Goal: Complete application form

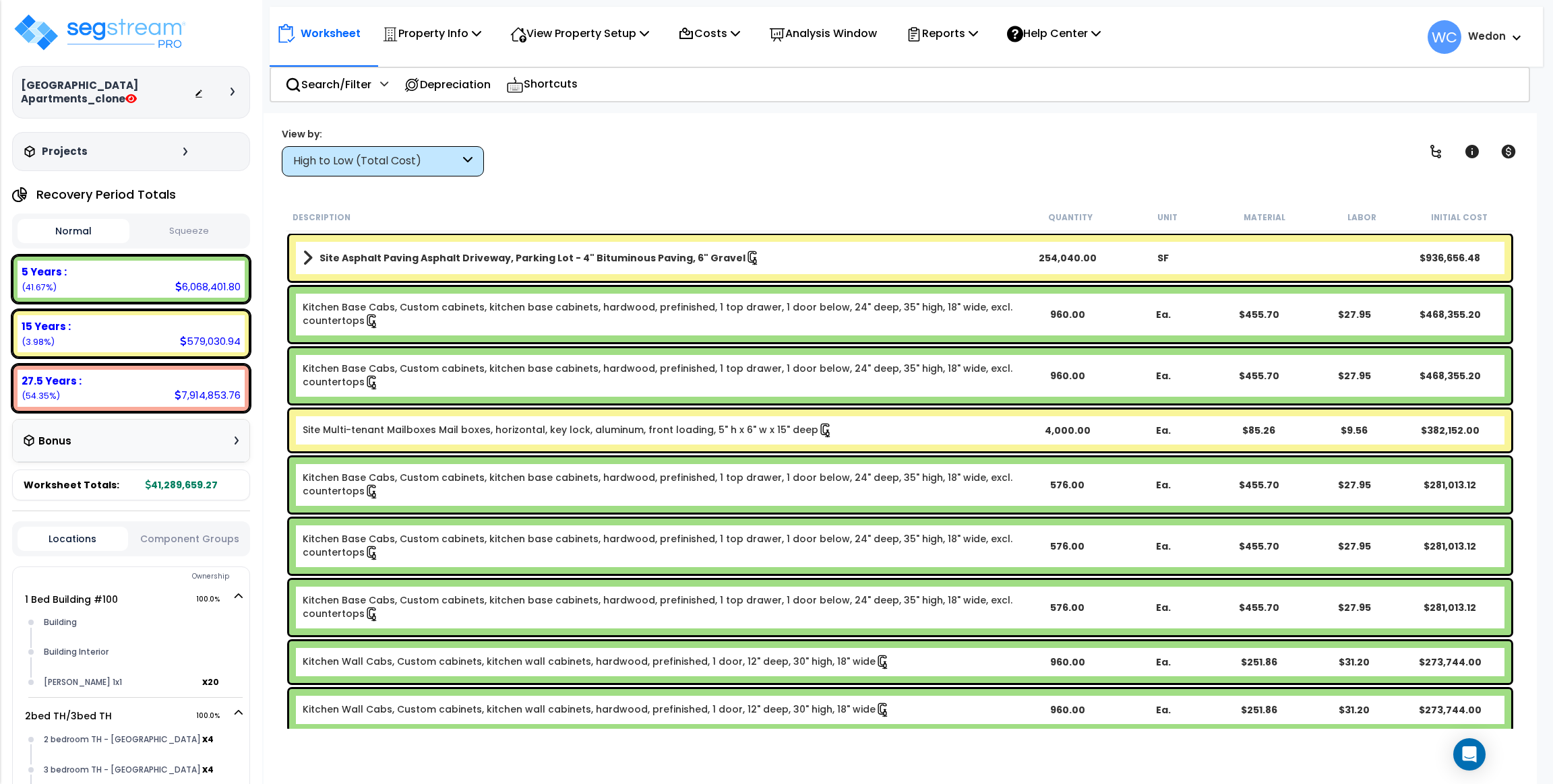
click at [407, 155] on div "High to Low (Total Cost)" at bounding box center [376, 161] width 166 height 16
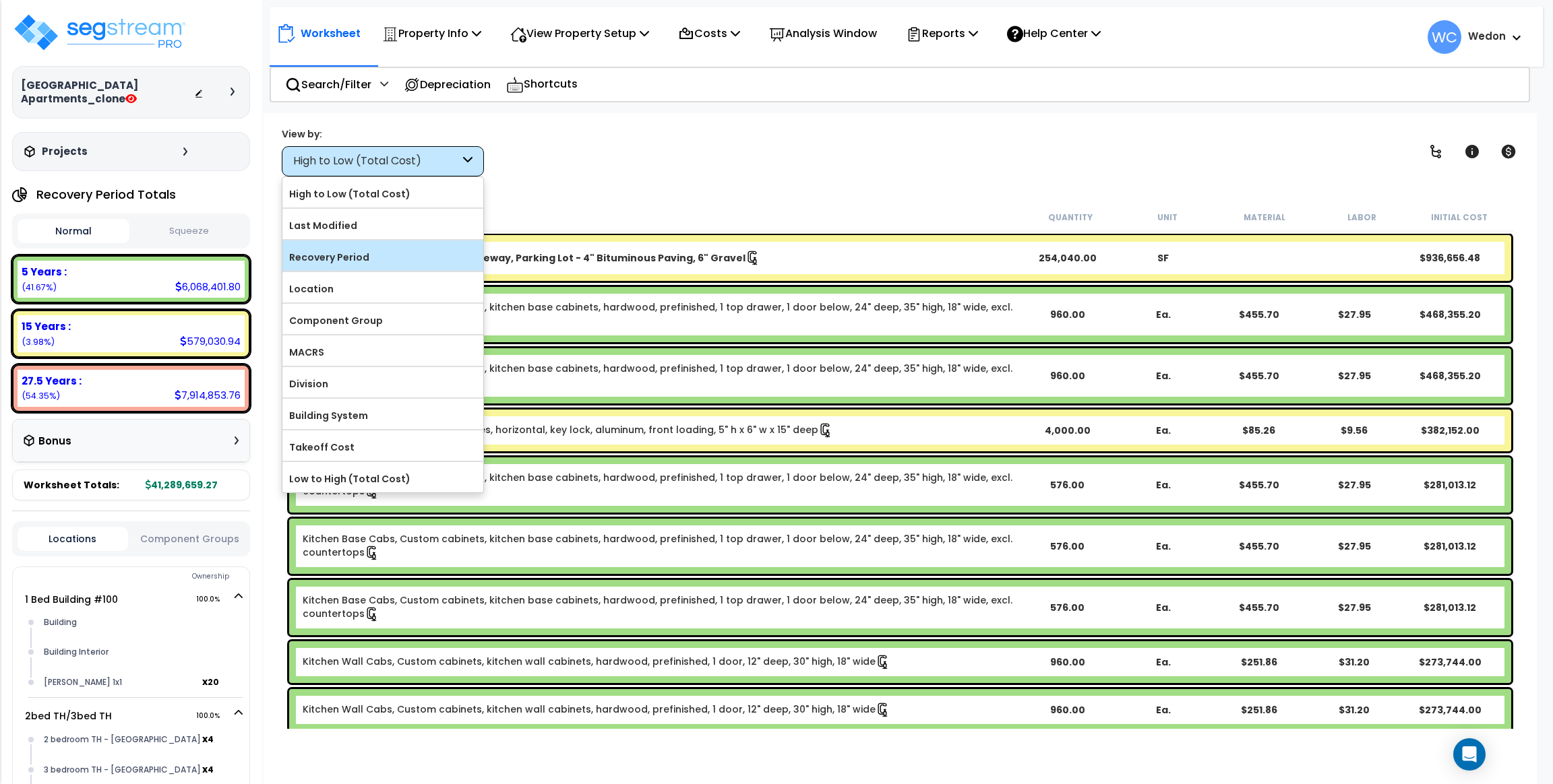
click at [373, 252] on label "Recovery Period" at bounding box center [383, 257] width 201 height 20
click at [0, 0] on input "Recovery Period" at bounding box center [0, 0] width 0 height 0
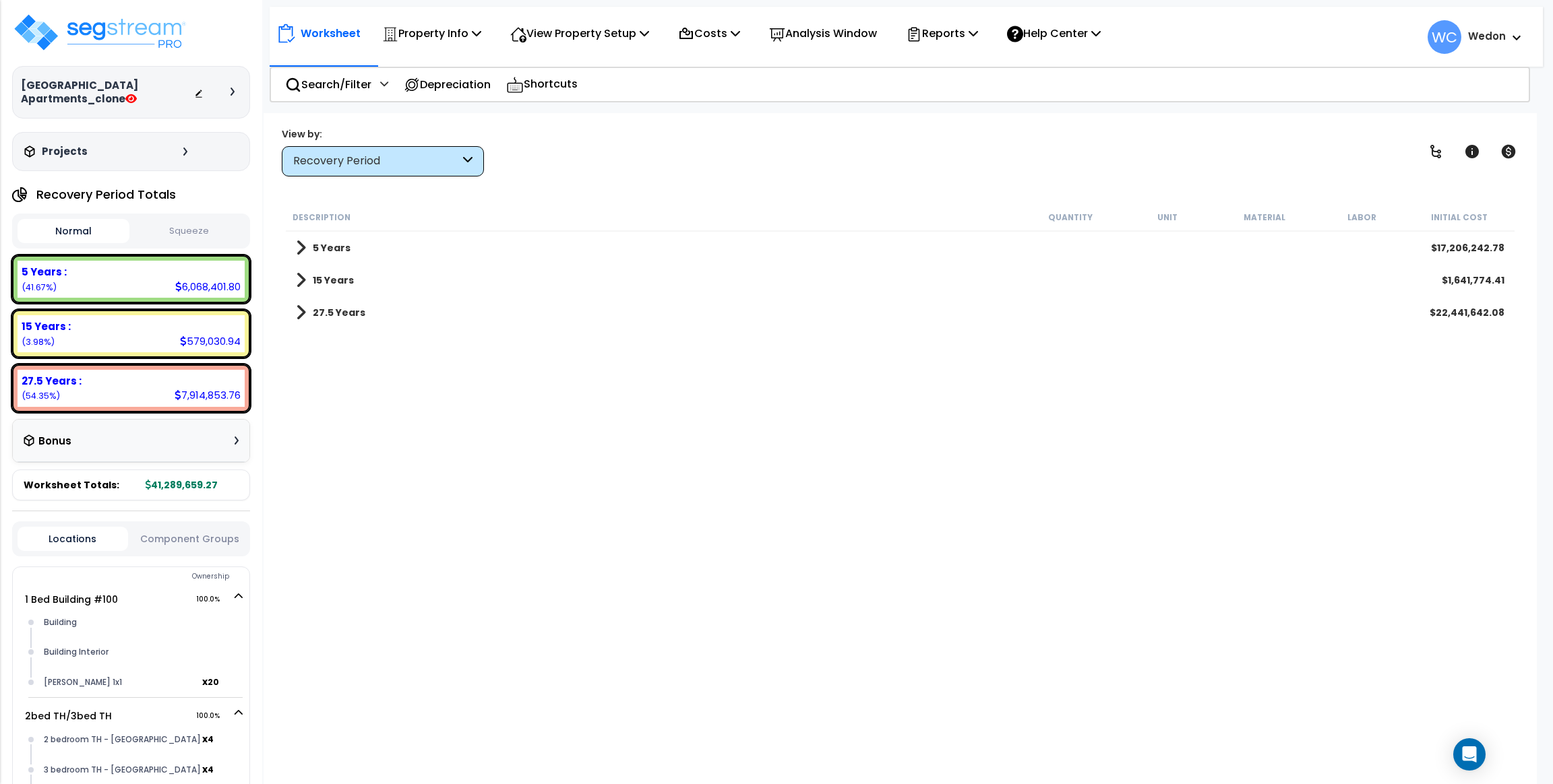
click at [315, 249] on b "5 Years" at bounding box center [331, 248] width 38 height 13
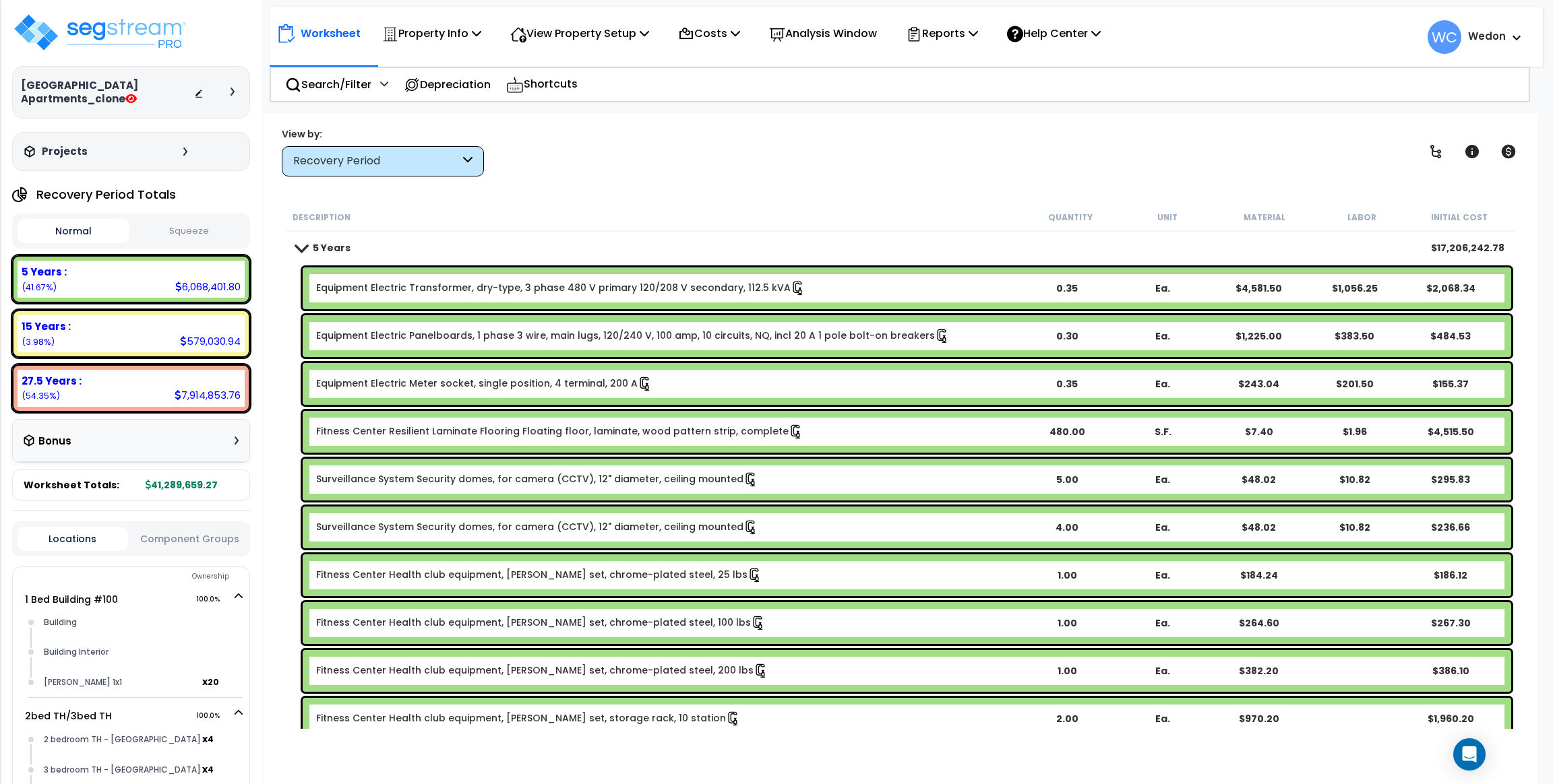
click at [435, 171] on div "Recovery Period" at bounding box center [383, 161] width 202 height 31
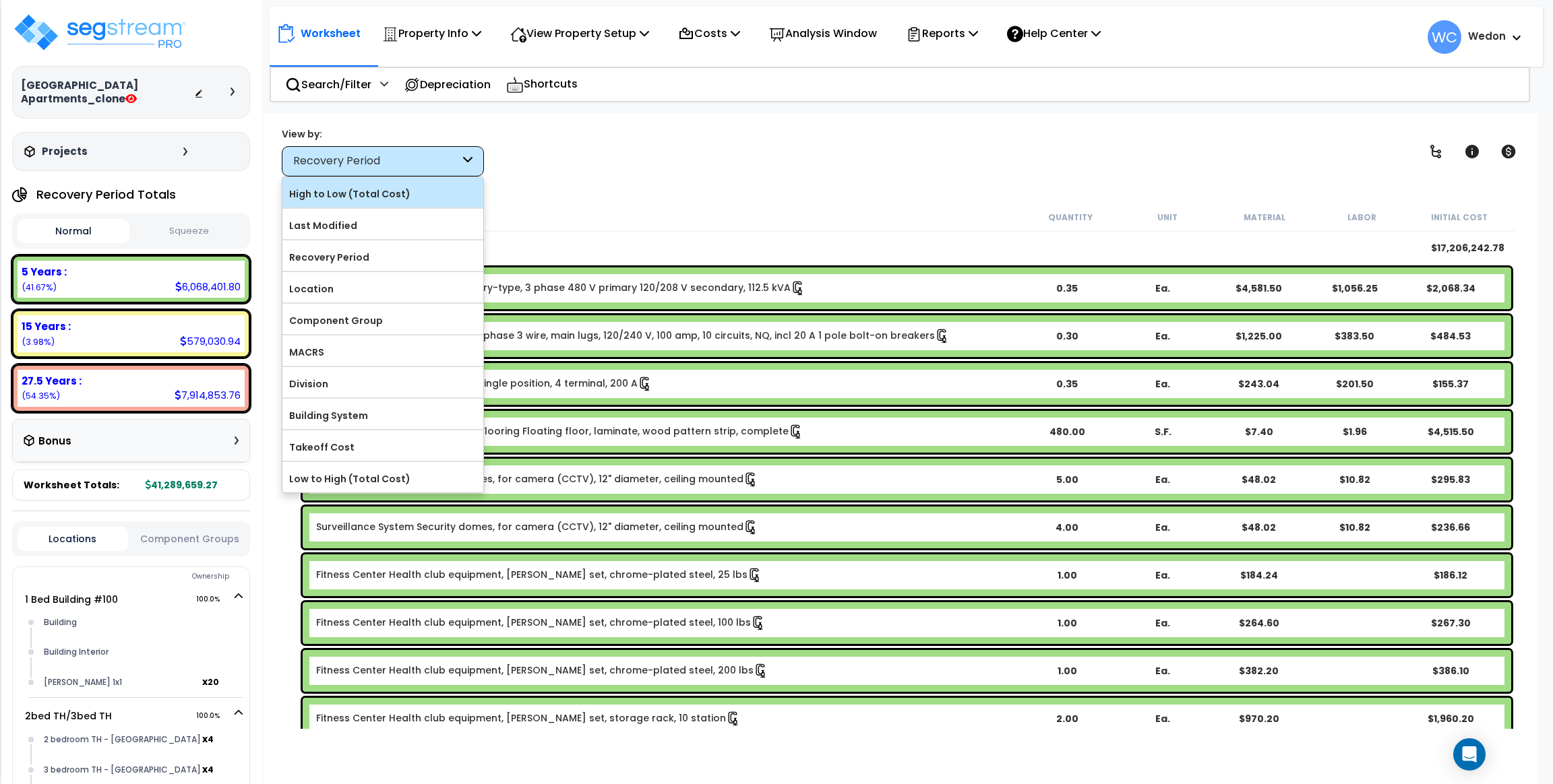
click at [350, 196] on label "High to Low (Total Cost)" at bounding box center [383, 194] width 201 height 20
click at [0, 0] on input "High to Low (Total Cost)" at bounding box center [0, 0] width 0 height 0
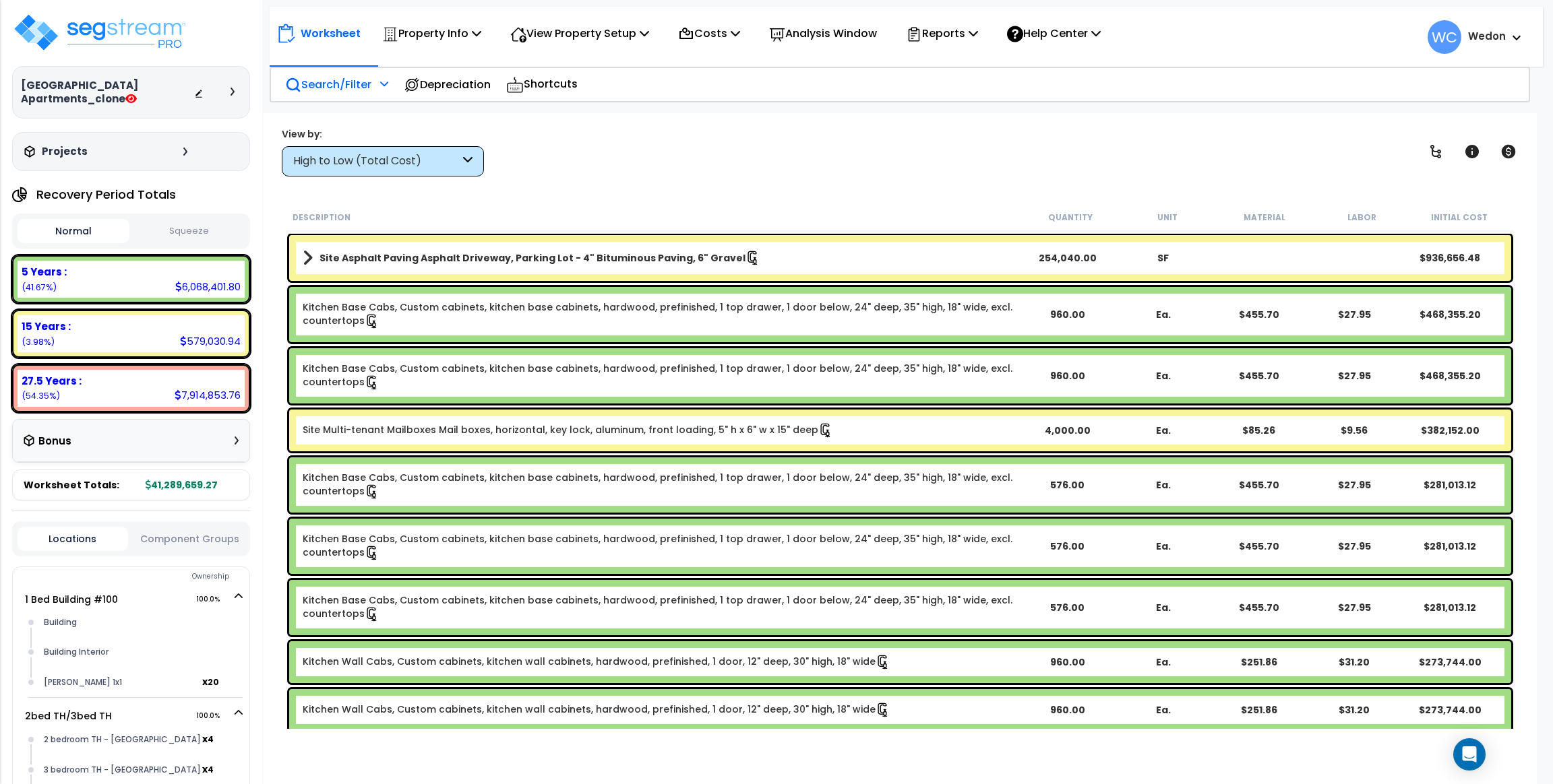
click at [332, 90] on p "Search/Filter" at bounding box center [328, 84] width 86 height 18
click at [301, 89] on p "Search/Filter" at bounding box center [328, 84] width 86 height 18
click at [325, 77] on p "Search/Filter" at bounding box center [328, 84] width 86 height 18
click at [378, 88] on div at bounding box center [383, 88] width 12 height 24
click at [379, 84] on div at bounding box center [383, 88] width 12 height 24
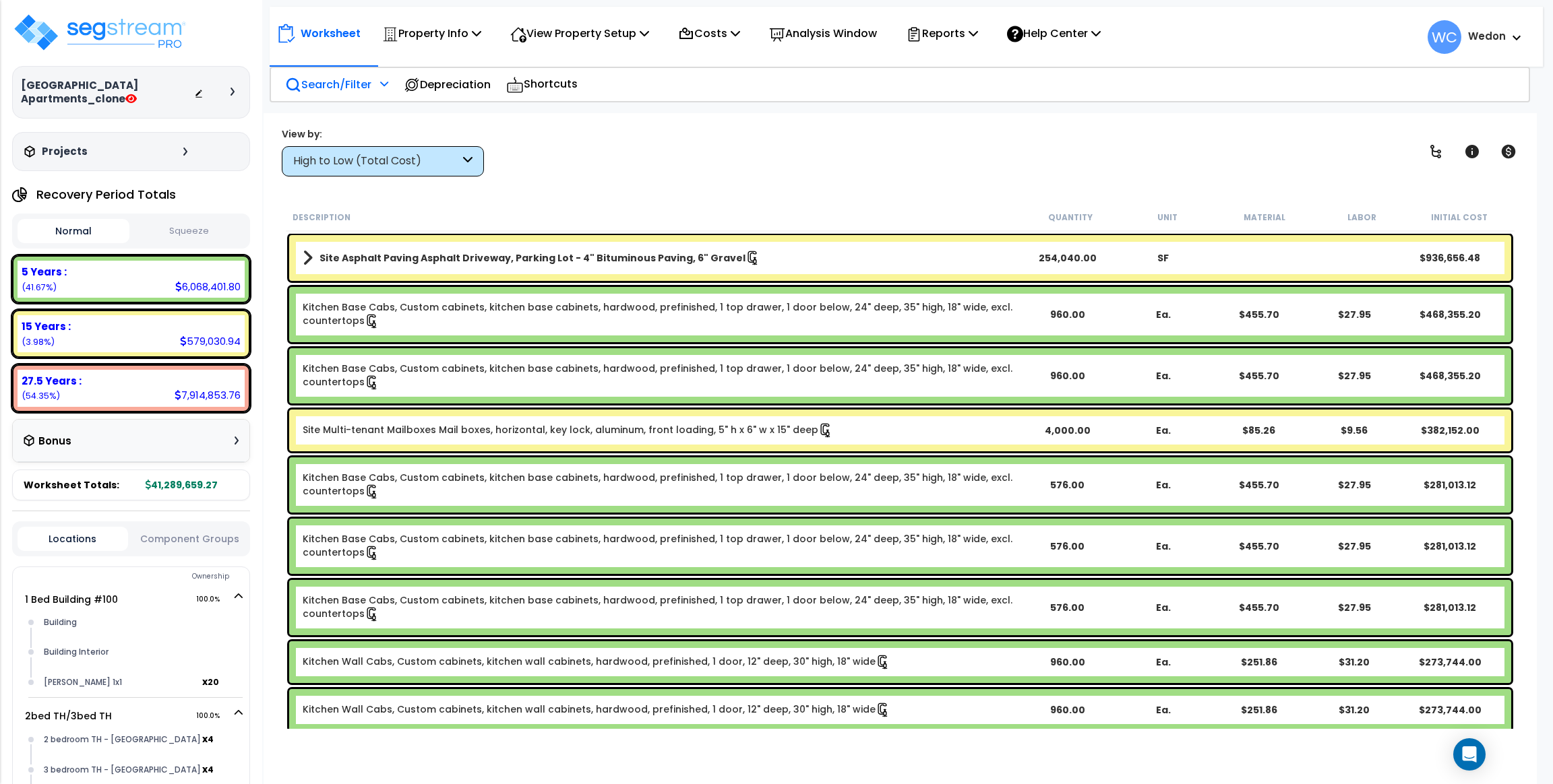
click at [382, 82] on icon at bounding box center [384, 83] width 8 height 9
click at [636, 113] on div "Property Name DB Costs Setup Indirect Costs Direct Costs Costs Setup Rapid Take…" at bounding box center [776, 86] width 1553 height 54
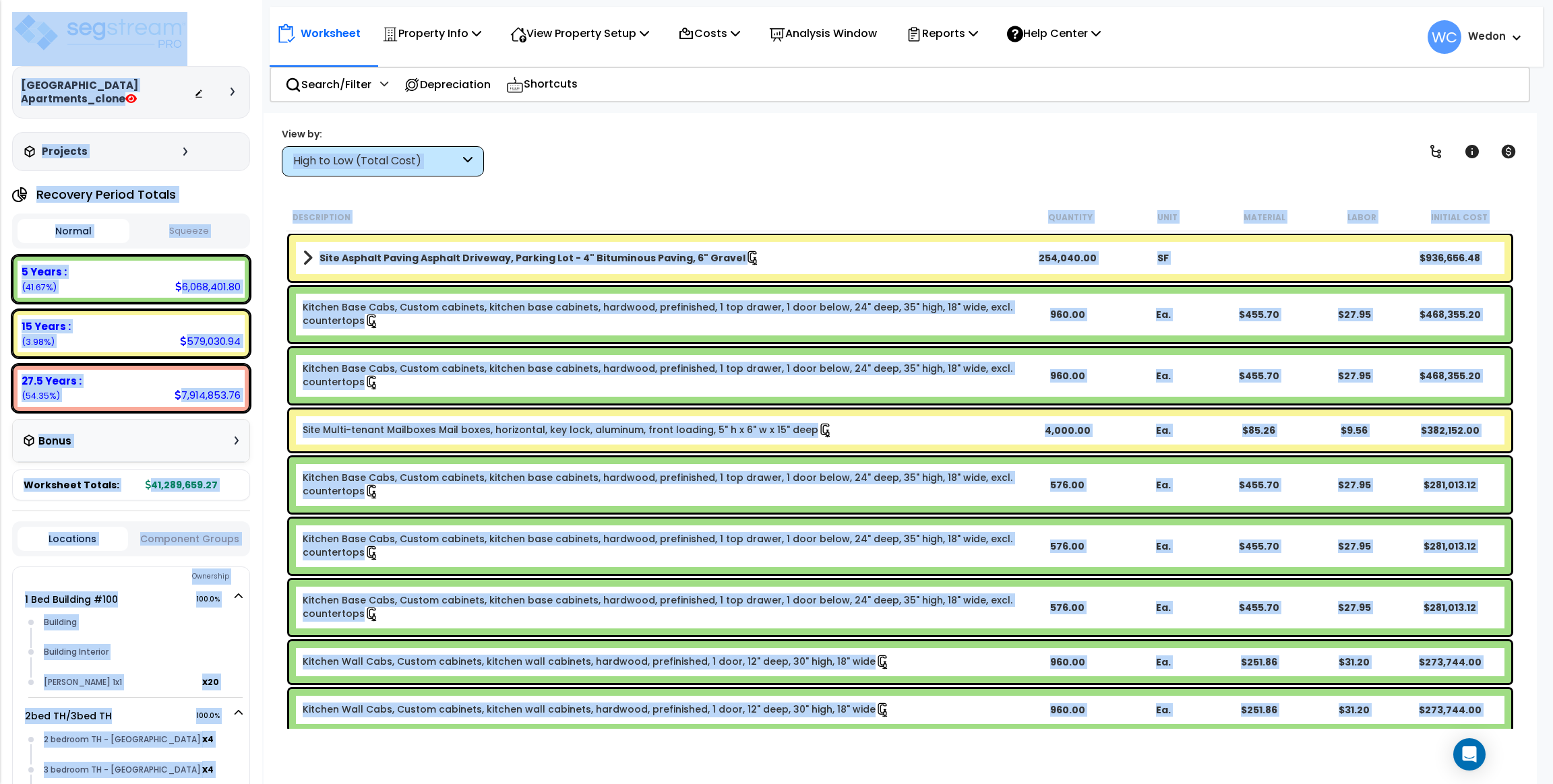
click at [763, 138] on div "View by: High to Low (Total Cost) High to Low (Total Cost)" at bounding box center [900, 151] width 1246 height 50
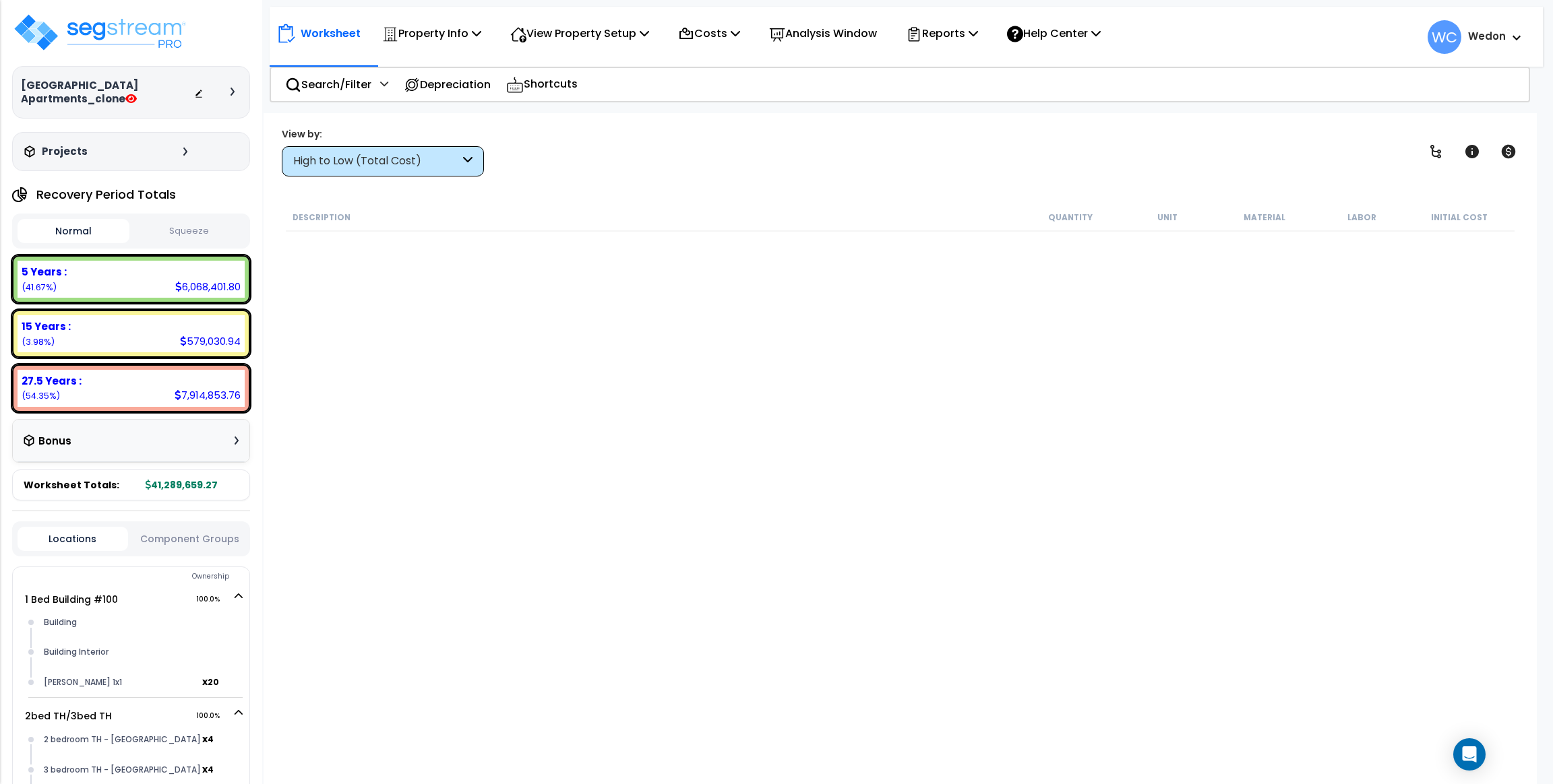
scroll to position [3031, 0]
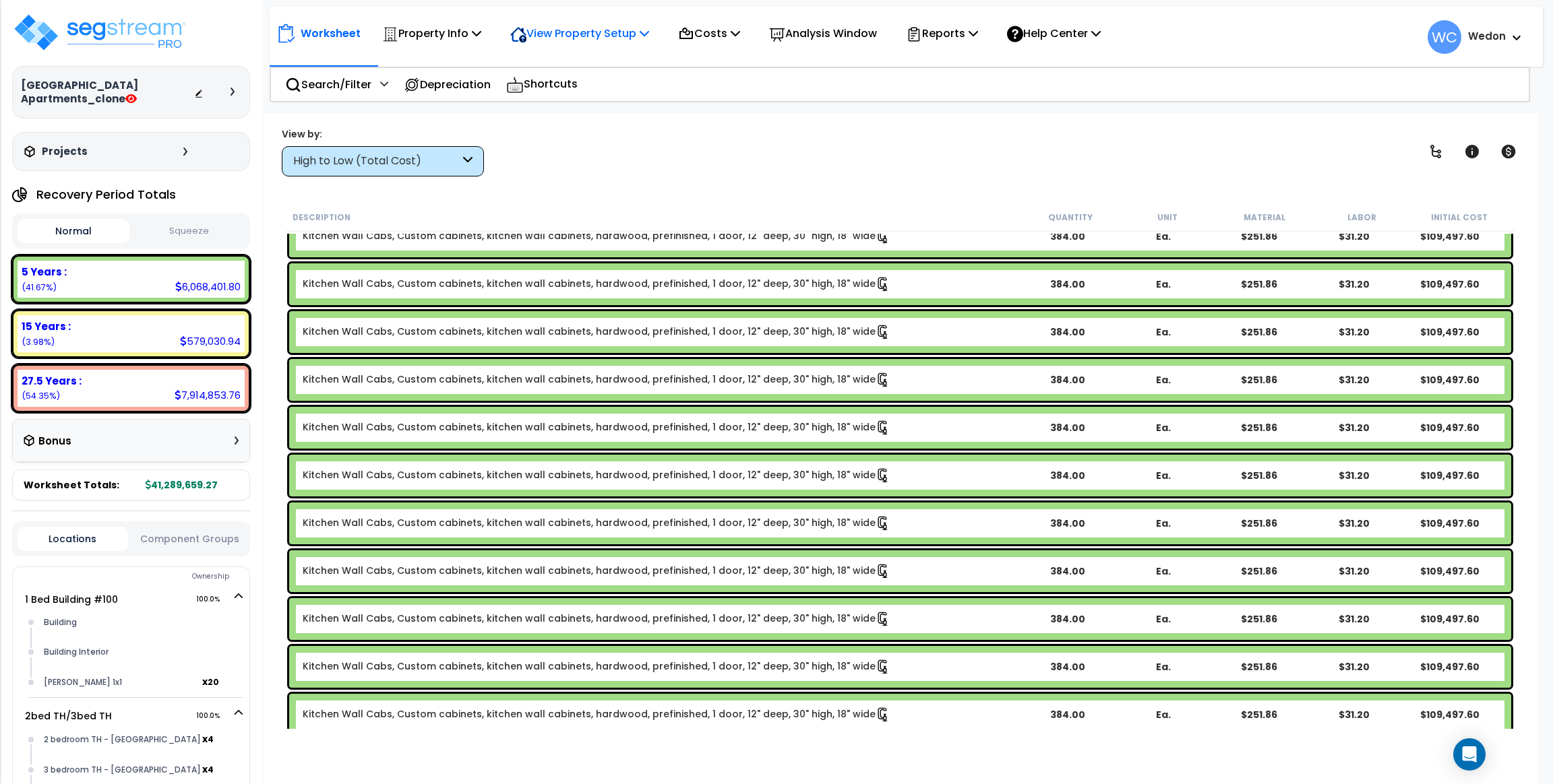
click at [584, 32] on p "View Property Setup" at bounding box center [579, 33] width 139 height 18
click at [584, 93] on link "View Questionnaire" at bounding box center [569, 92] width 133 height 27
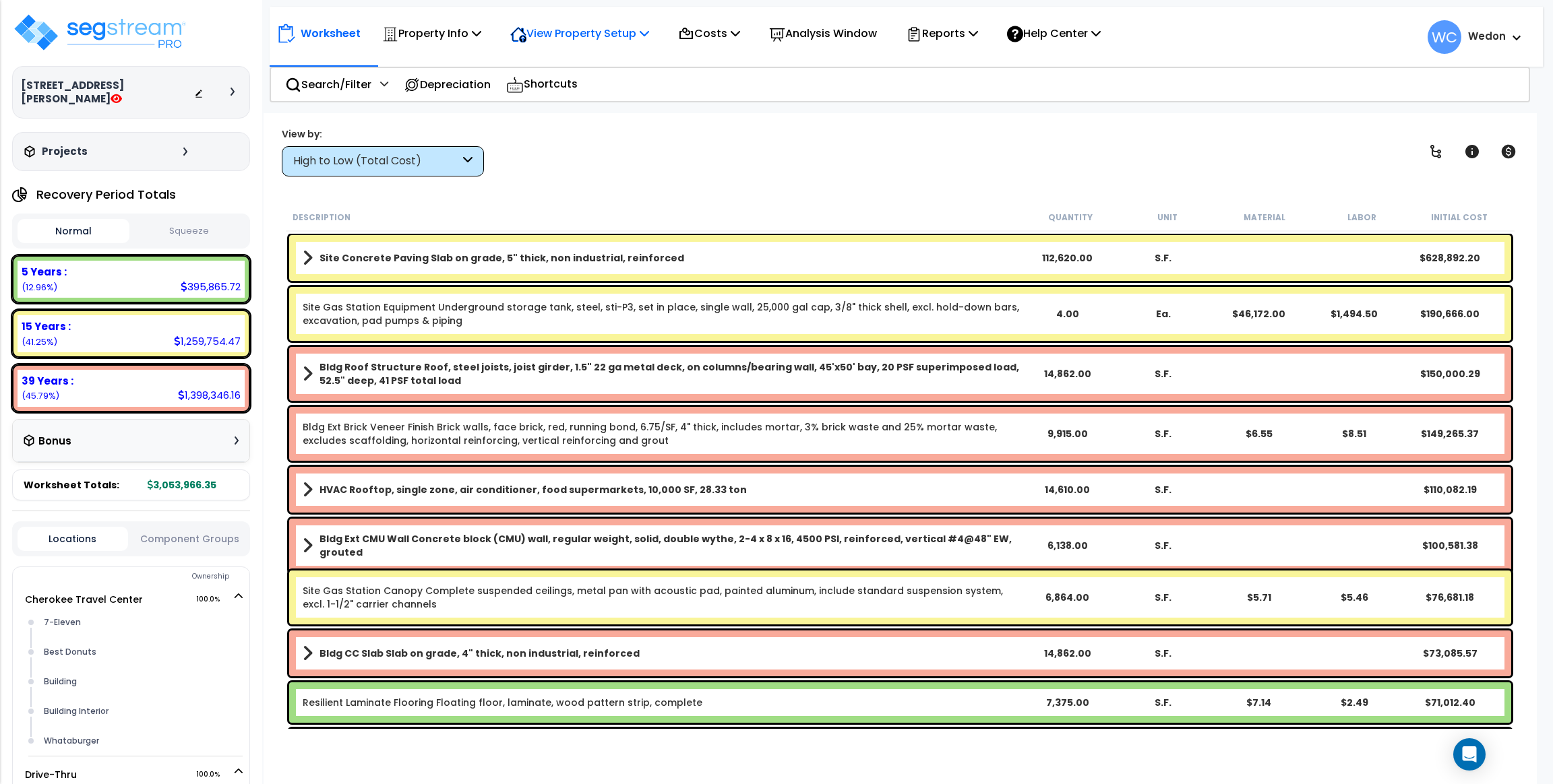
click at [645, 26] on p "View Property Setup" at bounding box center [579, 33] width 139 height 18
click at [591, 89] on link "View Questionnaire" at bounding box center [569, 92] width 133 height 27
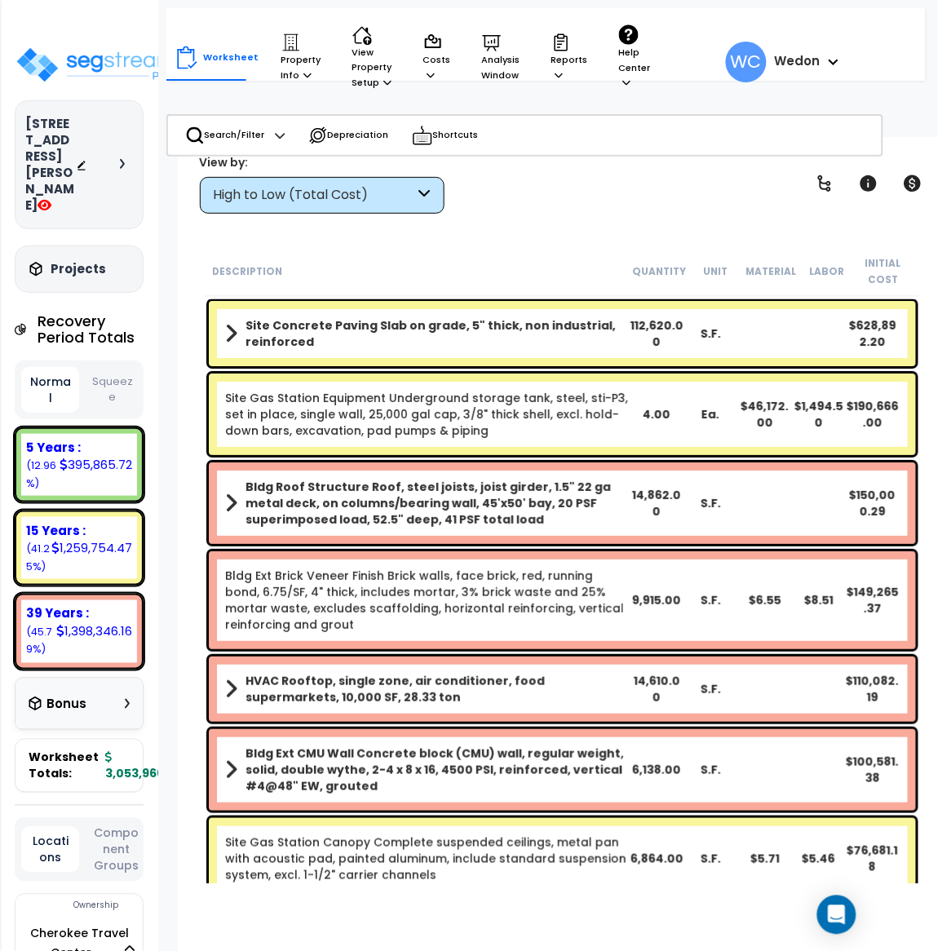
click at [542, 210] on div "View by: High to Low (Total Cost) High to Low (Total Cost)" at bounding box center [562, 183] width 736 height 60
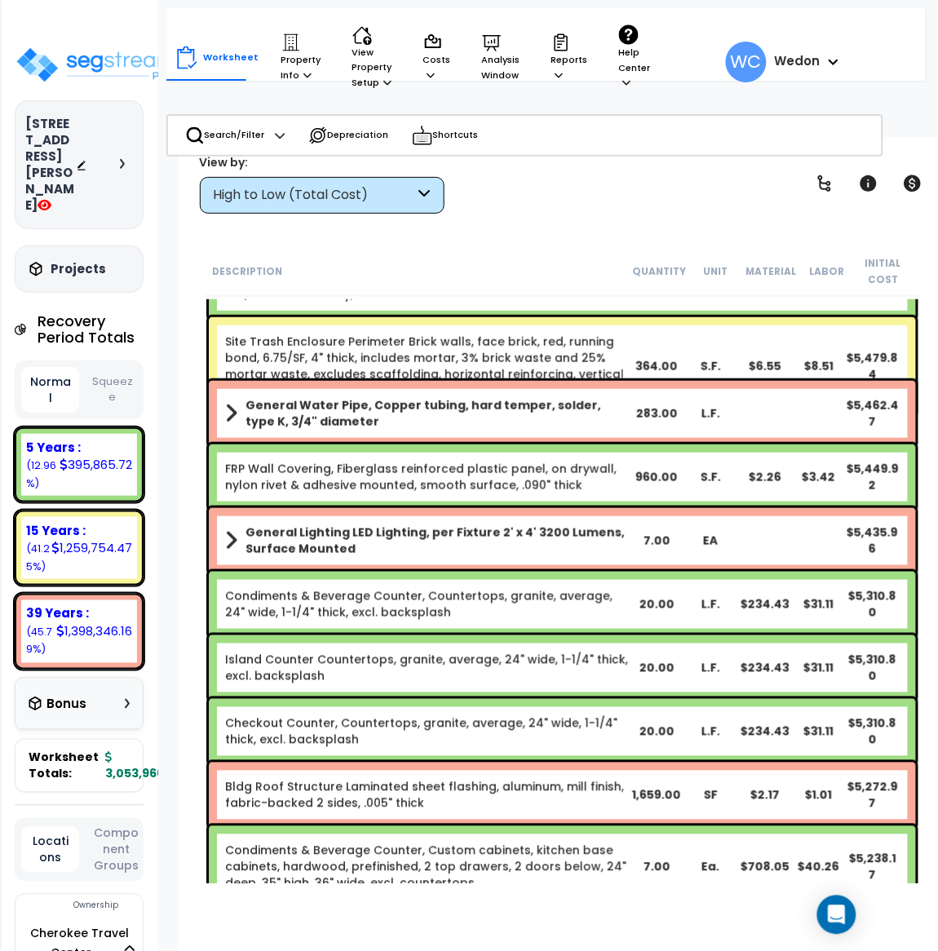
scroll to position [6115, 0]
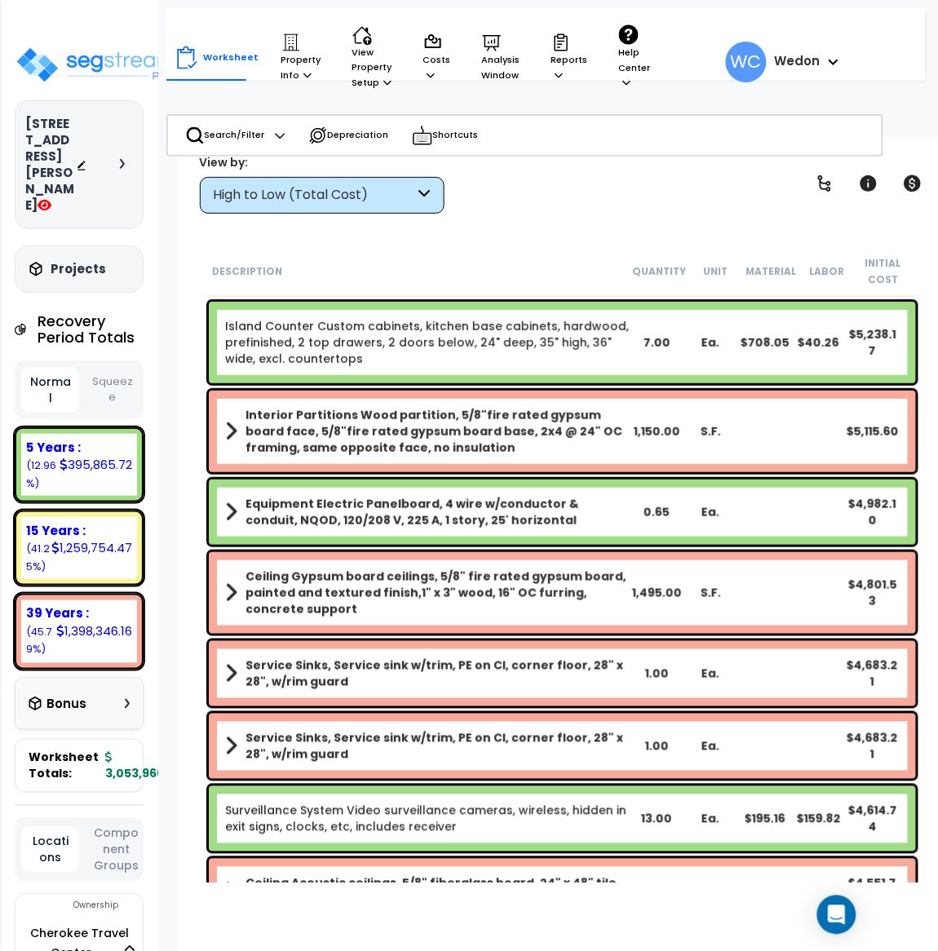
click at [277, 195] on div "High to Low (Total Cost)" at bounding box center [314, 195] width 201 height 19
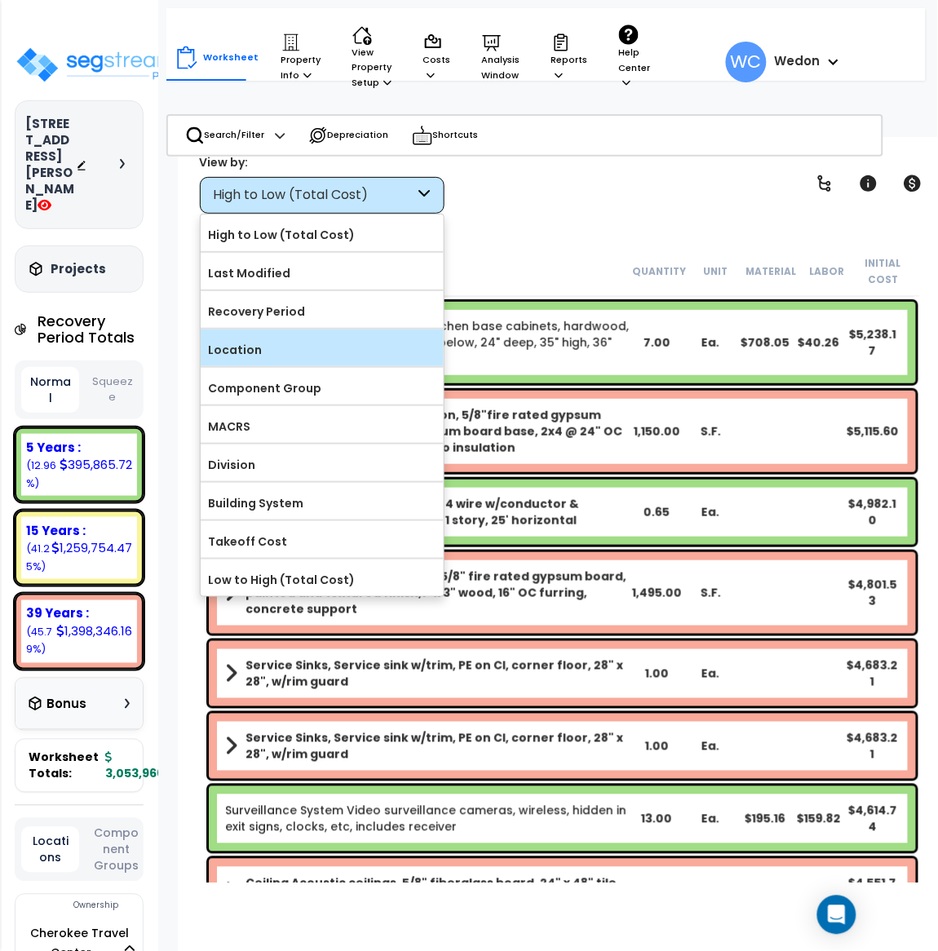
click at [280, 342] on label "Location" at bounding box center [322, 350] width 243 height 24
click at [0, 0] on input "Location" at bounding box center [0, 0] width 0 height 0
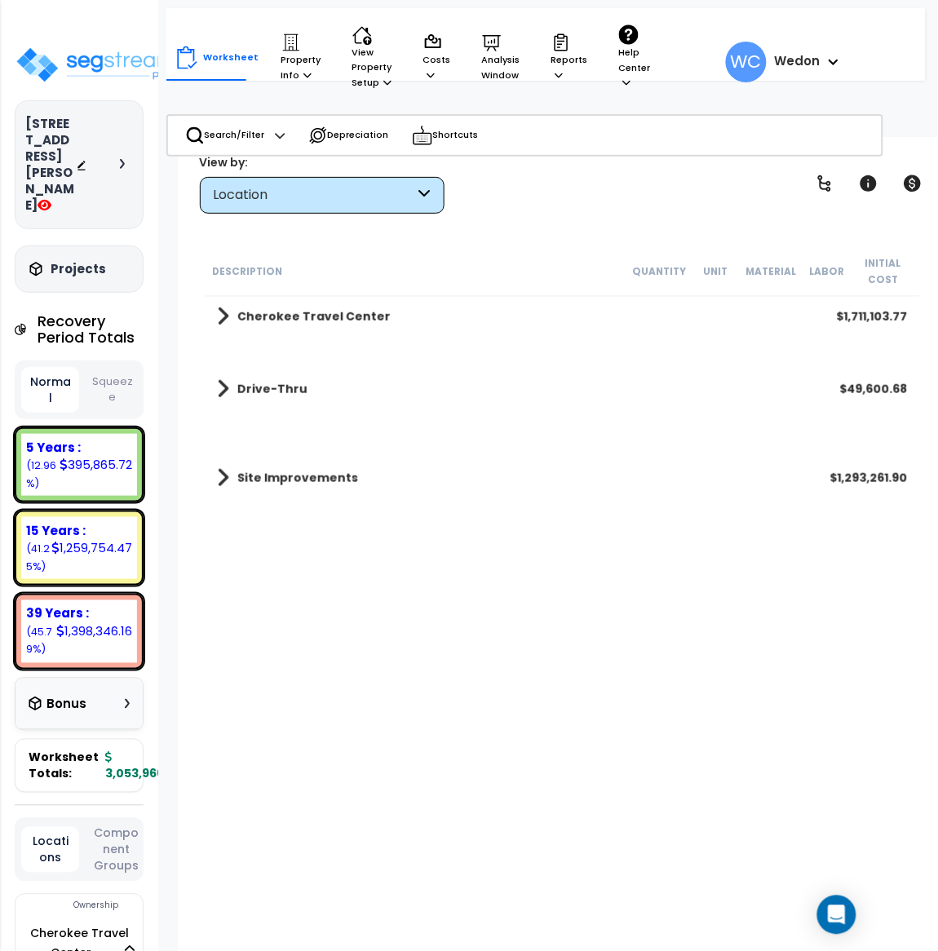
scroll to position [0, 0]
click at [316, 327] on link "Cherokee Travel Center" at bounding box center [304, 316] width 174 height 23
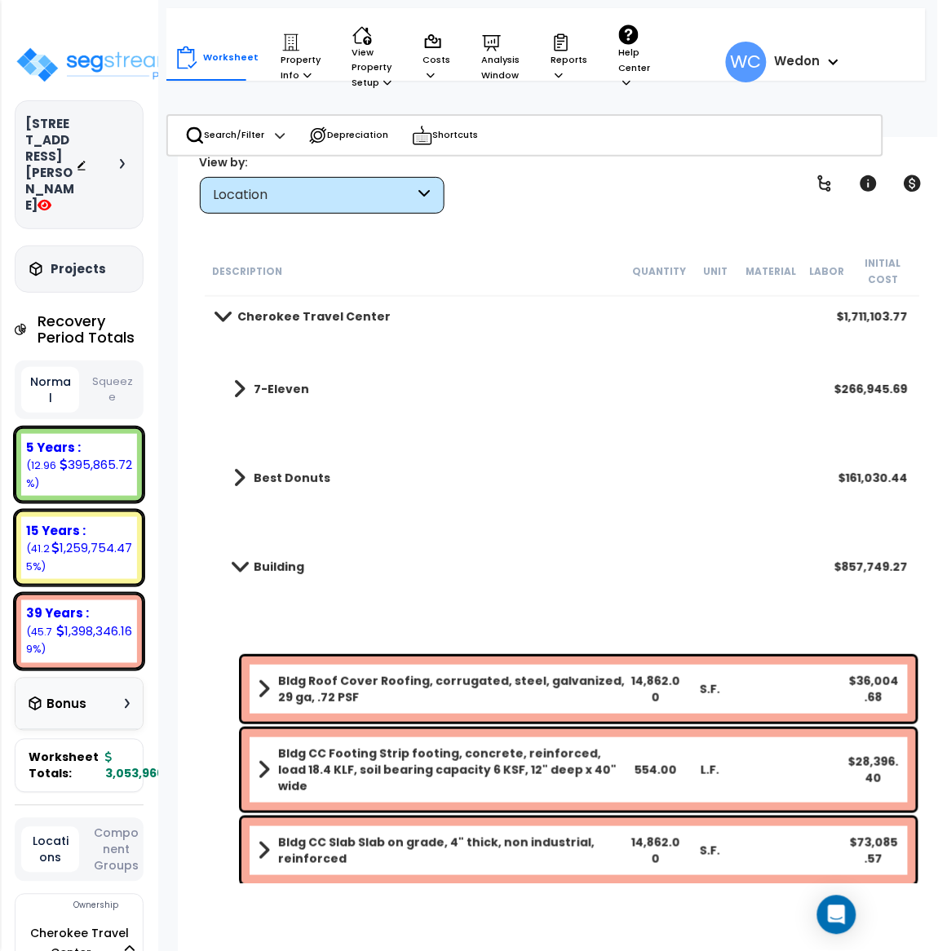
click at [275, 320] on b "Cherokee Travel Center" at bounding box center [313, 316] width 153 height 16
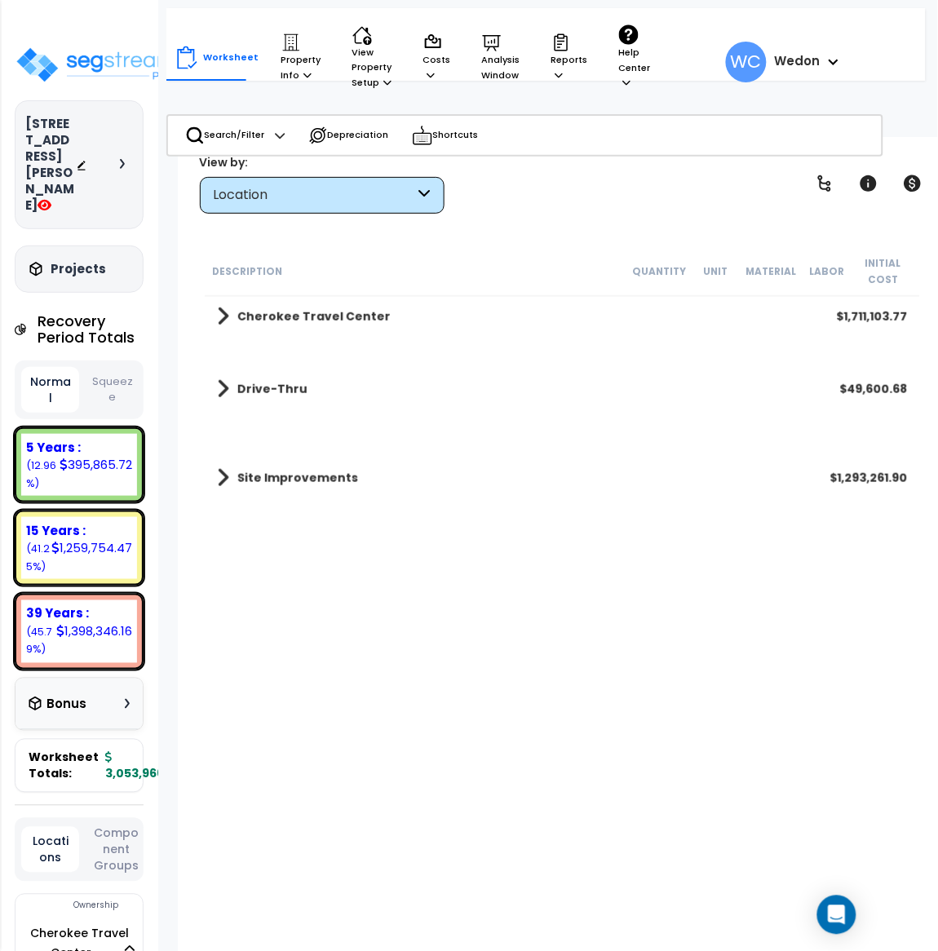
click at [330, 315] on b "Cherokee Travel Center" at bounding box center [313, 316] width 153 height 16
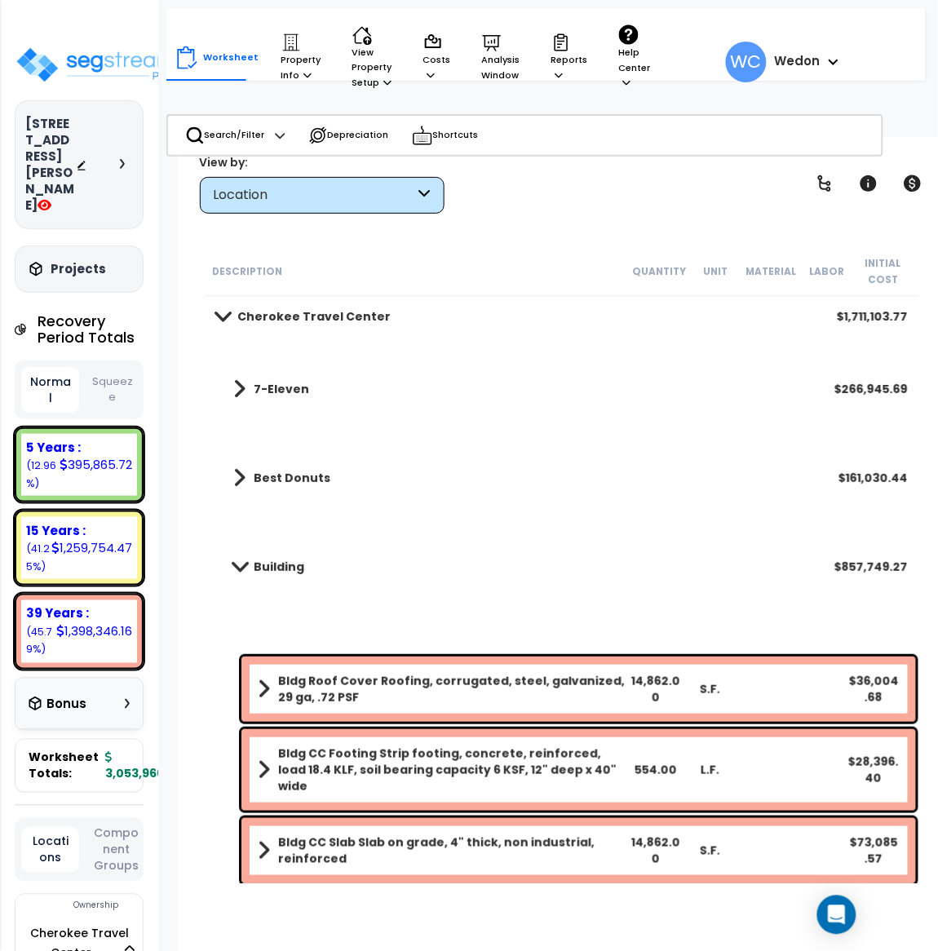
click at [272, 563] on b "Building" at bounding box center [279, 567] width 51 height 16
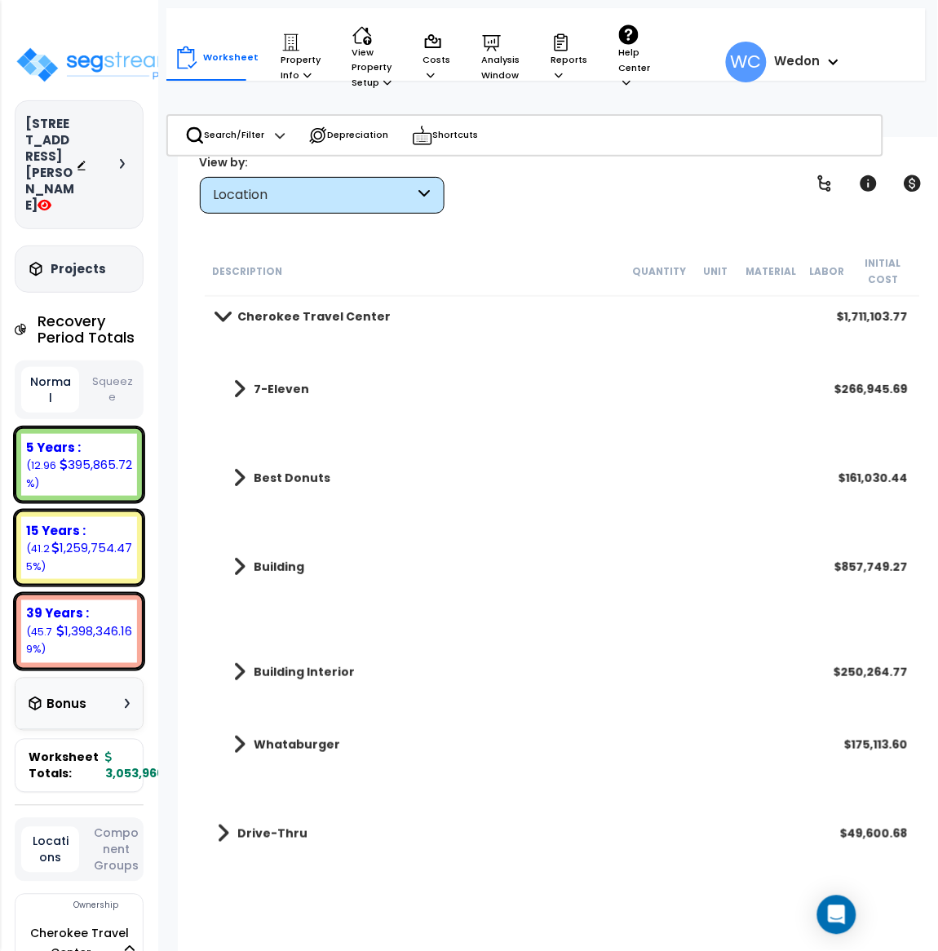
click at [276, 569] on b "Building" at bounding box center [279, 567] width 51 height 16
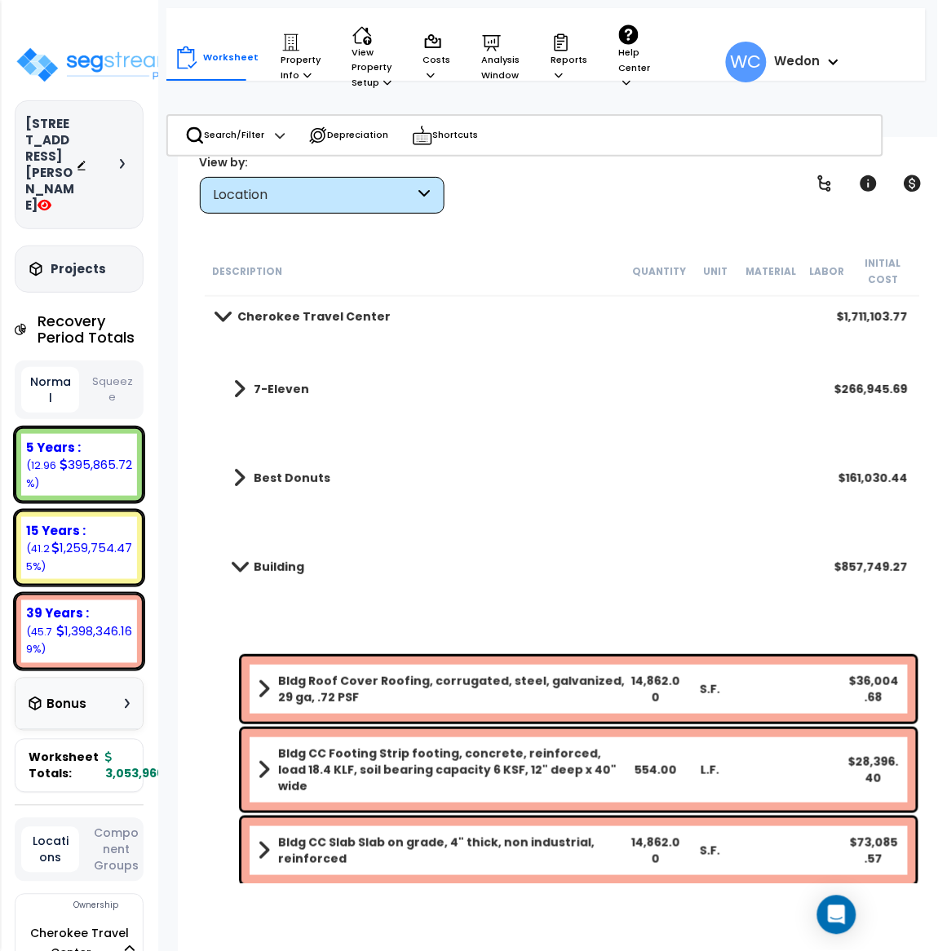
click at [281, 476] on b "Best Donuts" at bounding box center [292, 478] width 77 height 16
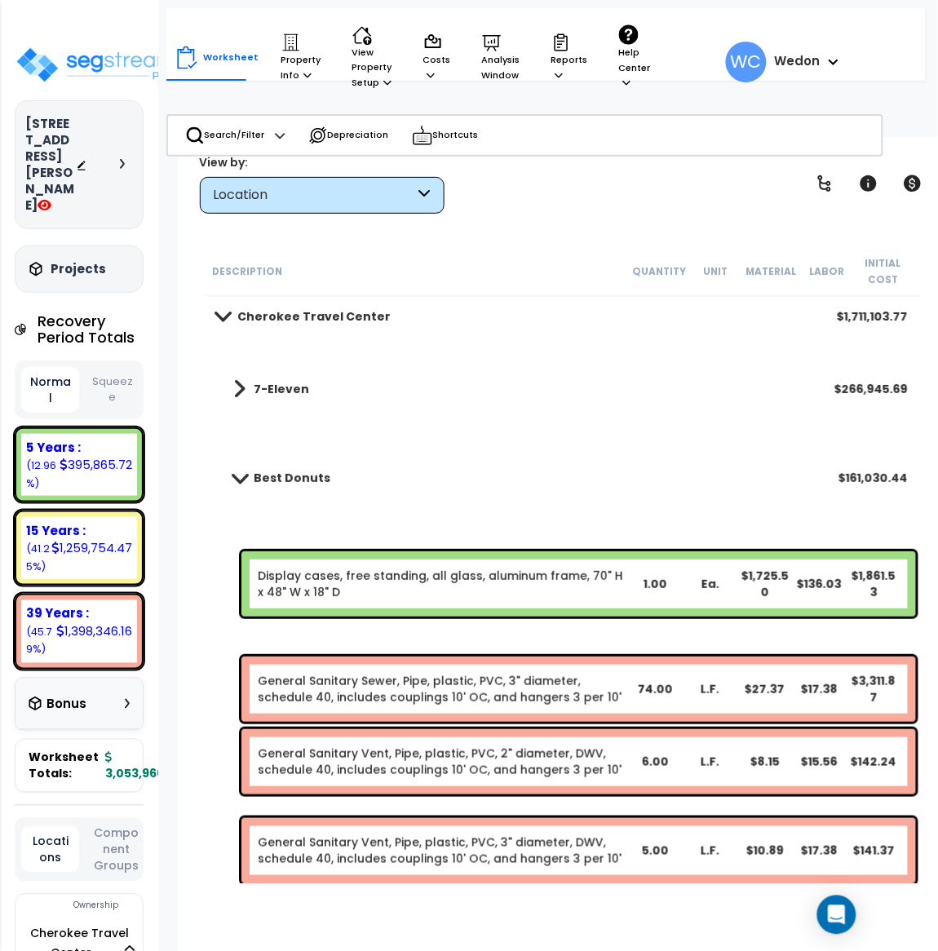
click at [289, 474] on b "Best Donuts" at bounding box center [292, 478] width 77 height 16
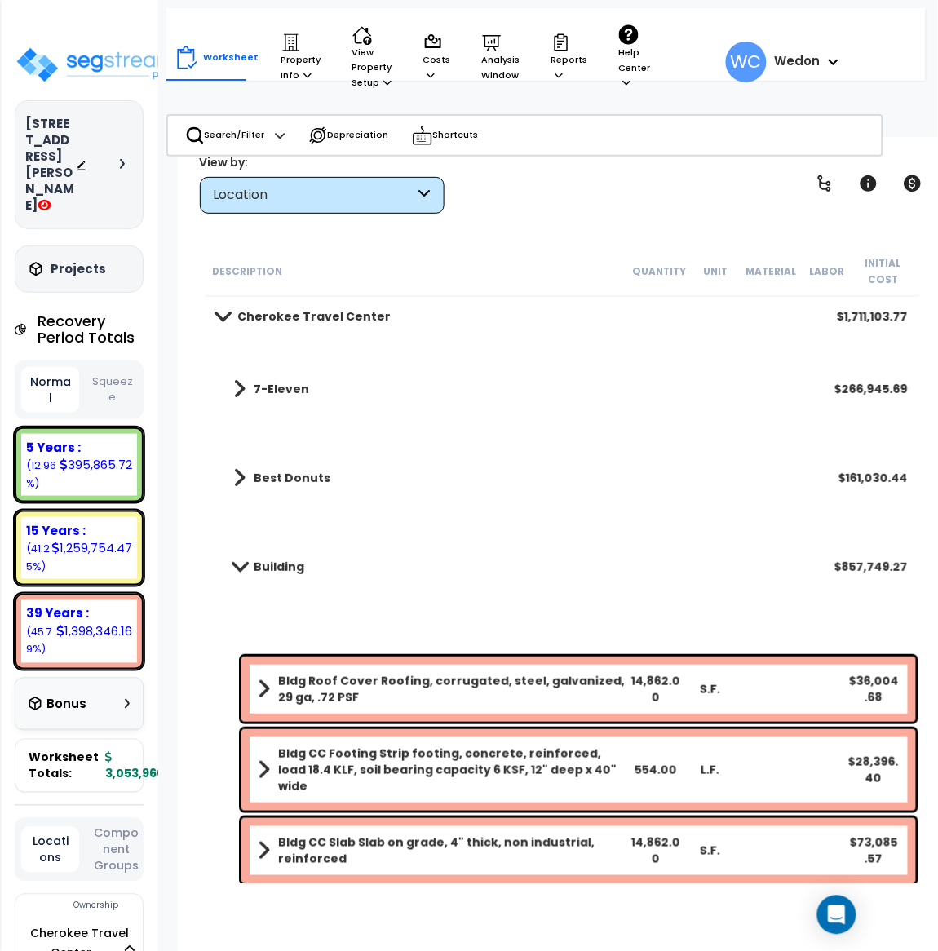
scroll to position [122, 0]
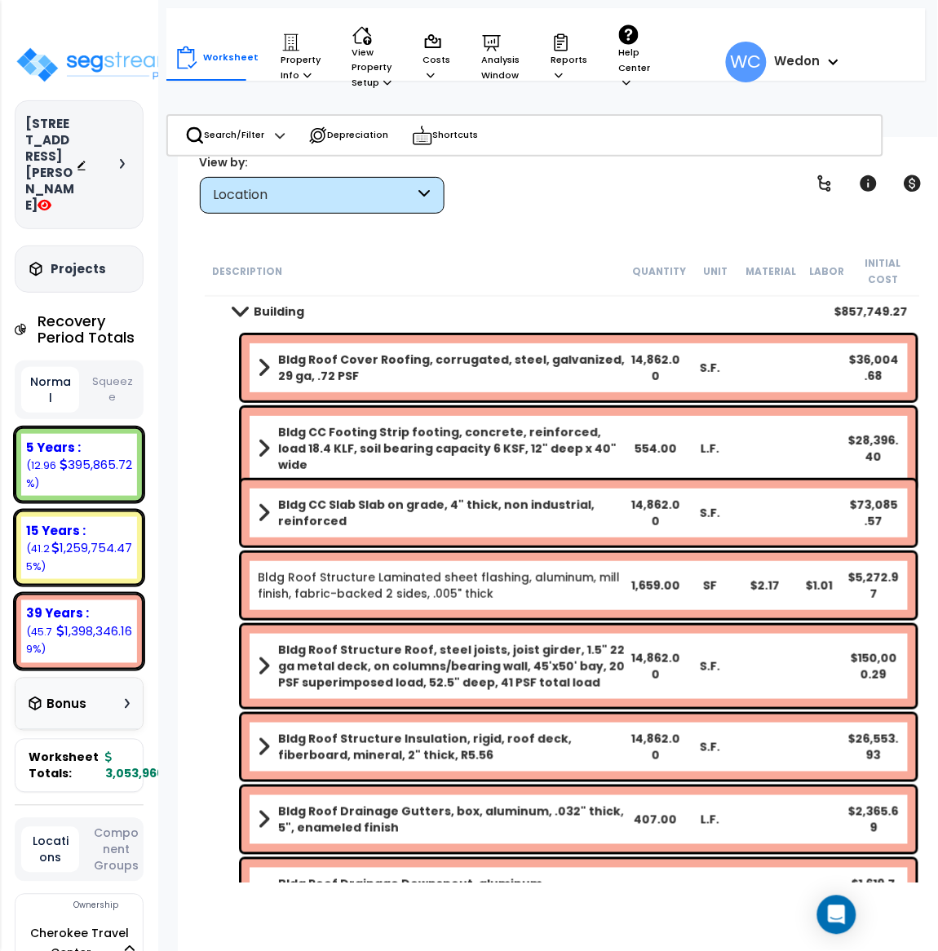
click at [251, 440] on div "Bldg CC Footing Strip footing, concrete, reinforced, load 18.4 KLF, soil bearin…" at bounding box center [578, 449] width 674 height 82
click at [241, 309] on span at bounding box center [238, 311] width 23 height 12
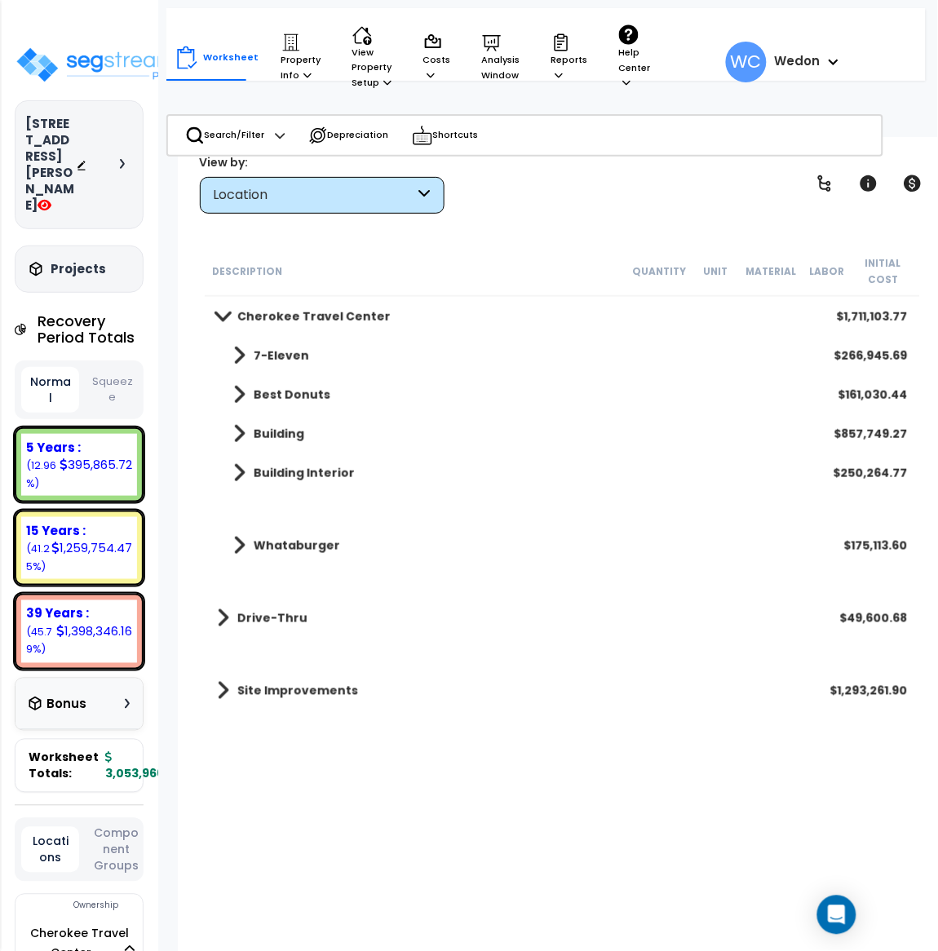
click at [262, 545] on b "Whataburger" at bounding box center [297, 545] width 86 height 16
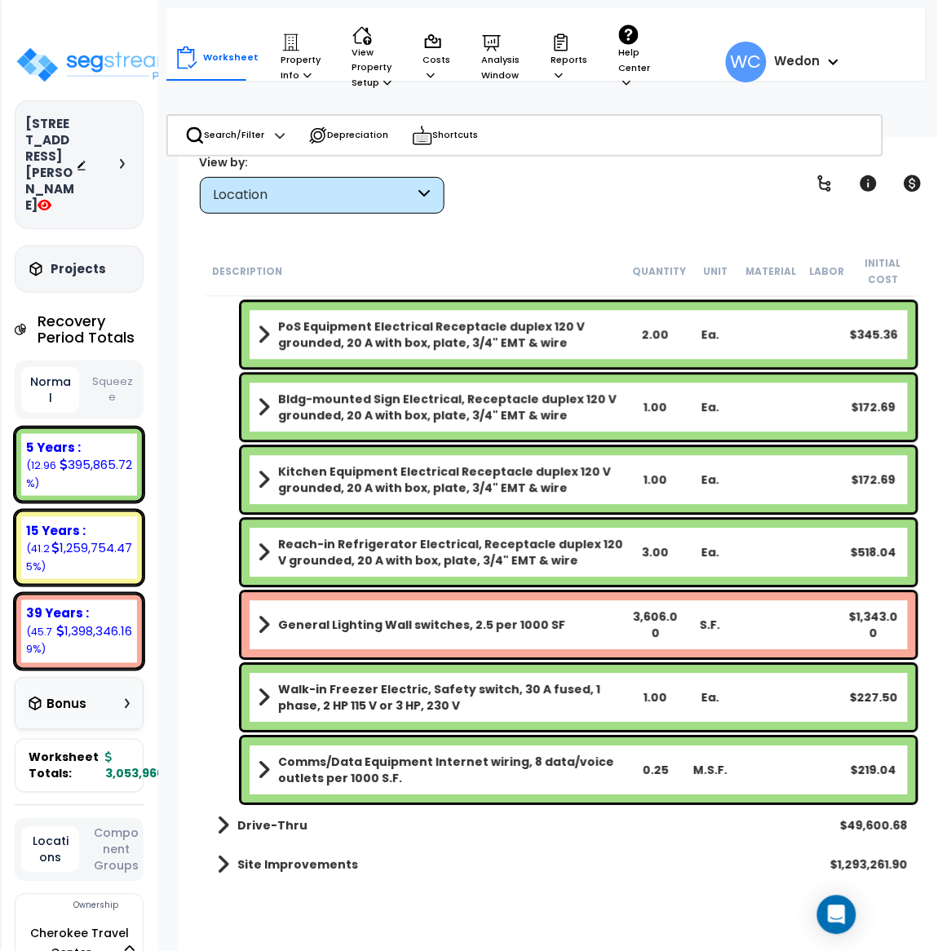
scroll to position [71, 0]
click at [644, 205] on div "View by: Location High to Low (Total Cost)" at bounding box center [562, 183] width 736 height 60
click at [622, 210] on div "View by: Location High to Low (Total Cost)" at bounding box center [562, 183] width 736 height 60
click at [627, 210] on div "View by: Location High to Low (Total Cost)" at bounding box center [562, 183] width 736 height 60
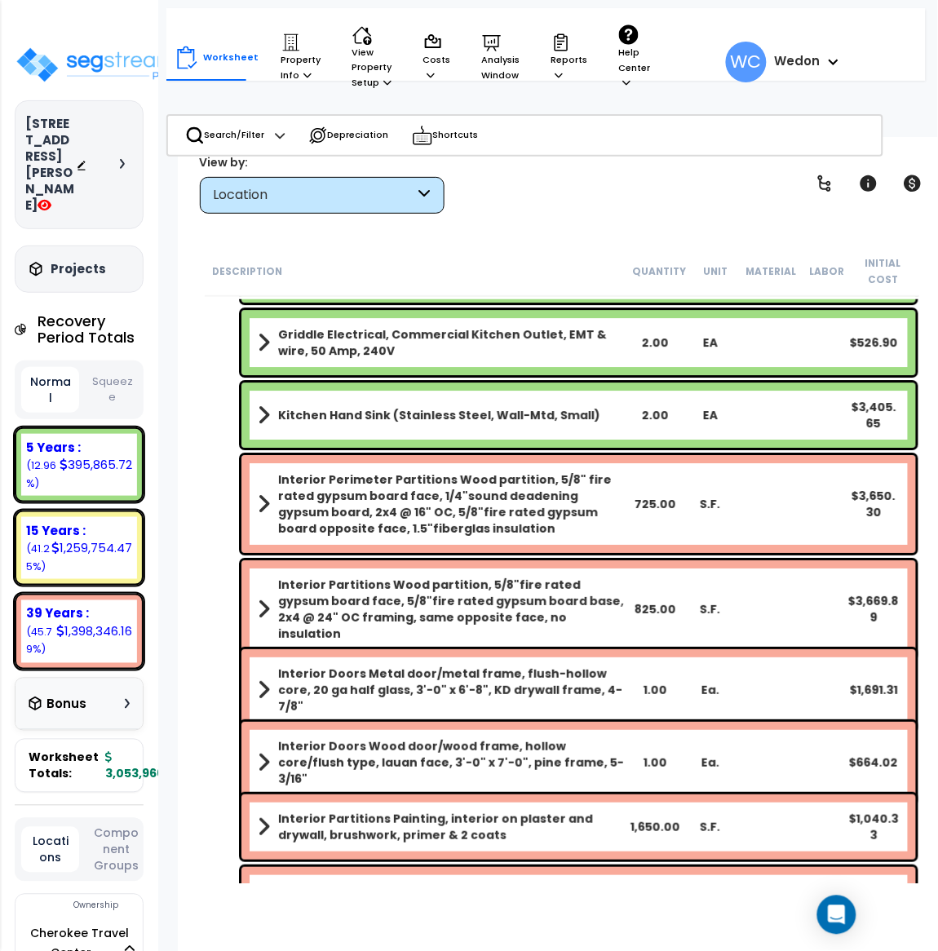
scroll to position [3262, 0]
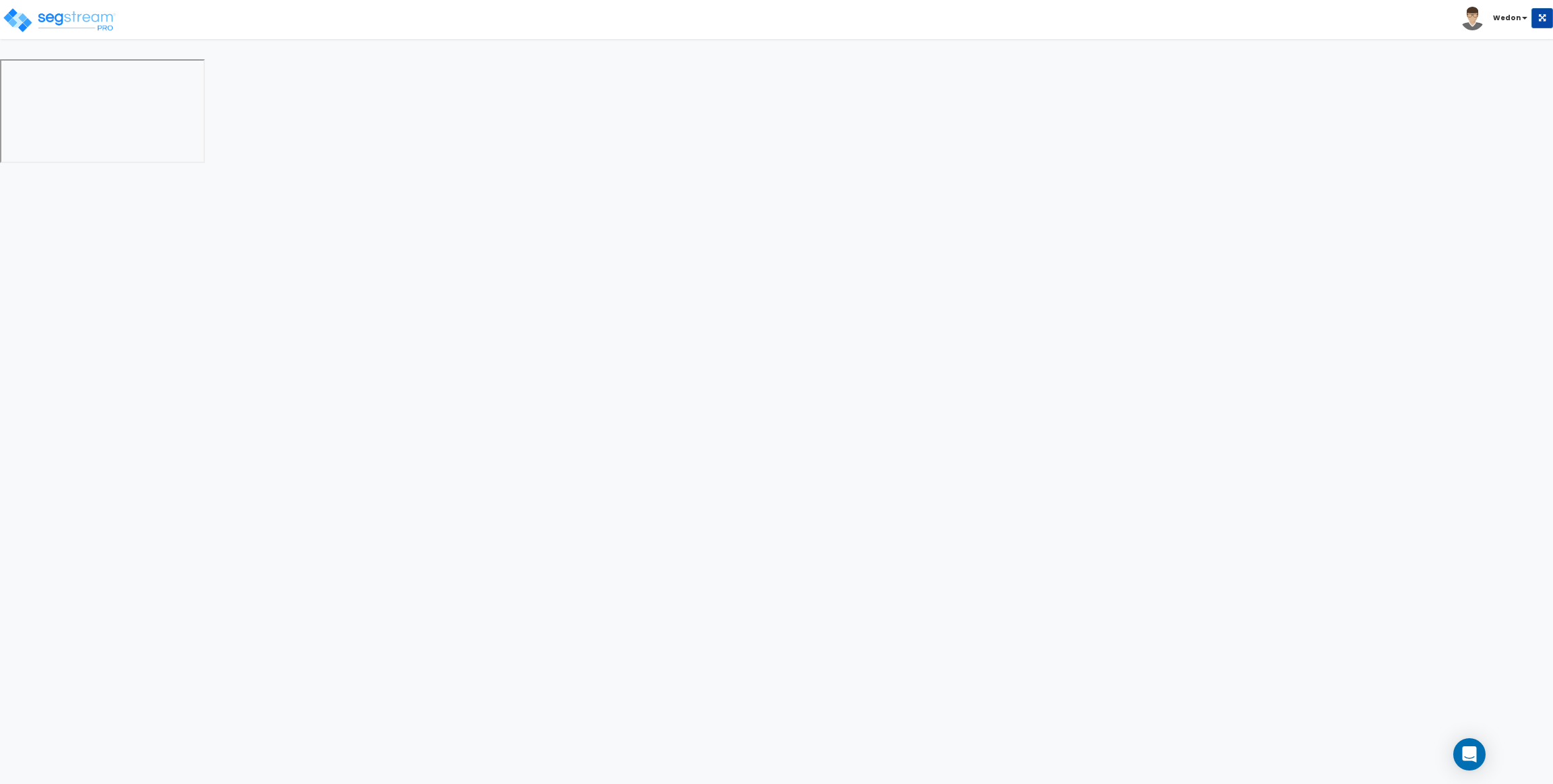
select select "2"
select select "1"
select select "2"
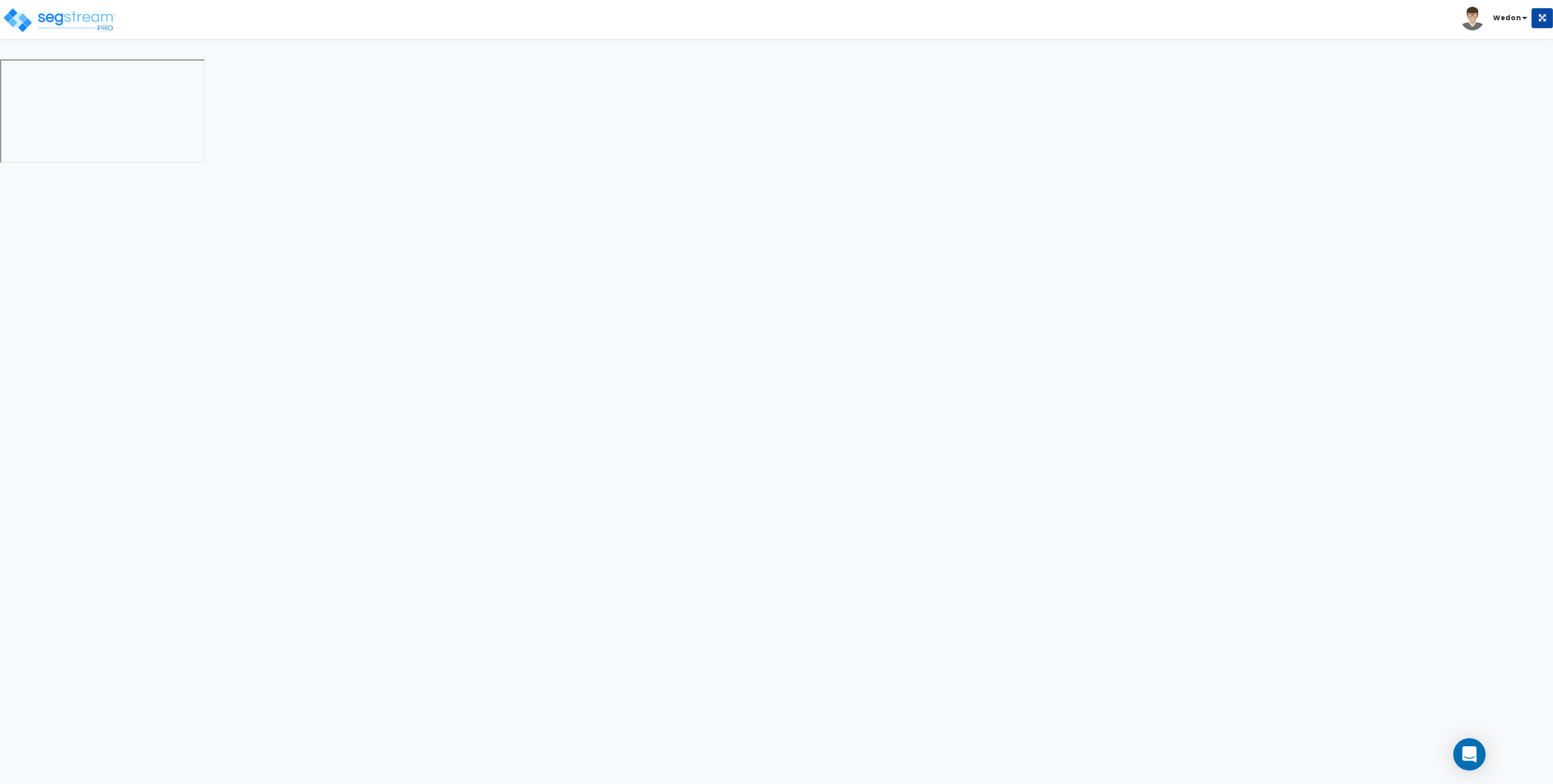
select select "1"
select select "2"
select select "1"
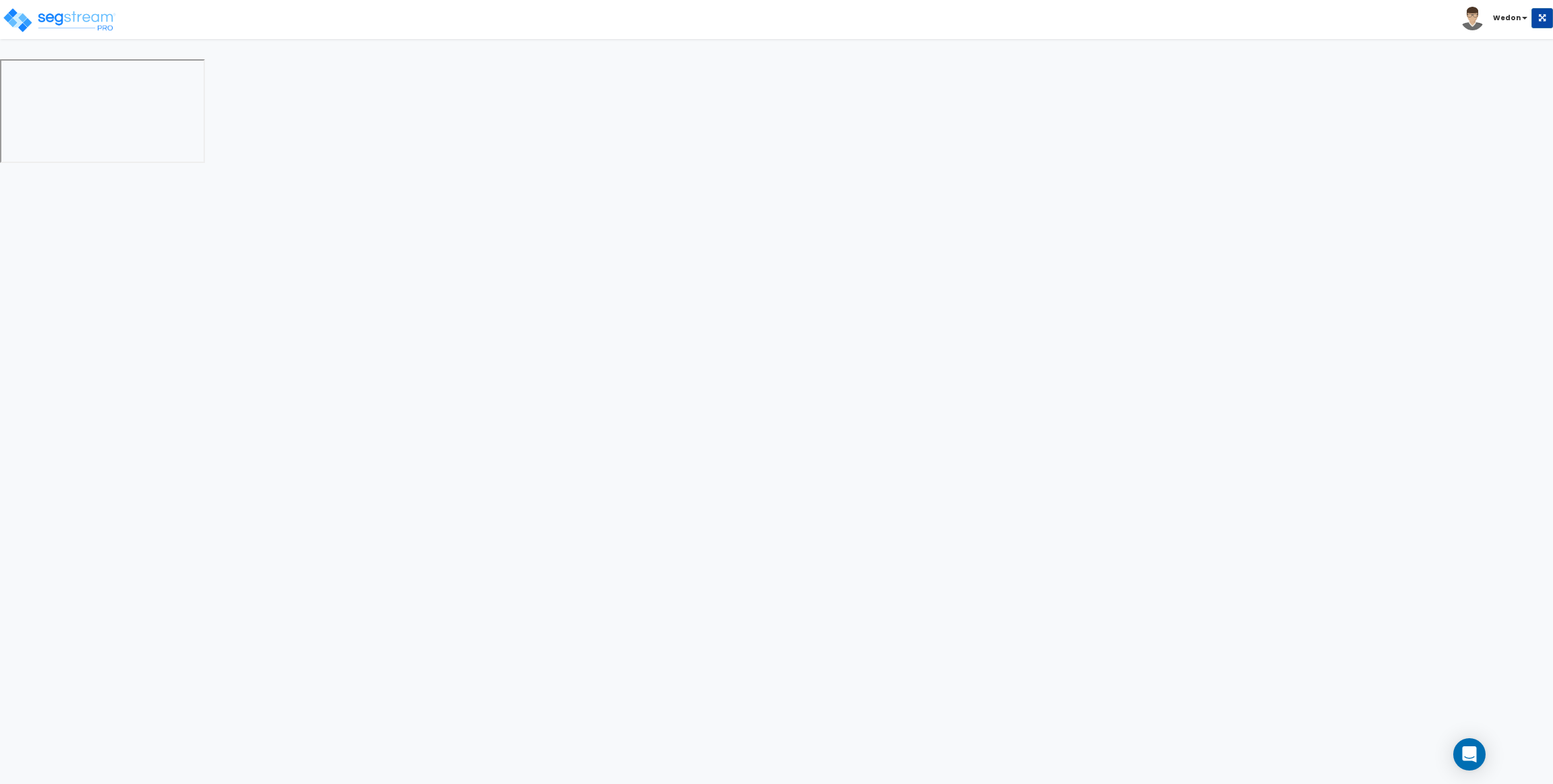
select select "1"
select select "5"
select select "2"
select select "1"
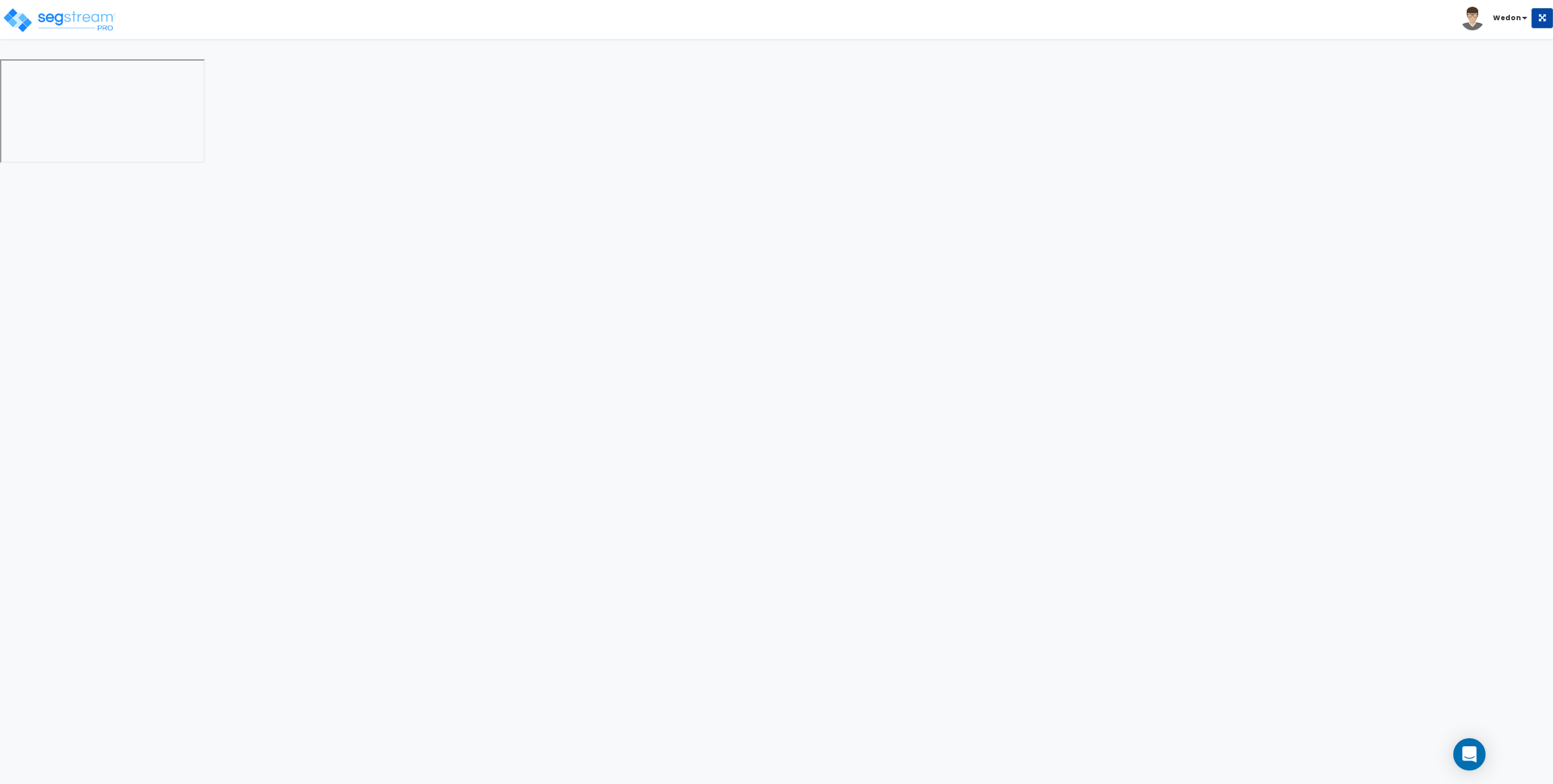
select select "4"
select select "2"
select select "4"
select select "2"
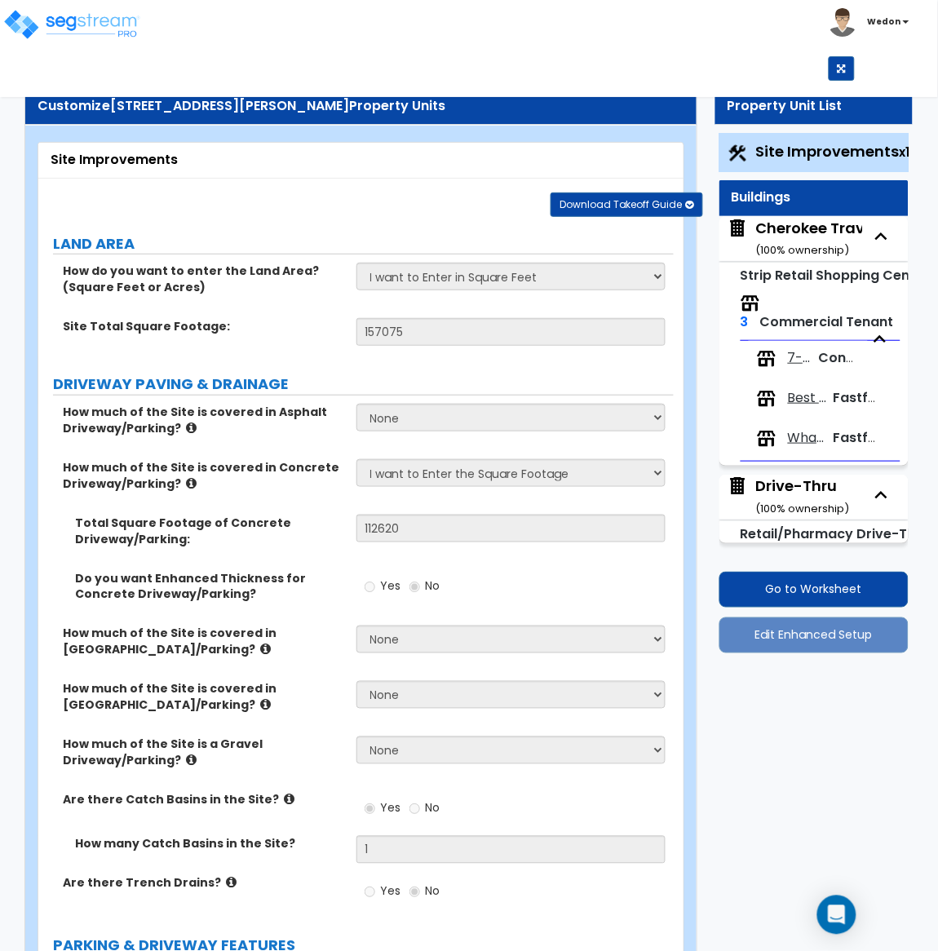
click at [800, 396] on span "Best Donuts" at bounding box center [807, 398] width 39 height 19
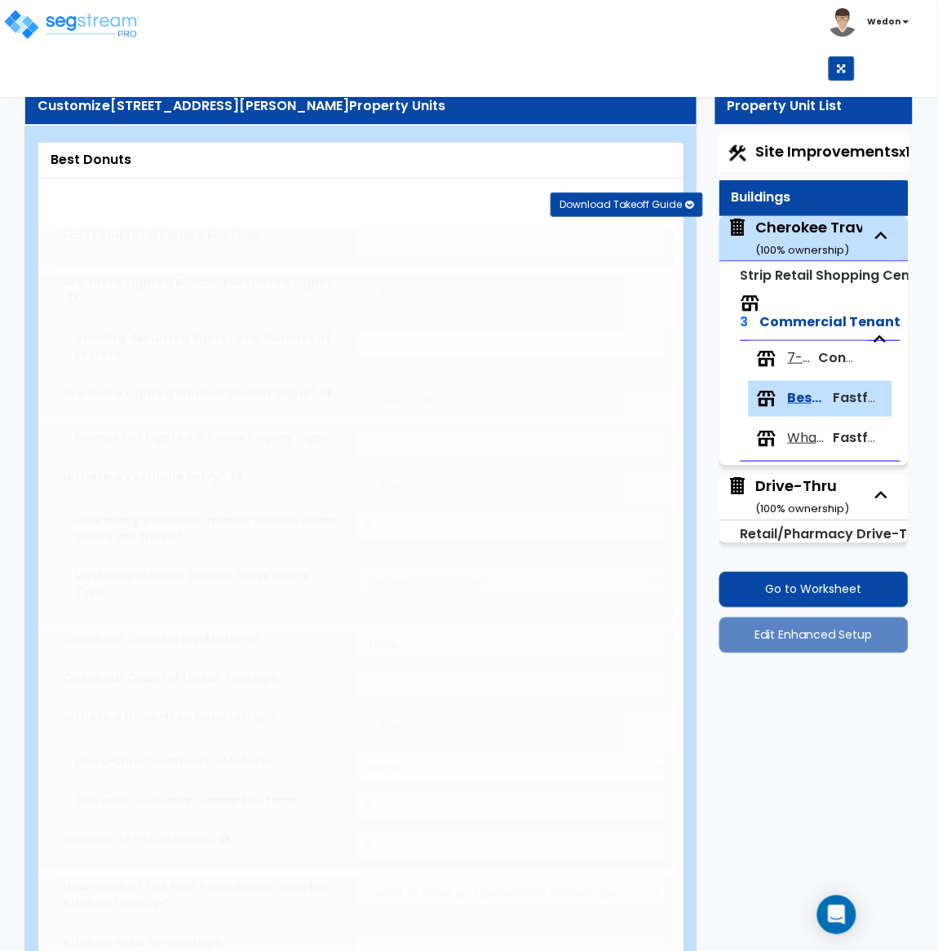
type input "3651"
radio input "true"
type input "10"
radio input "true"
type input "2"
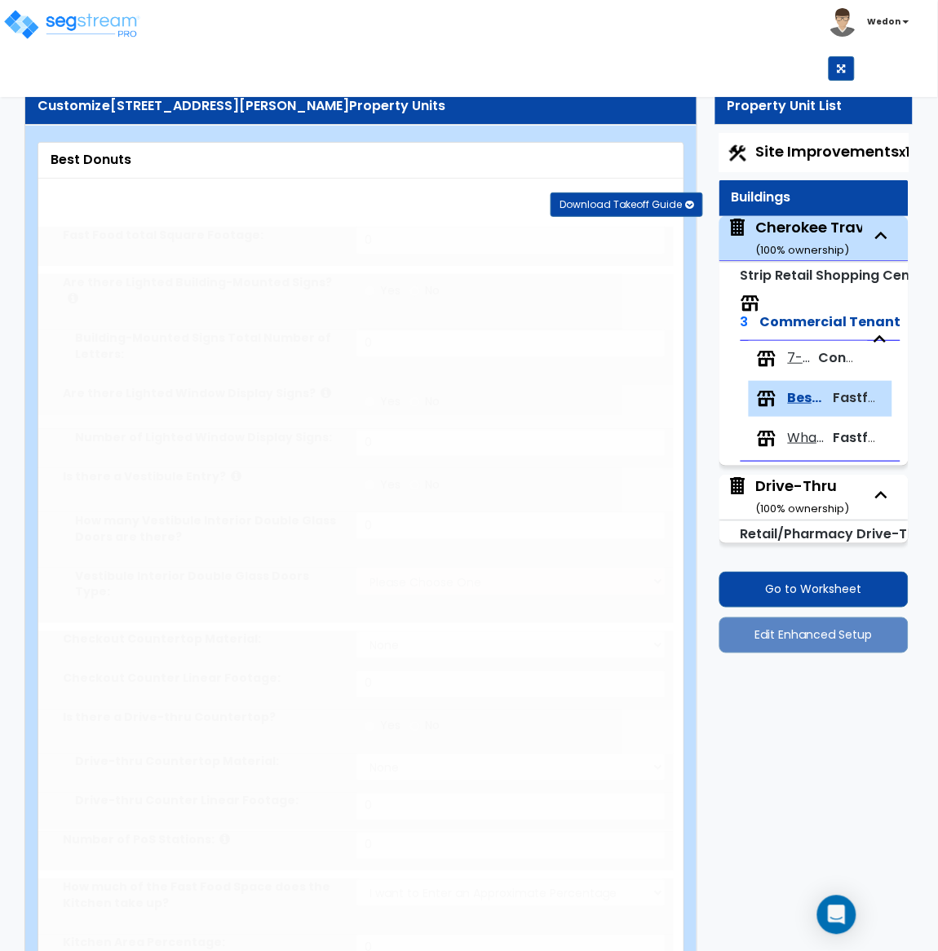
select select "1"
type input "4"
type input "2"
type input "40"
select select "2"
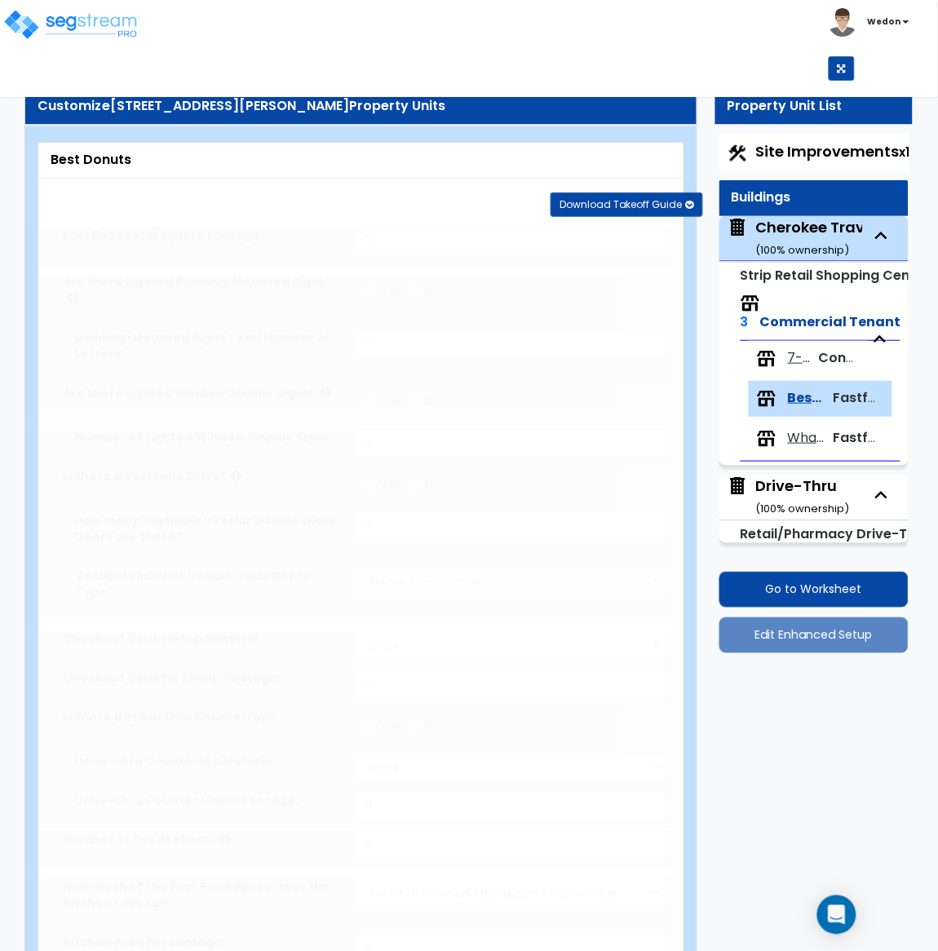
select select "1"
select select "7"
radio input "true"
type input "1"
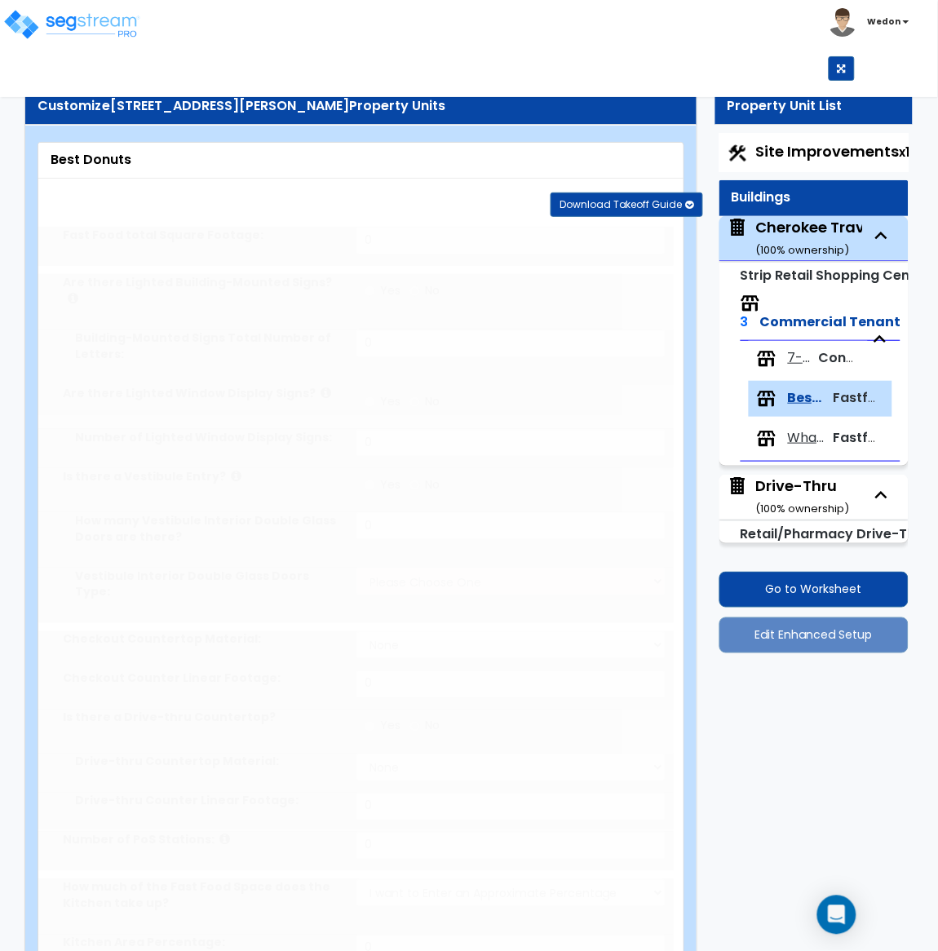
select select "1"
type input "9"
type input "2"
radio input "true"
type input "1"
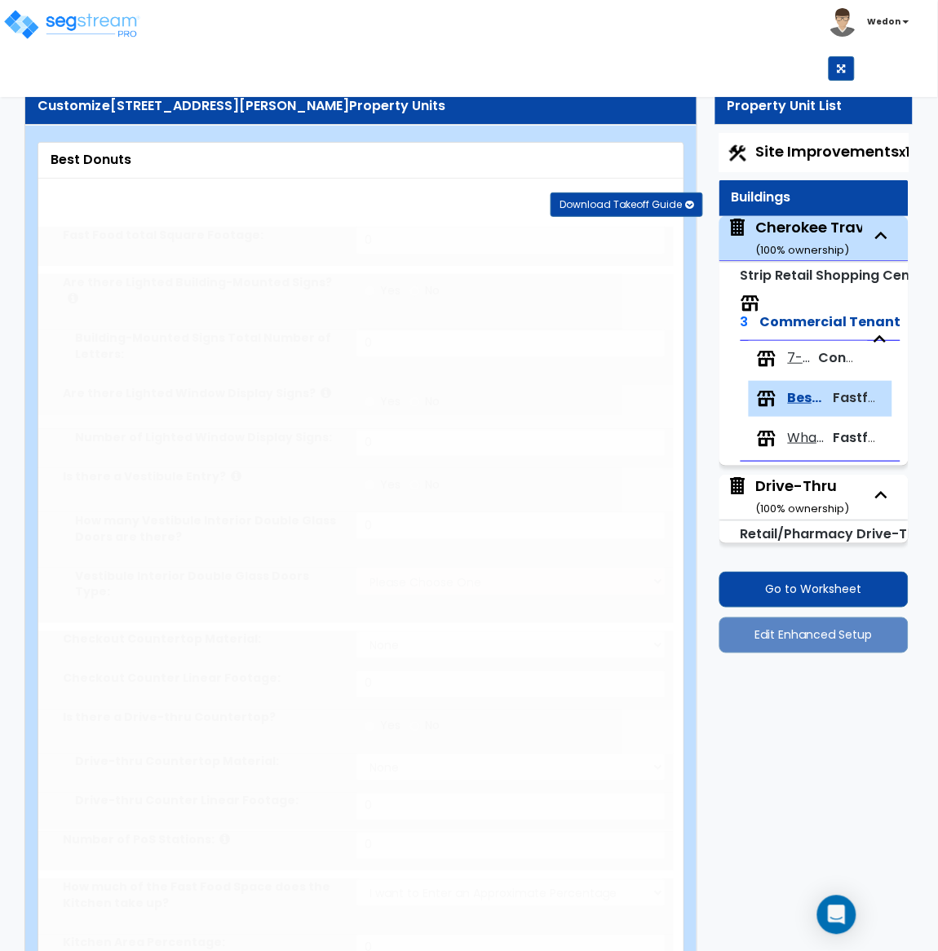
radio input "true"
type input "3"
select select "1"
type input "12"
type input "2"
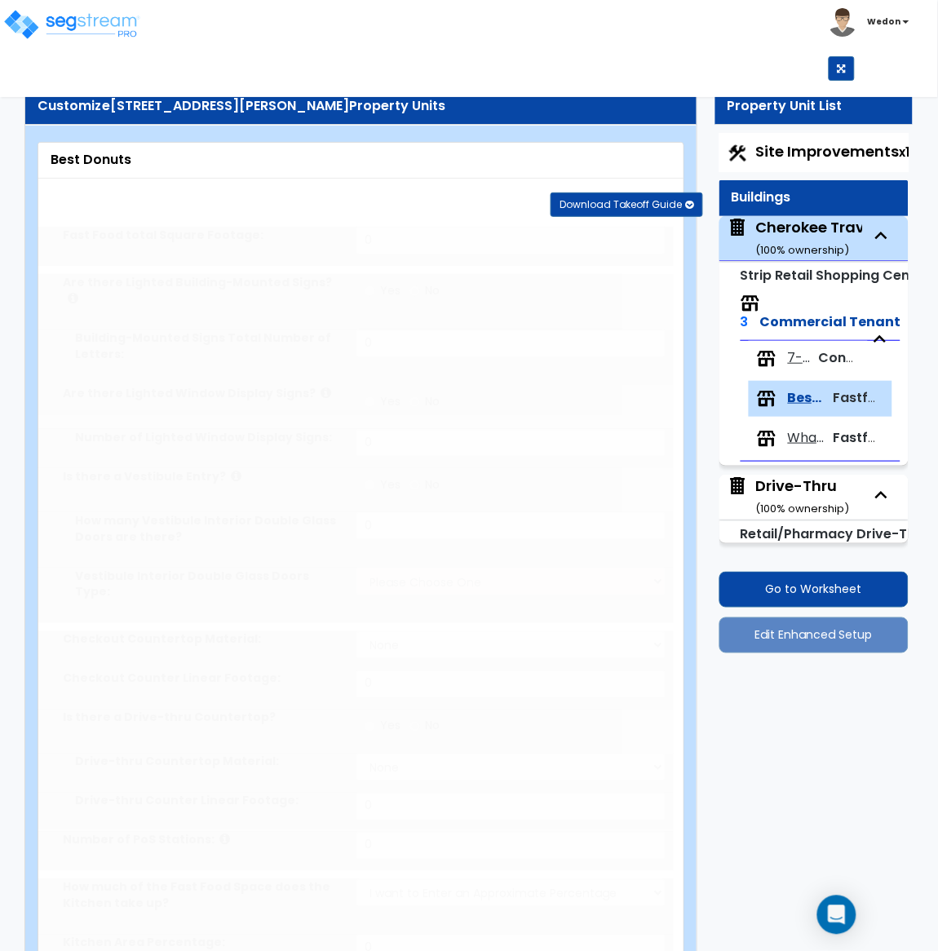
type input "1"
select select "1"
select select "3"
radio input "true"
select select "2"
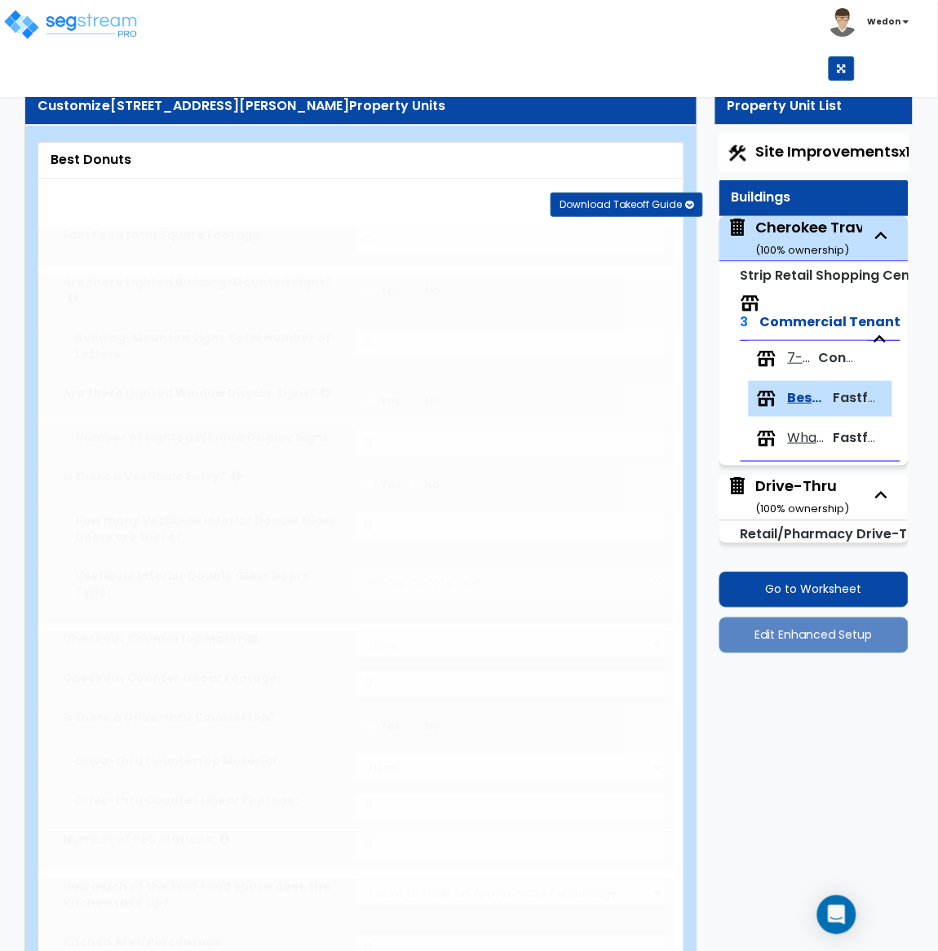
select select "1"
select select "3"
select select "1"
select select "2"
type input "1"
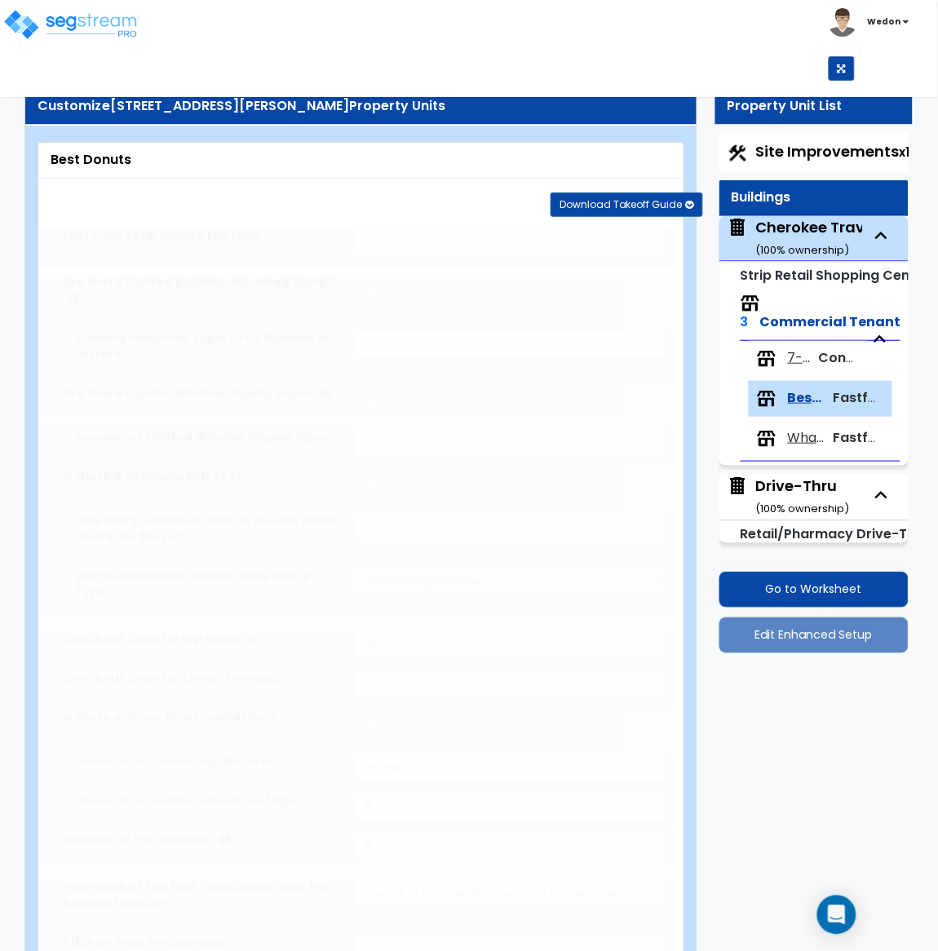
radio input "true"
type input "1"
select select "3"
radio input "true"
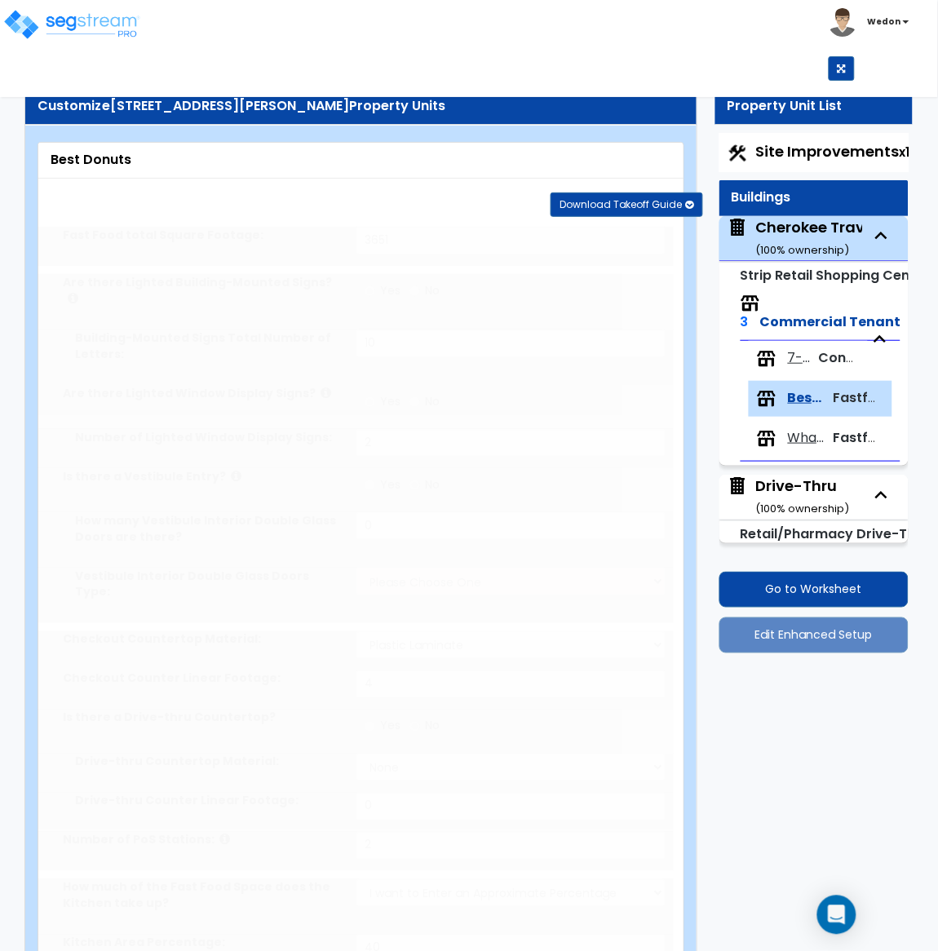
type input "1"
radio input "true"
select select "2"
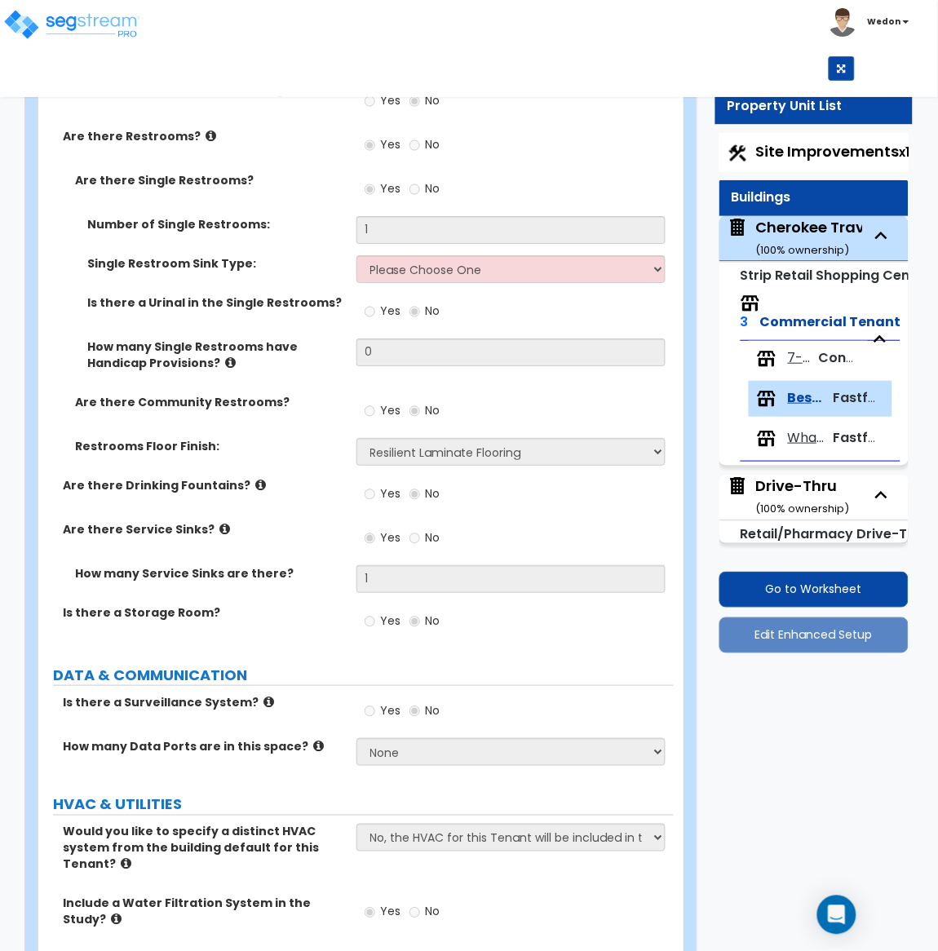
scroll to position [3410, 0]
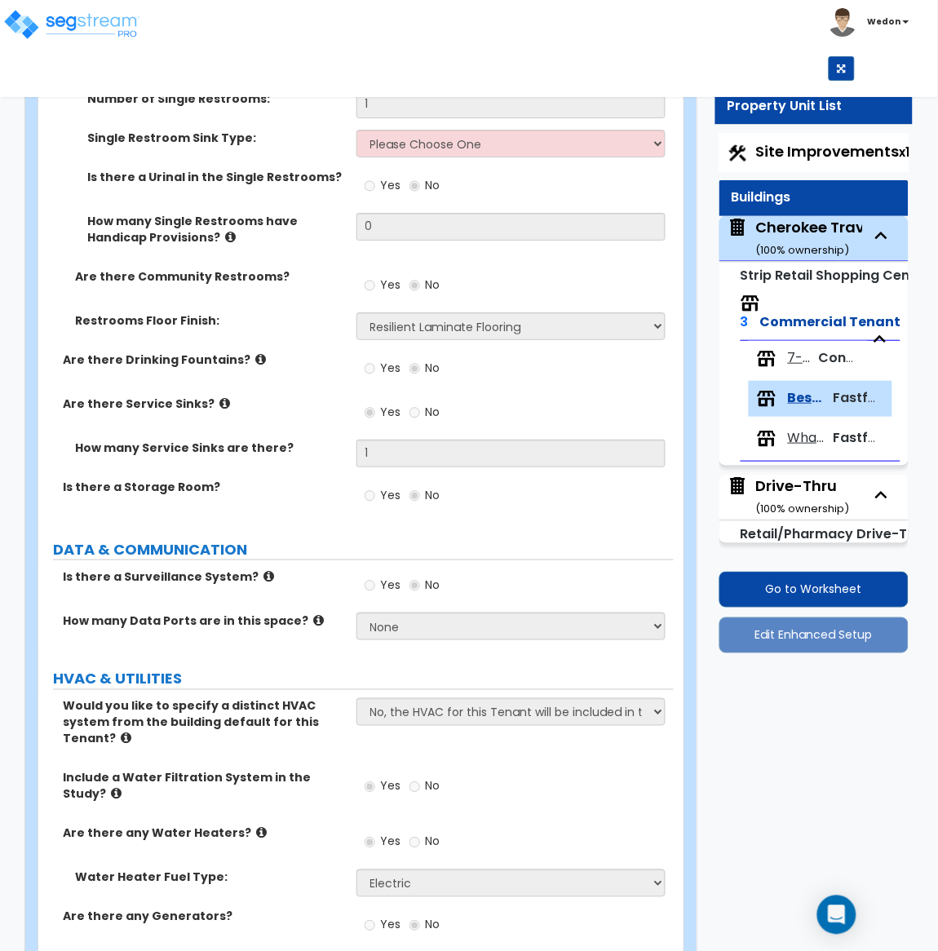
click at [794, 229] on div "Cherokee Travel Center ( 100 % ownership)" at bounding box center [845, 238] width 177 height 42
select select "6"
select select "1"
select select "2"
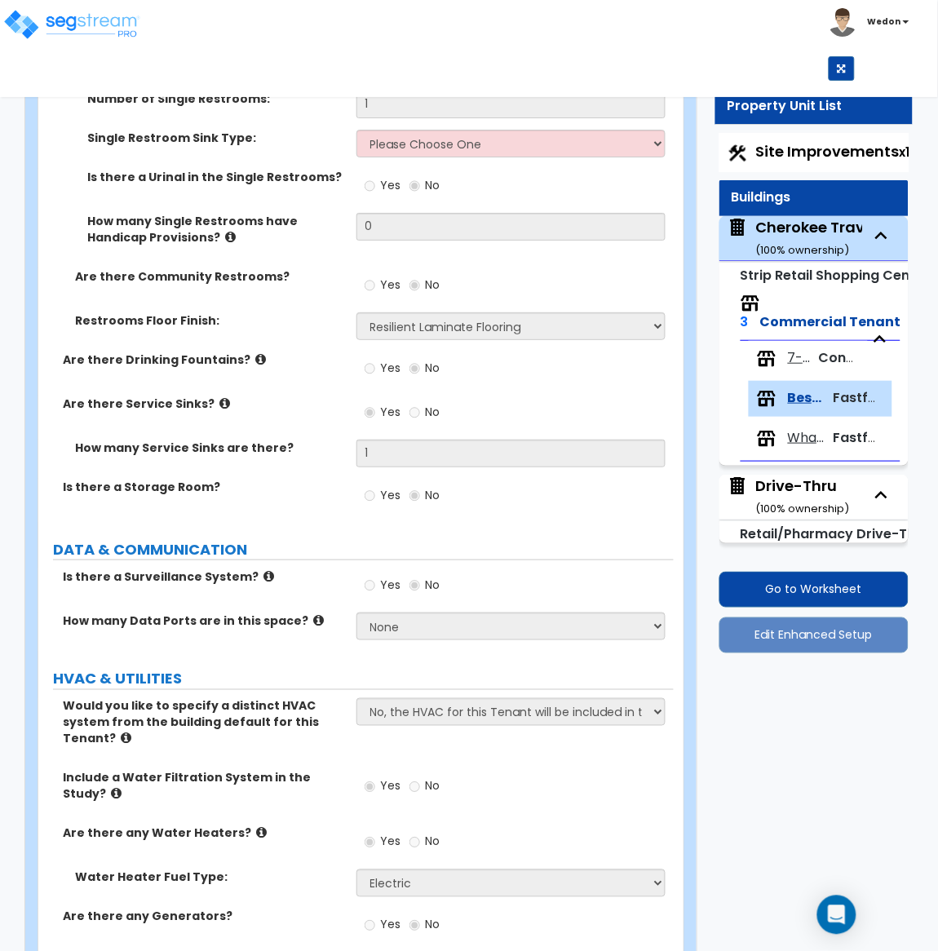
select select "2"
select select "1"
select select "2"
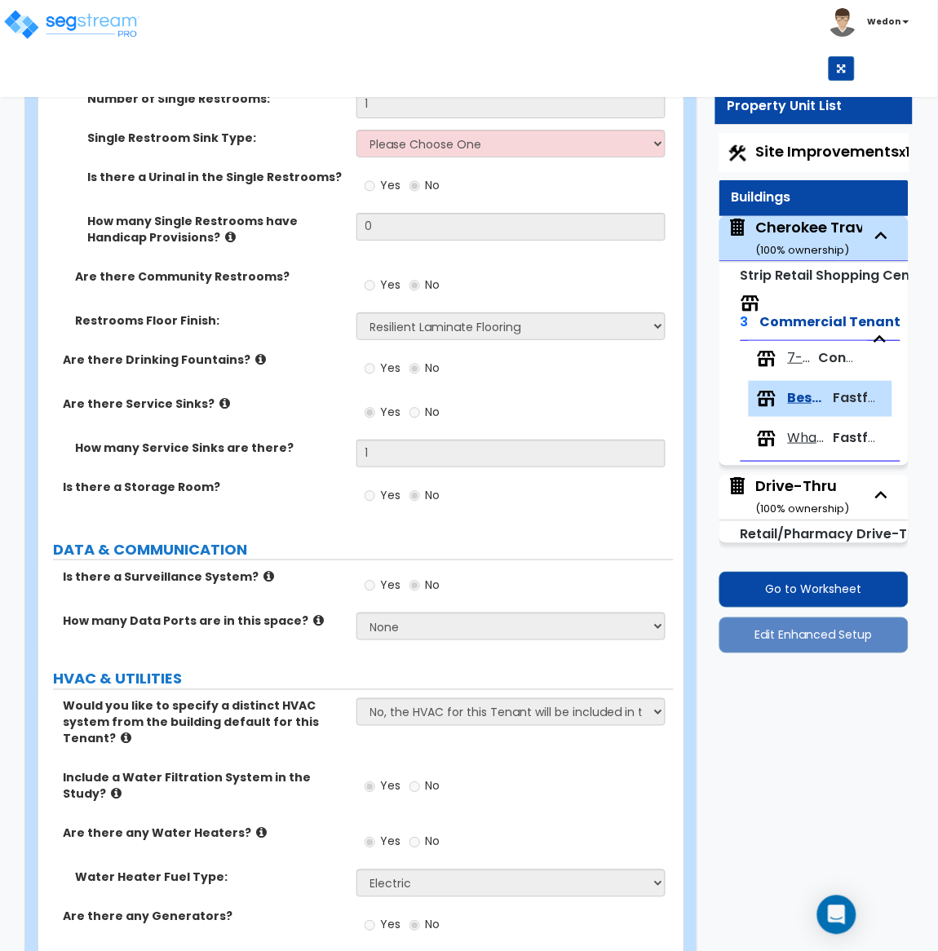
select select "2"
select select "3"
select select "1"
select select "2"
select select "1"
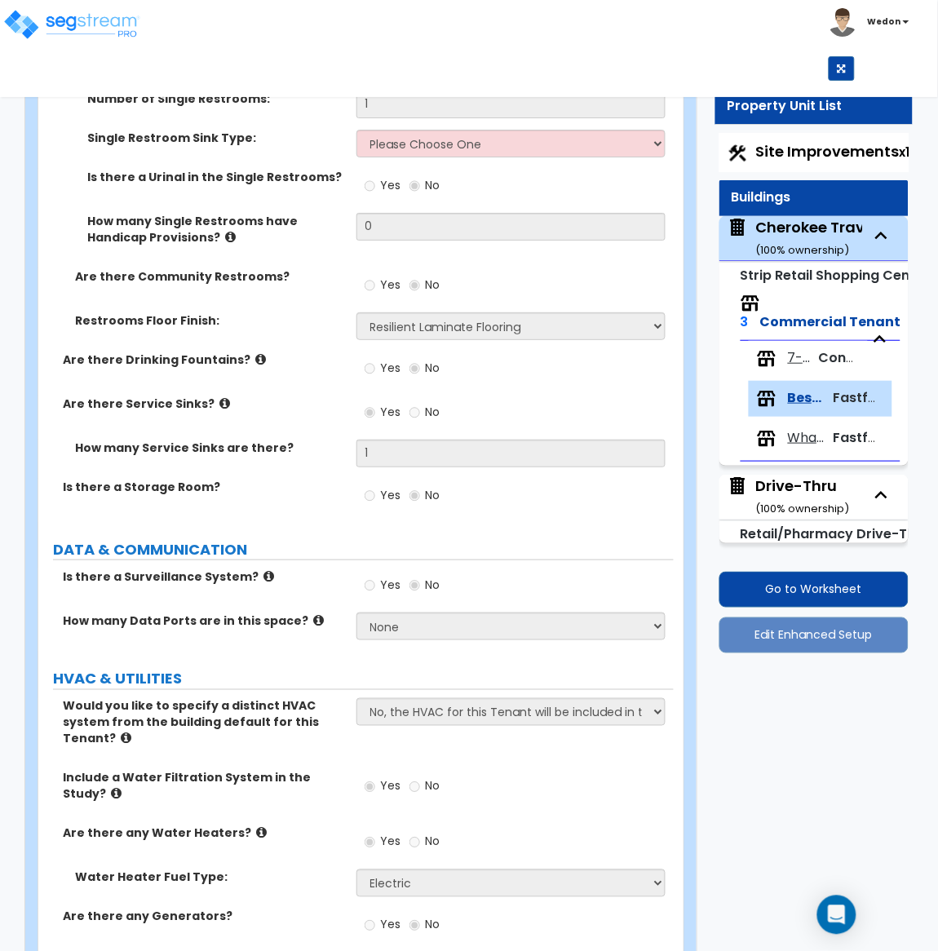
select select "2"
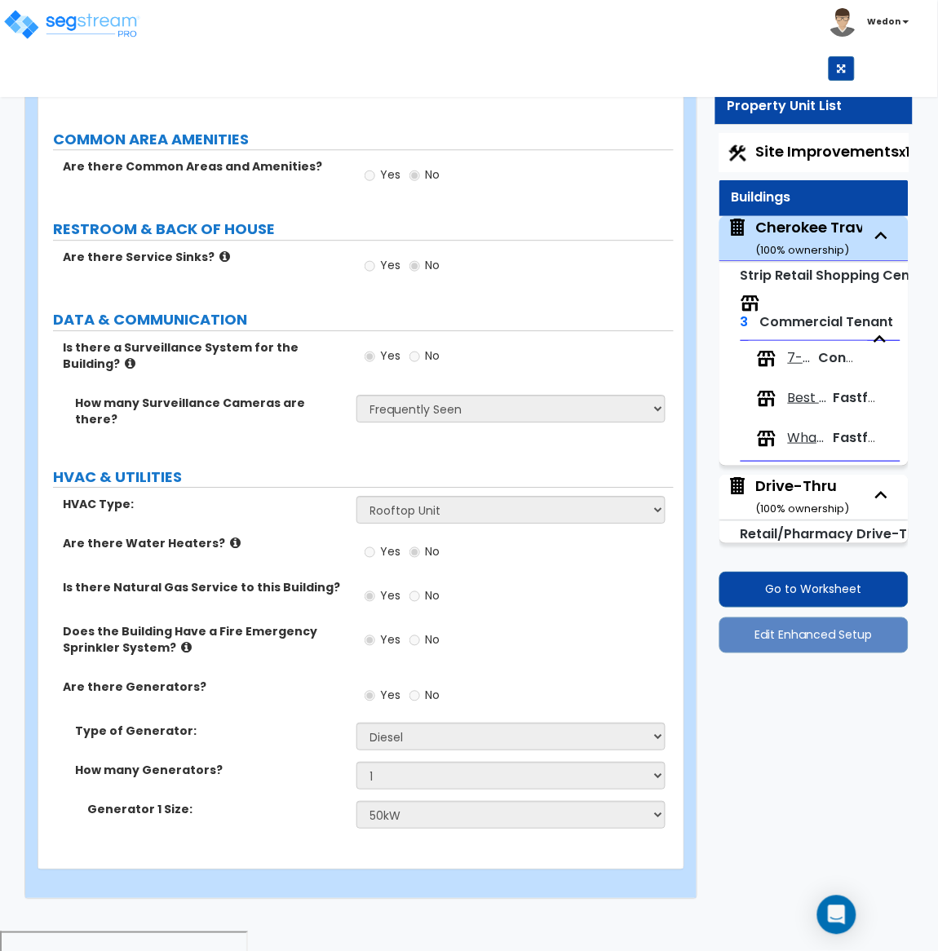
scroll to position [2986, 0]
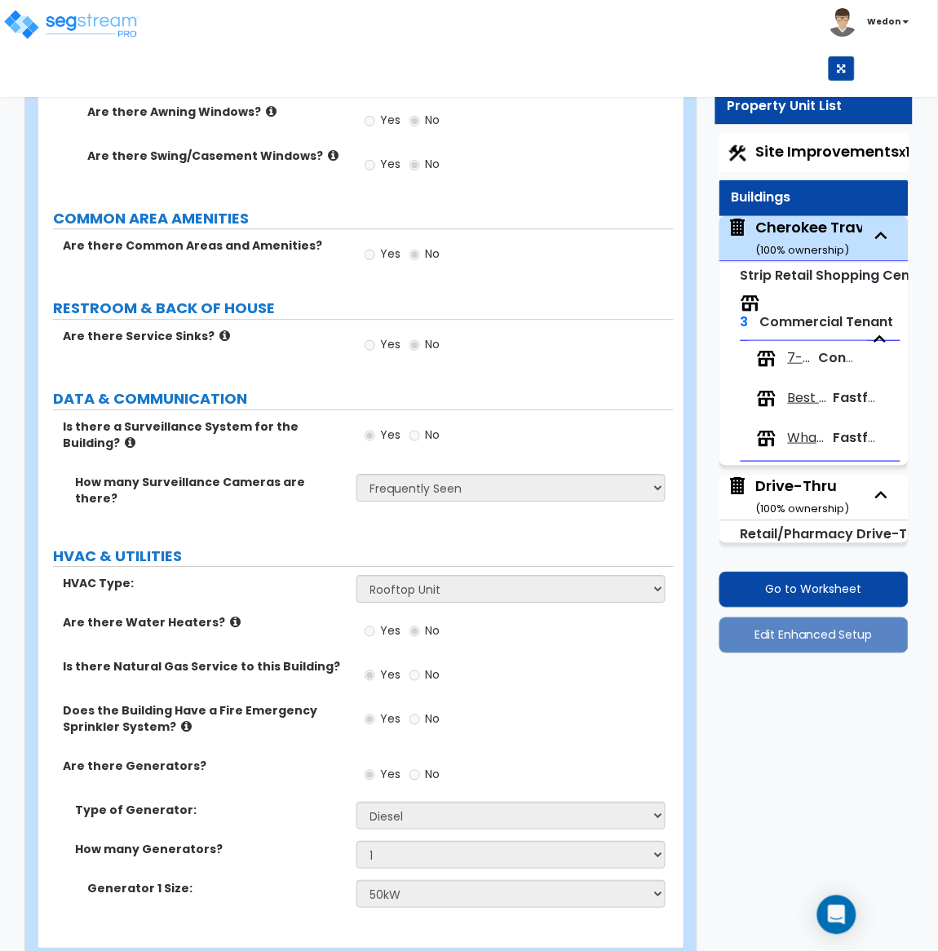
click at [819, 391] on span "Best Donuts" at bounding box center [807, 398] width 39 height 19
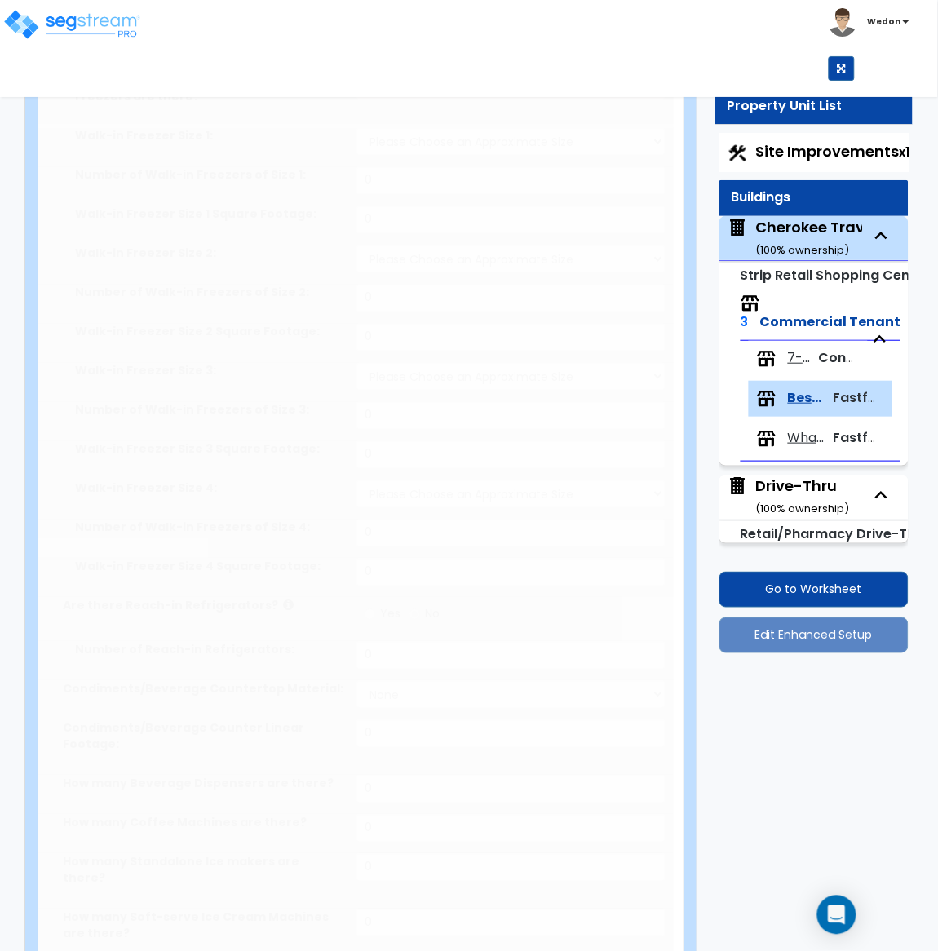
type input "3651"
radio input "true"
type input "10"
radio input "true"
type input "2"
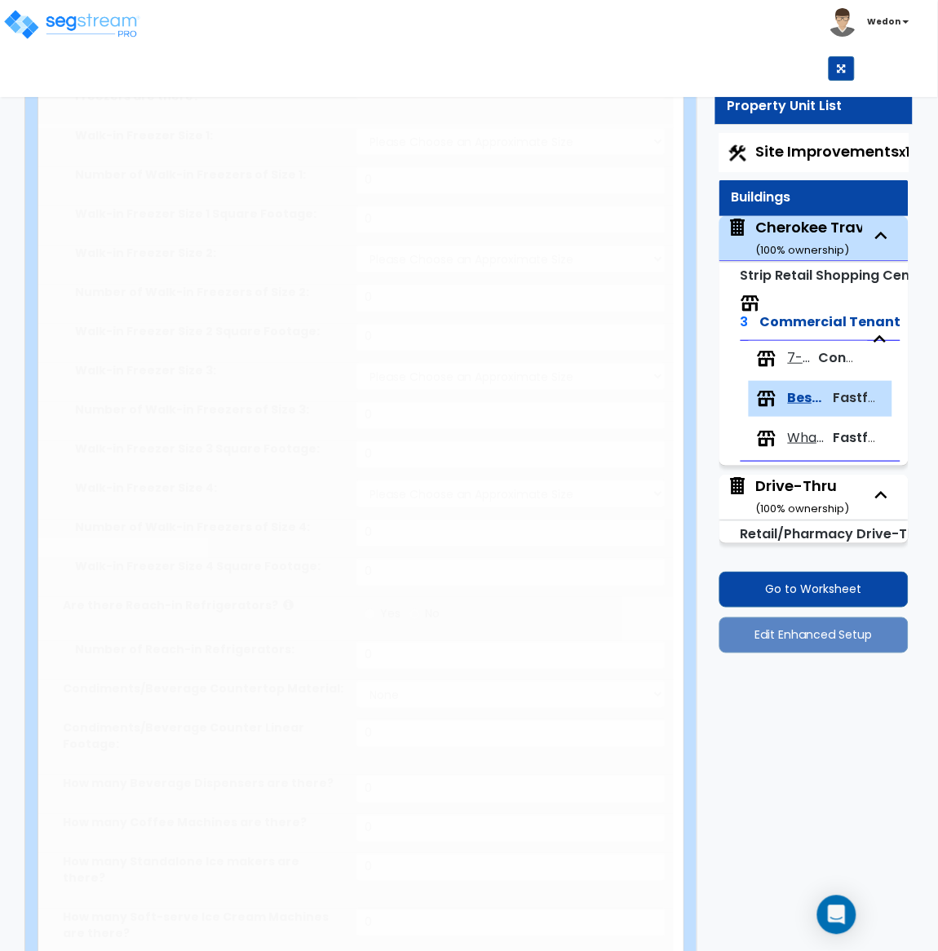
select select "1"
type input "4"
type input "2"
type input "40"
select select "2"
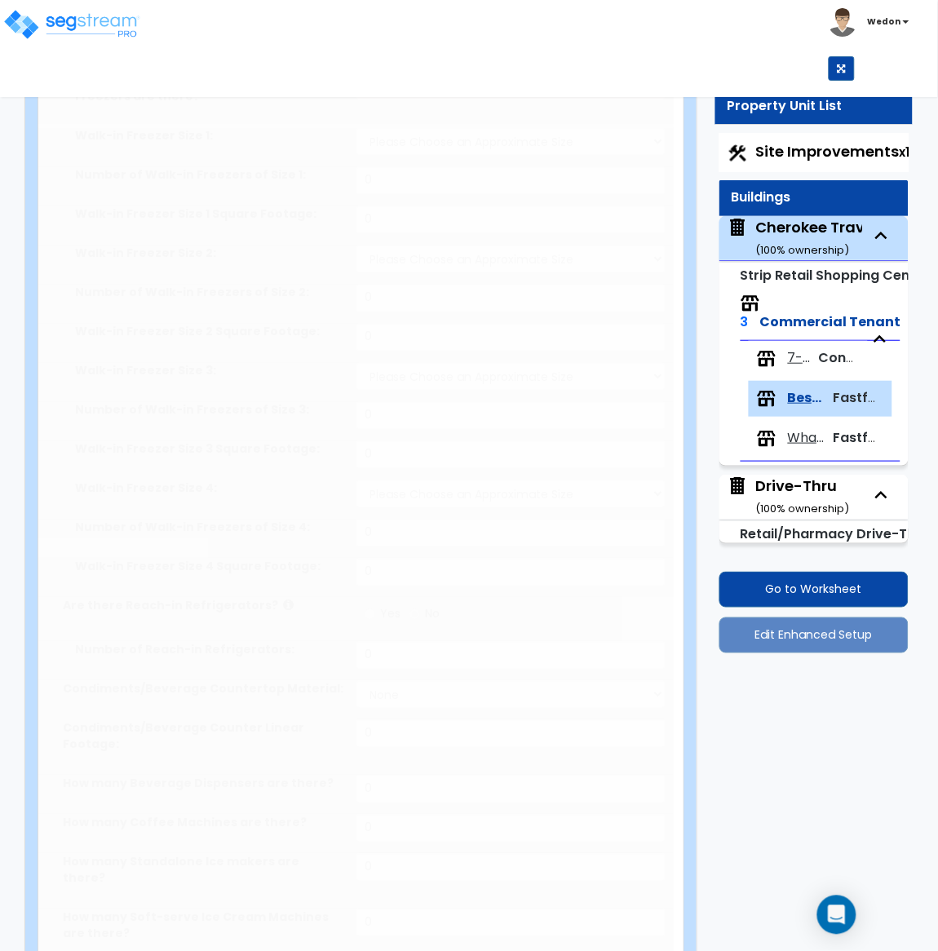
select select "1"
select select "7"
radio input "true"
type input "1"
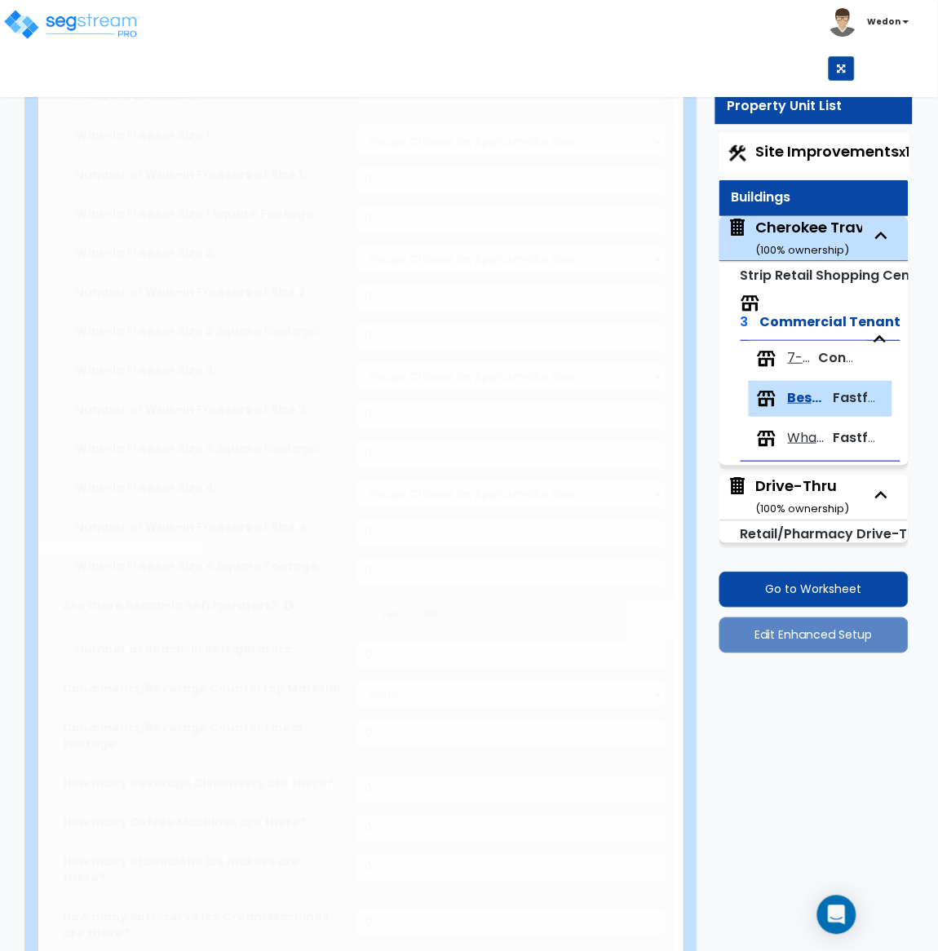
select select "1"
type input "9"
type input "2"
radio input "true"
type input "1"
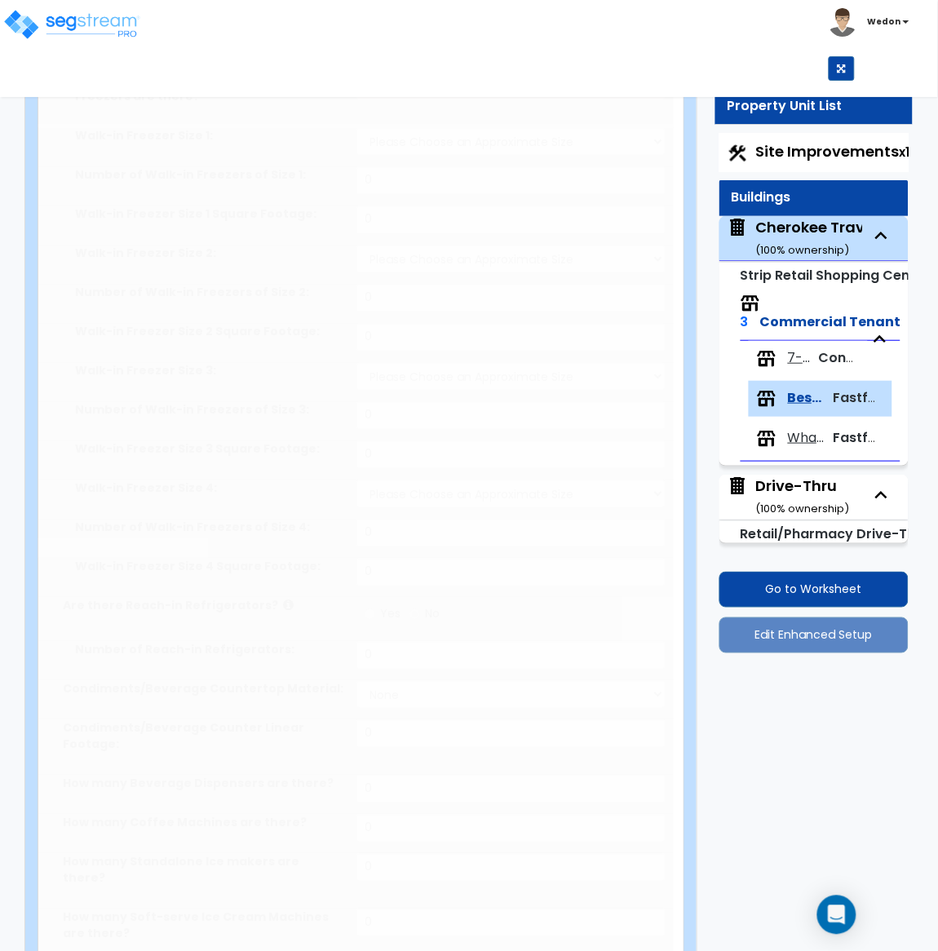
radio input "true"
type input "3"
select select "1"
type input "12"
type input "2"
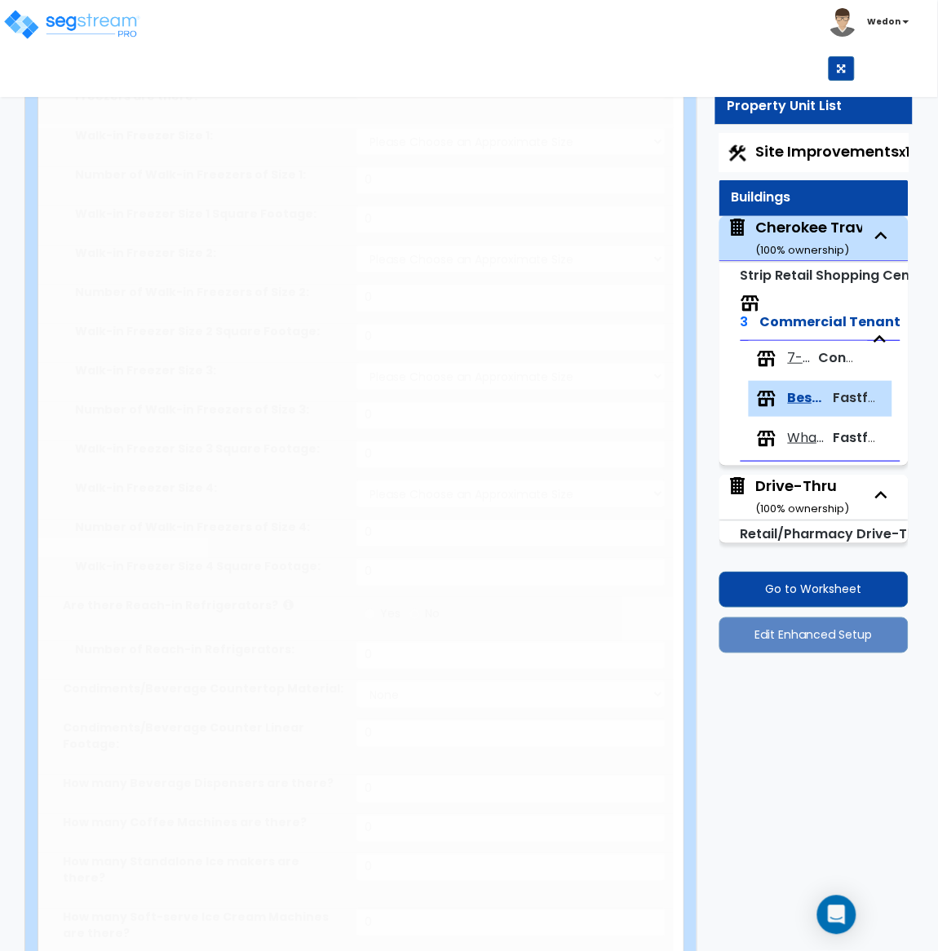
type input "1"
select select "1"
select select "3"
select select "1"
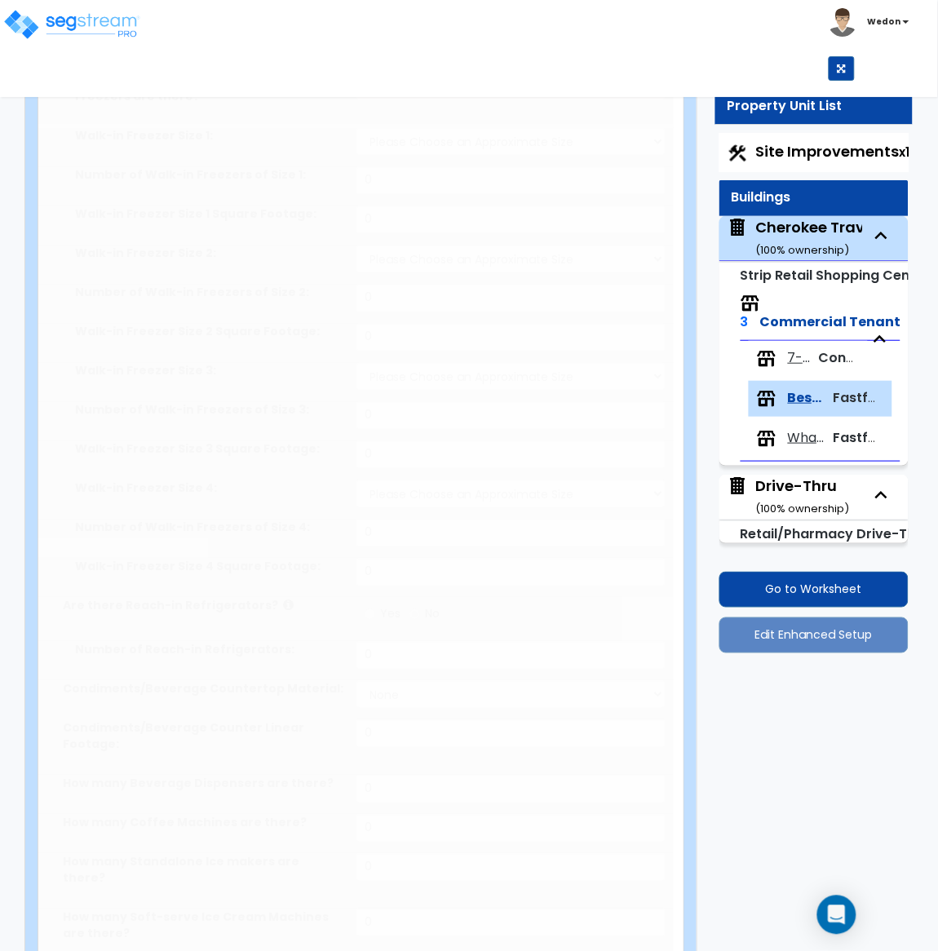
select select "2"
type input "1"
radio input "true"
type input "1"
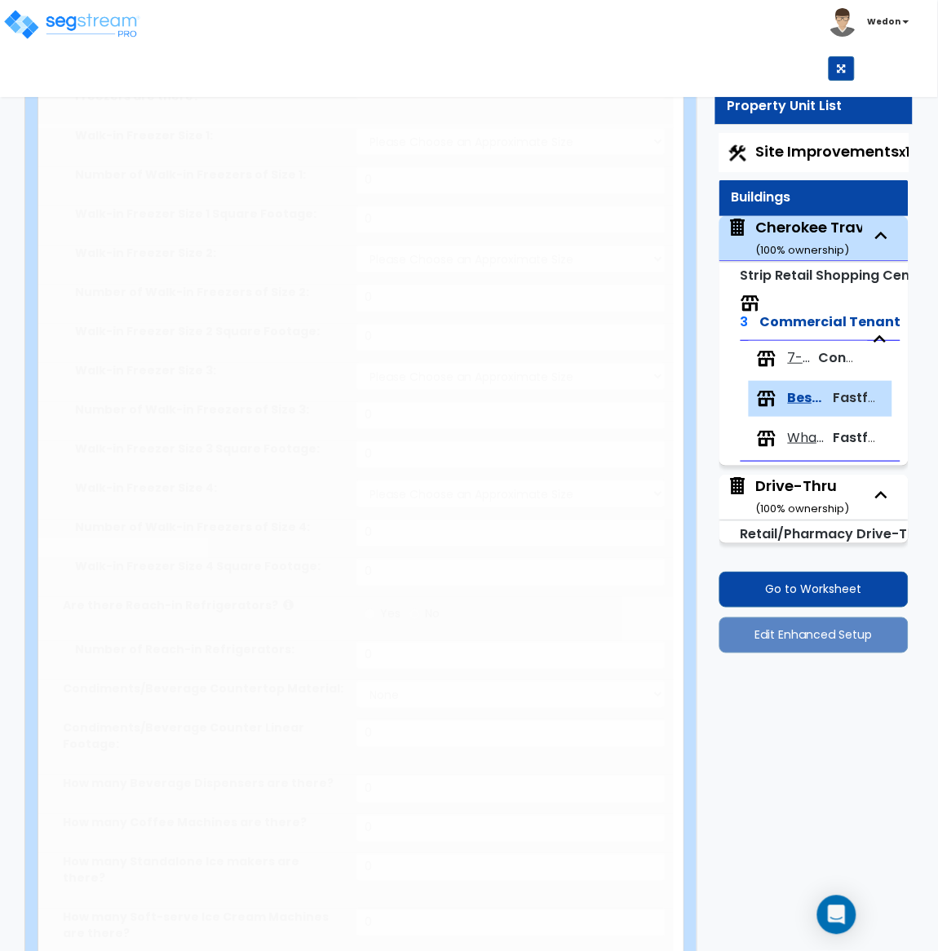
select select "3"
radio input "true"
select select "2"
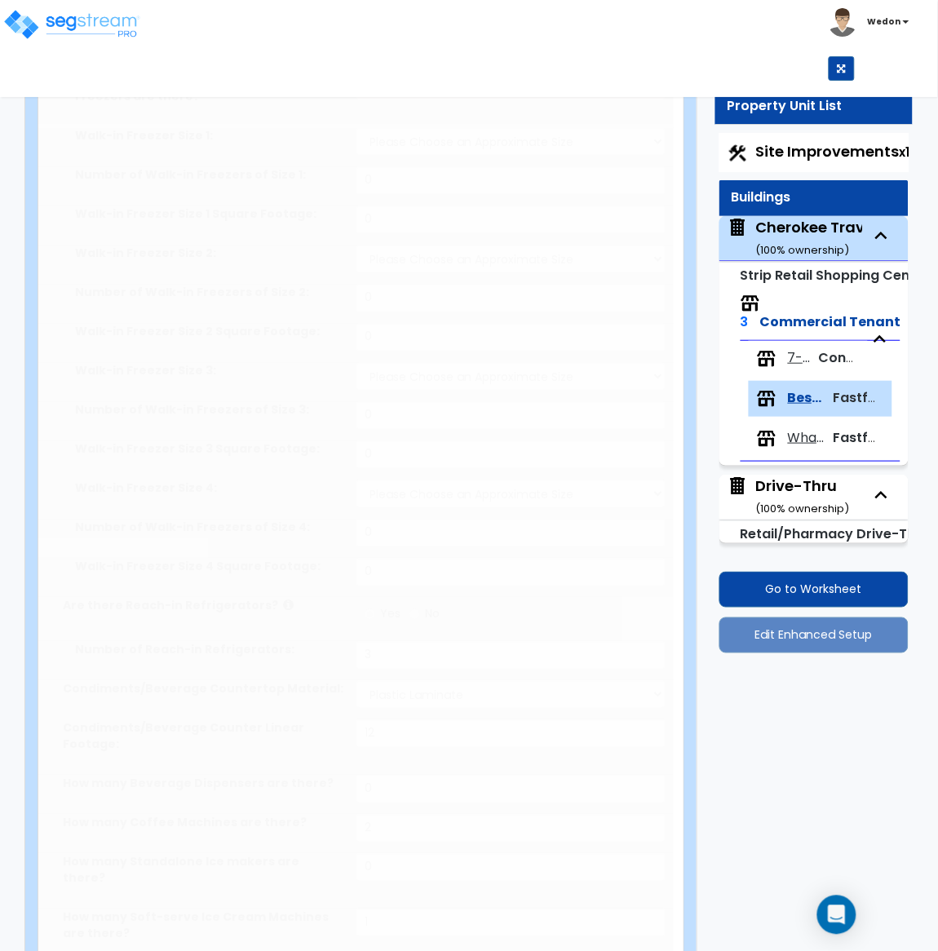
scroll to position [0, 0]
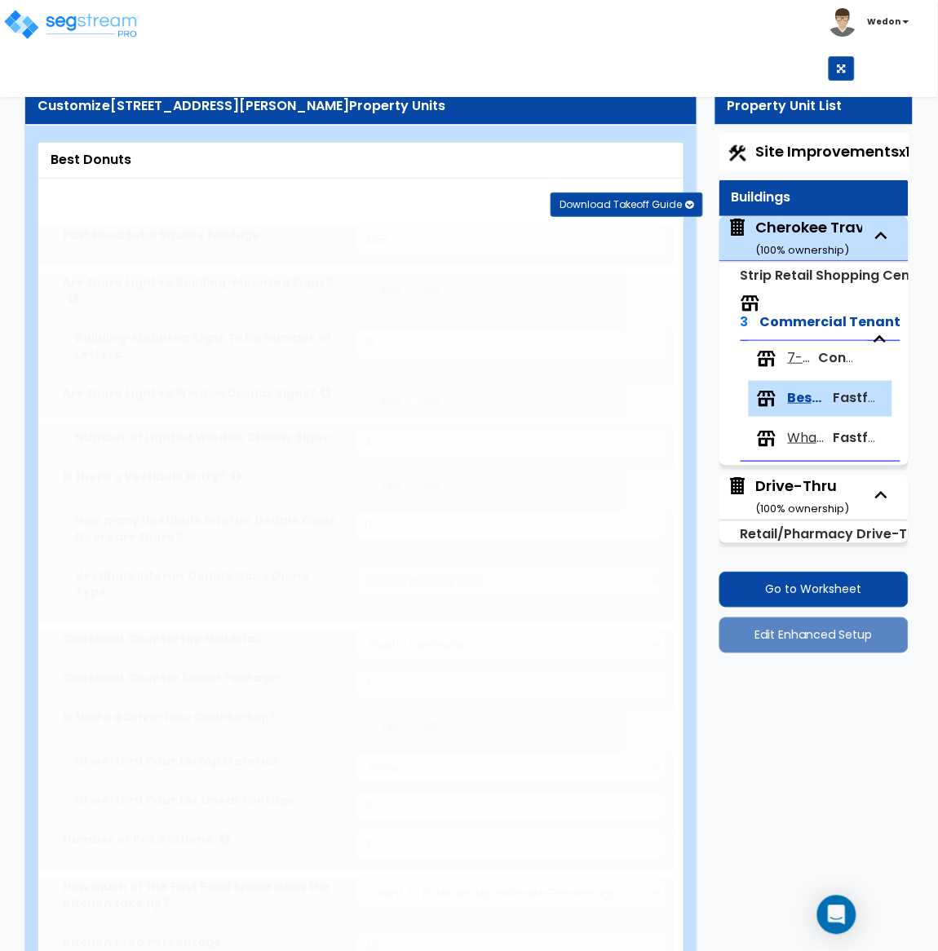
select select "2"
select select "3"
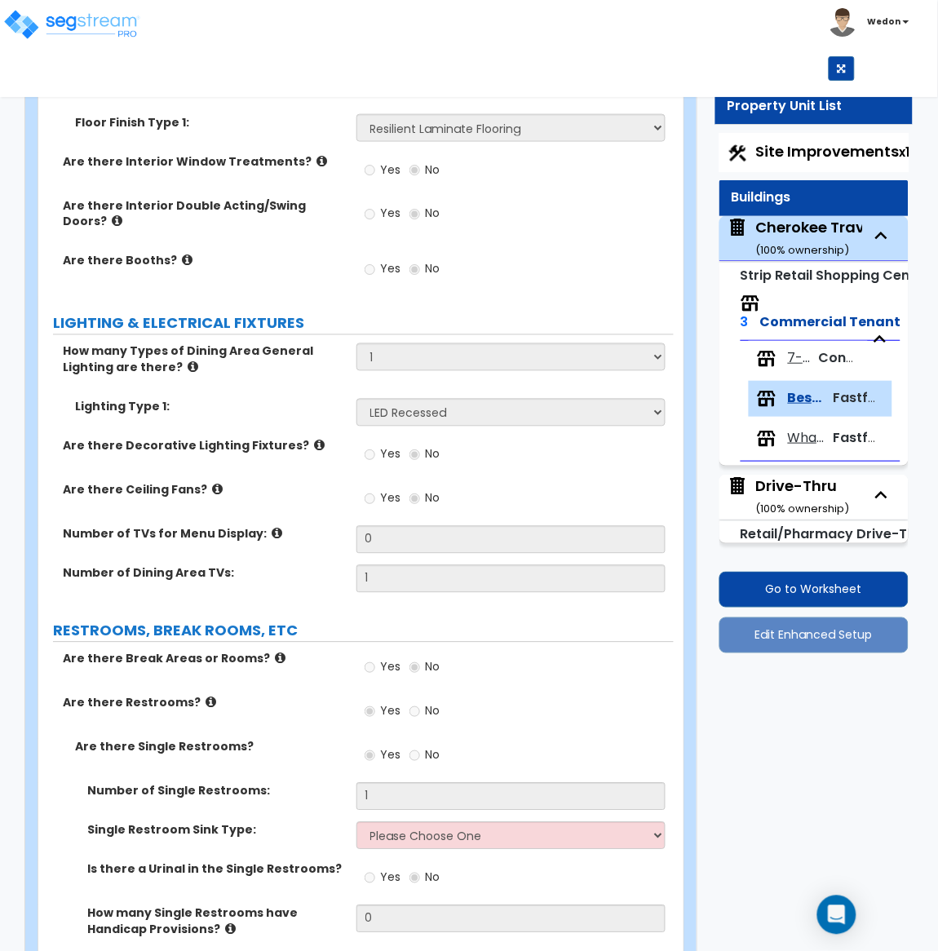
scroll to position [2675, 0]
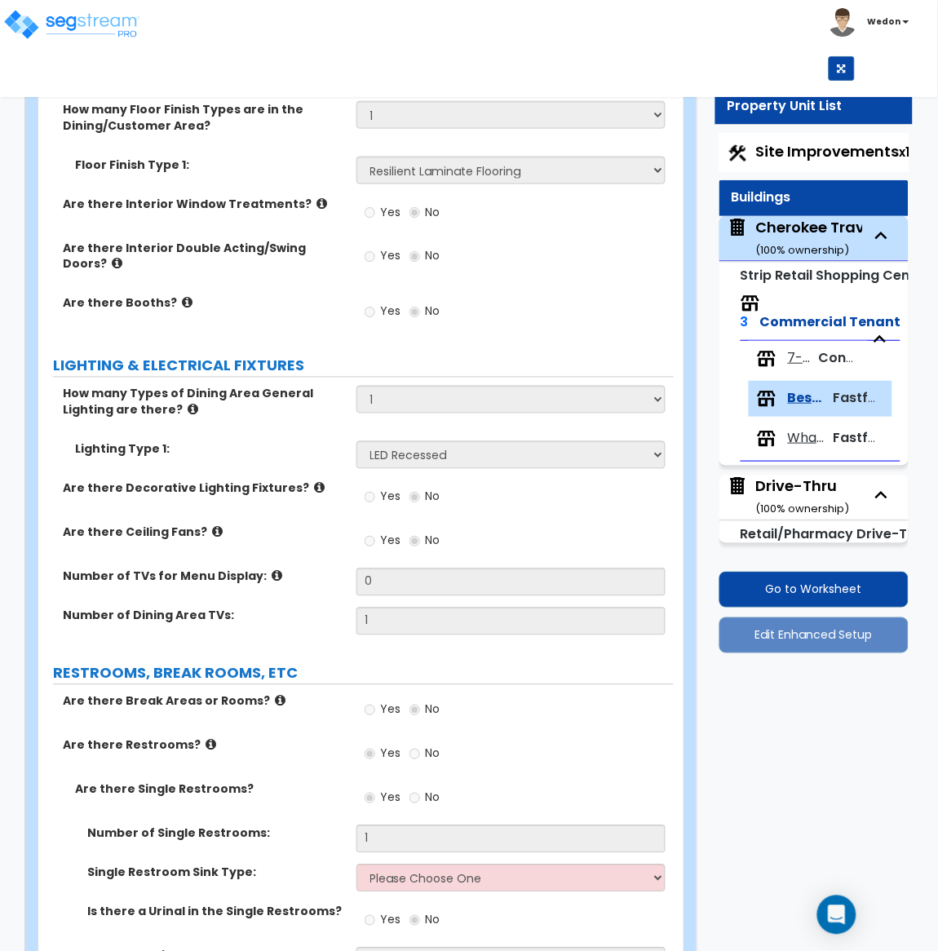
click at [258, 441] on div "Lighting Type 1: Please Choose One LED Surface-Mounted LED Recessed Fluorescent…" at bounding box center [355, 460] width 635 height 39
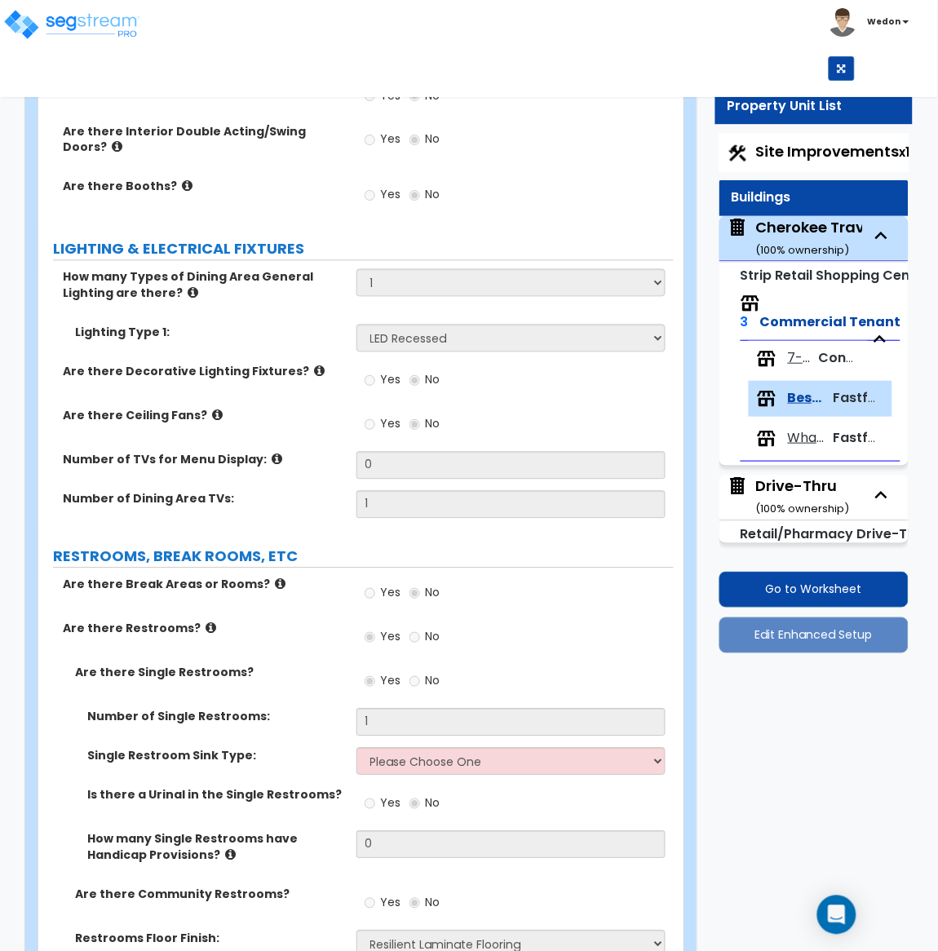
scroll to position [2798, 0]
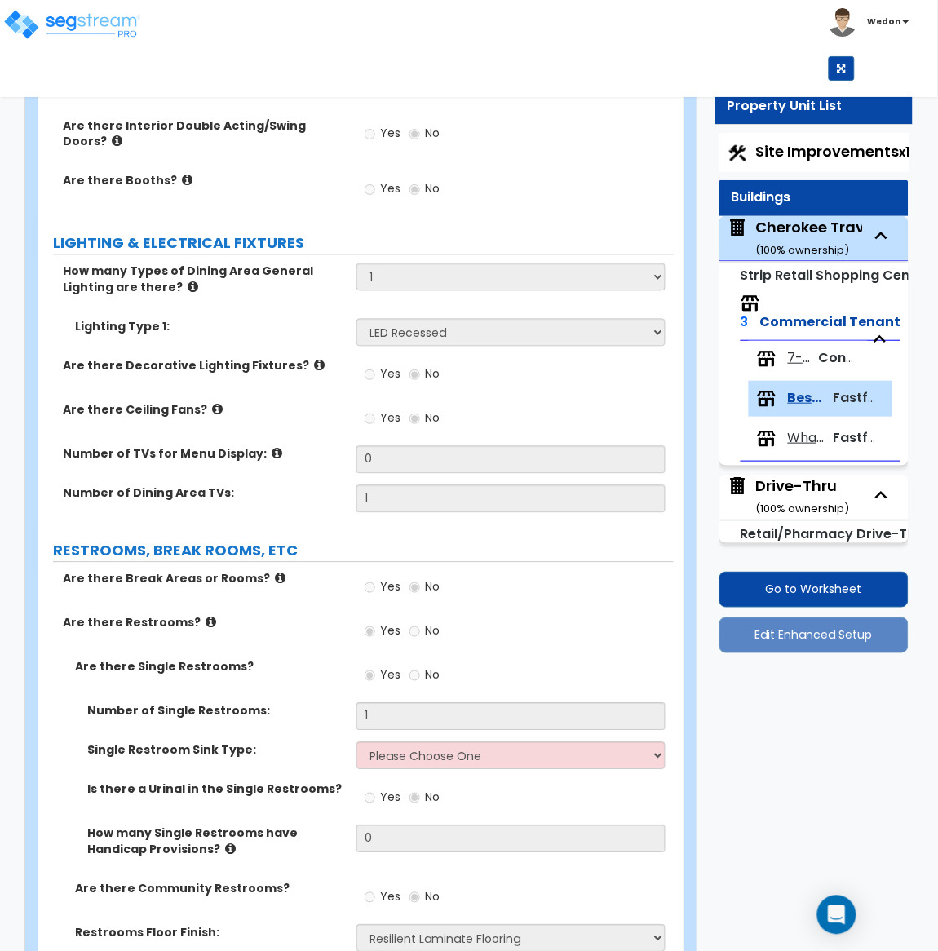
click at [263, 703] on div "Number of Single Restrooms: 1" at bounding box center [355, 722] width 635 height 39
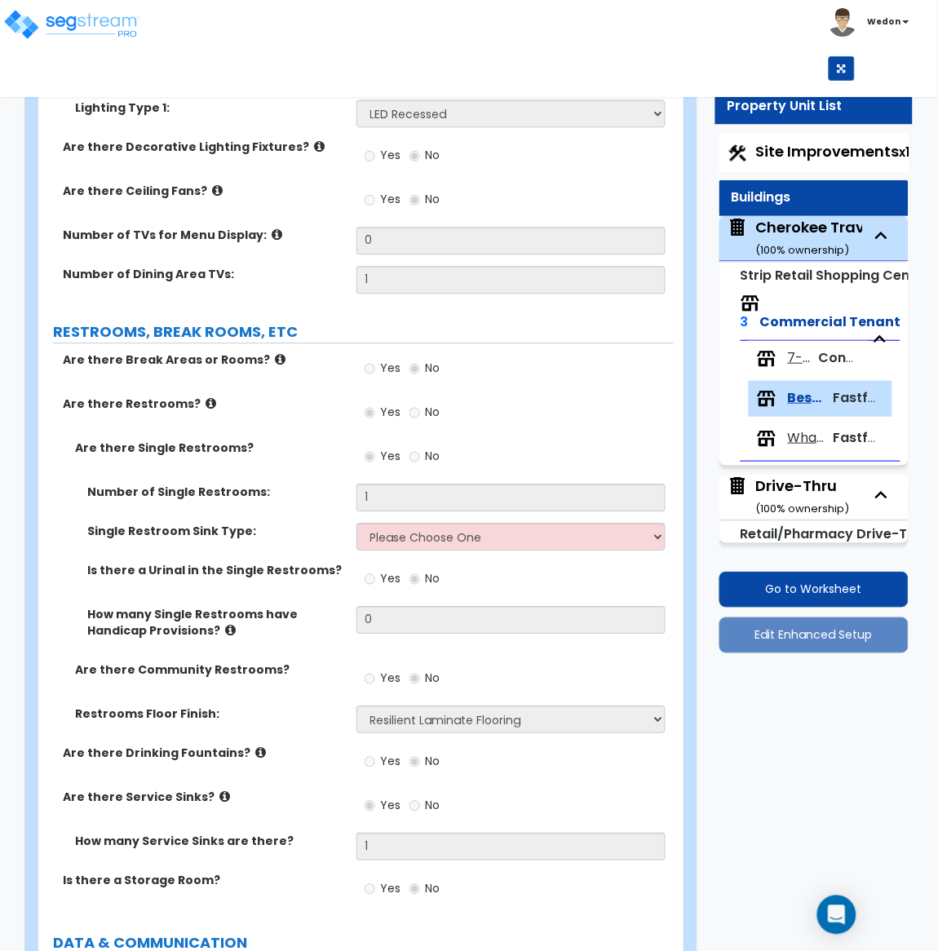
scroll to position [3042, 0]
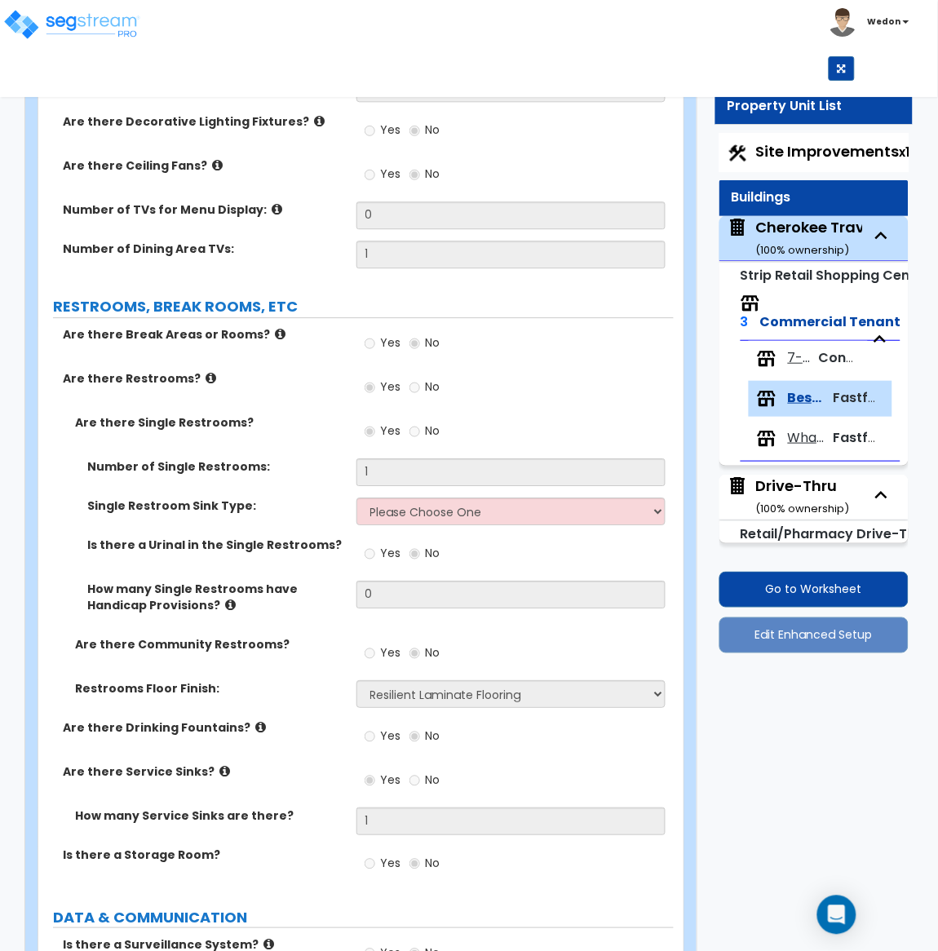
click at [232, 414] on div "Are there Single Restrooms? Yes No" at bounding box center [355, 436] width 635 height 44
click at [111, 497] on label "Single Restroom Sink Type:" at bounding box center [215, 505] width 257 height 16
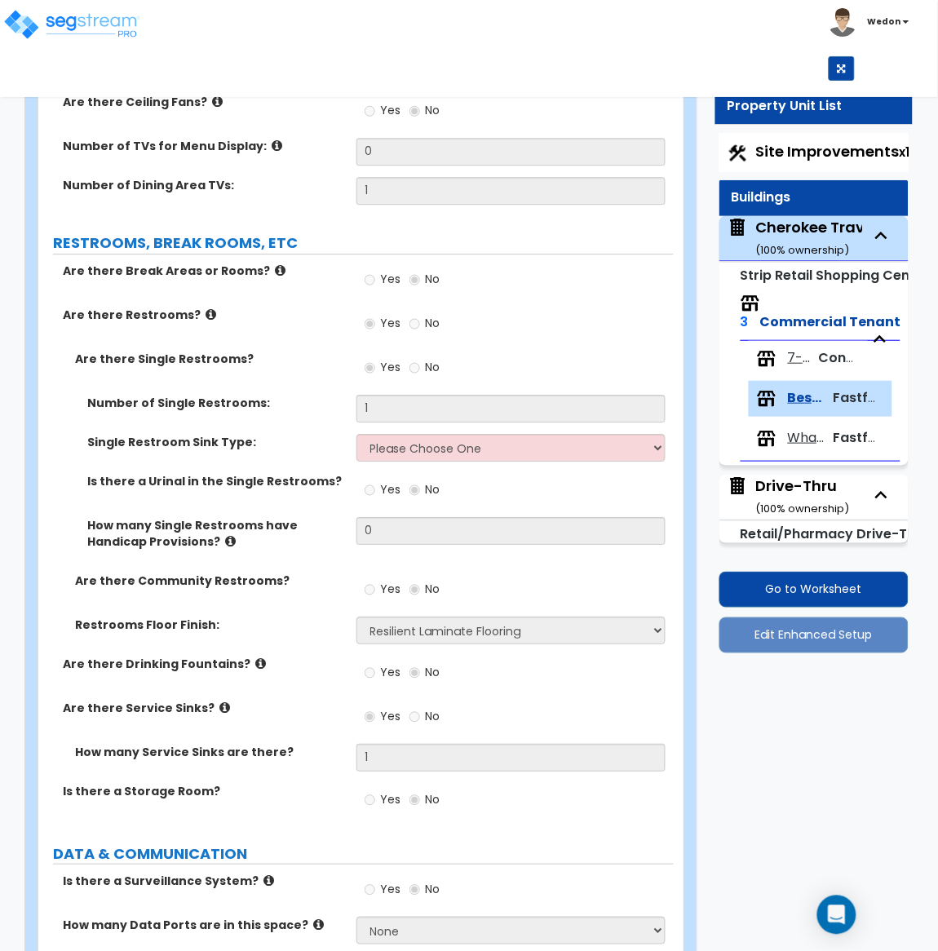
scroll to position [3287, 0]
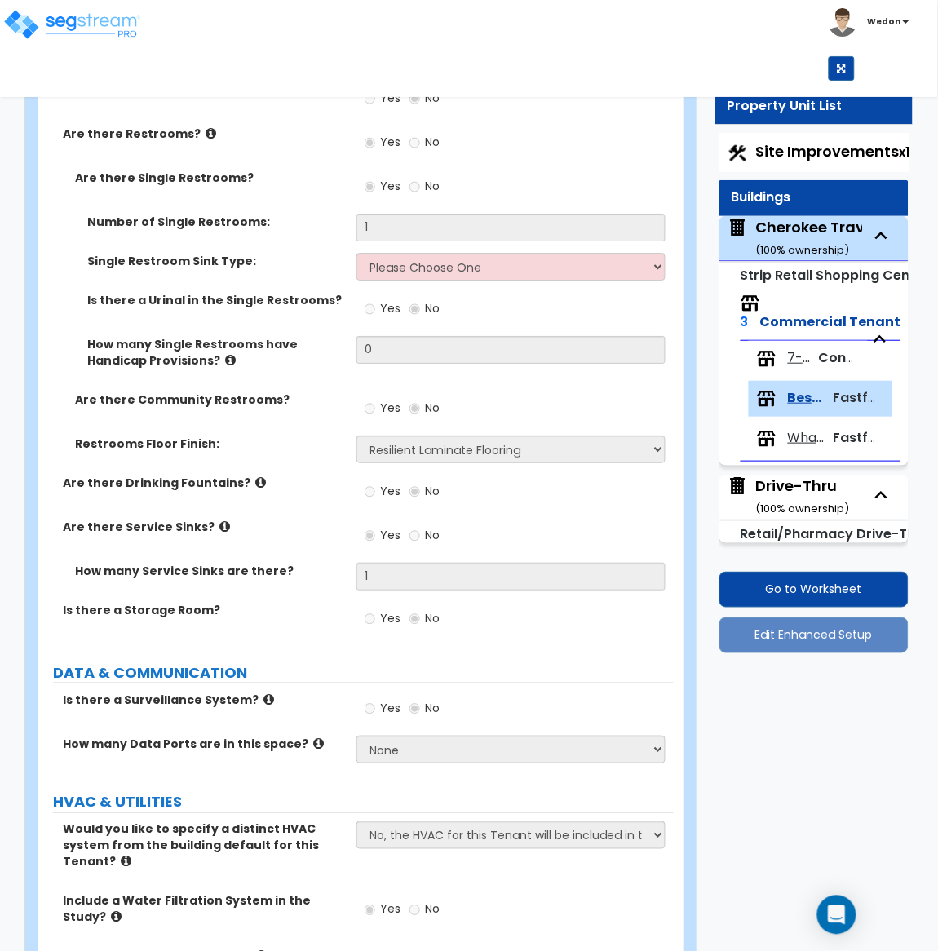
click at [219, 520] on icon at bounding box center [224, 526] width 11 height 12
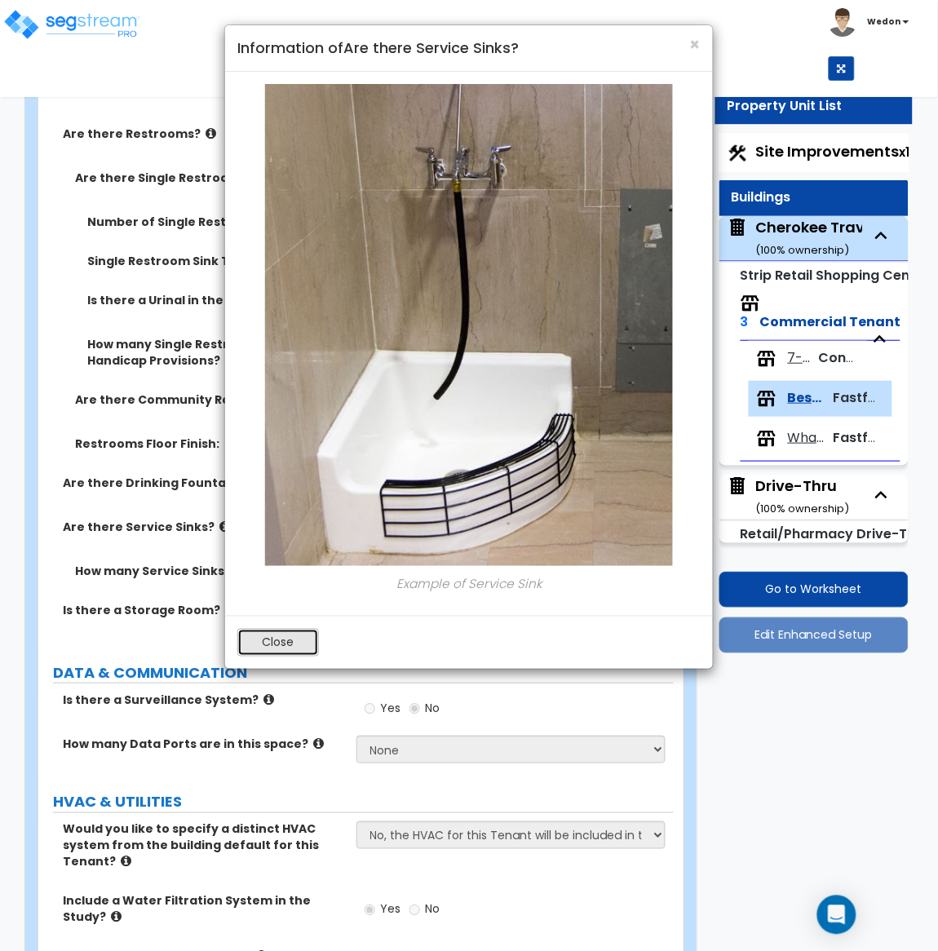
click at [302, 631] on button "Close" at bounding box center [278, 643] width 82 height 28
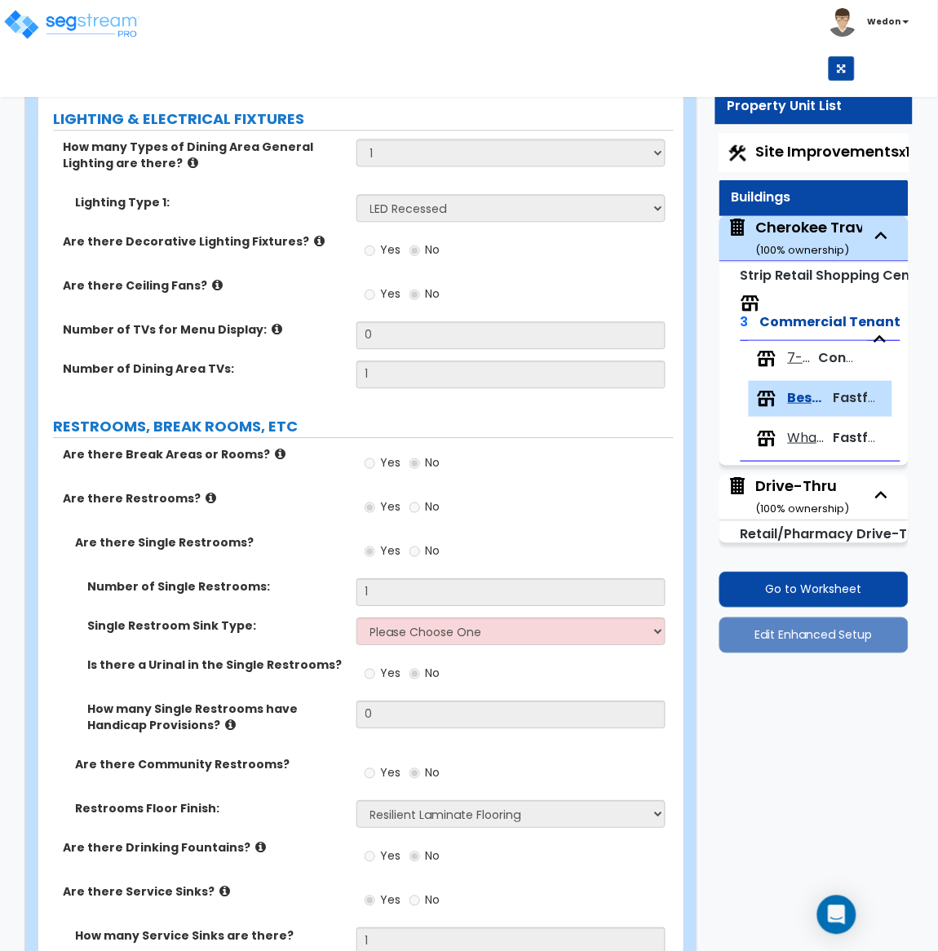
scroll to position [2920, 0]
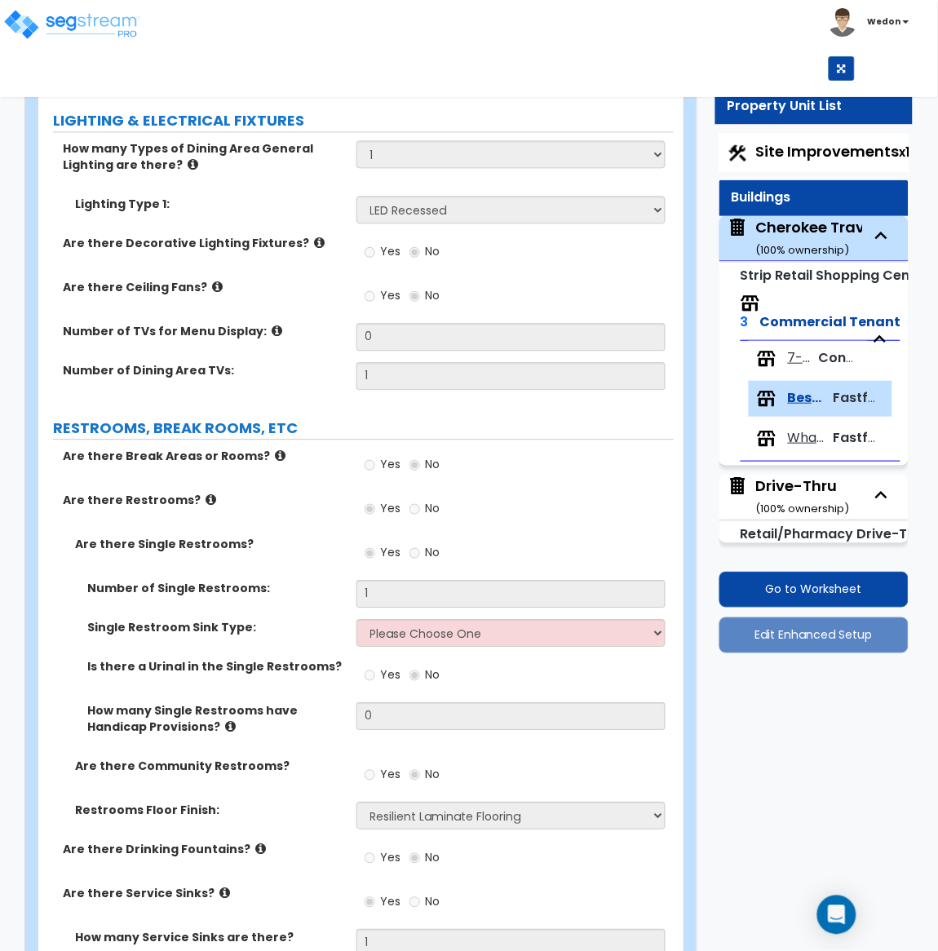
click at [654, 74] on div "Toggle navigation Wedon" at bounding box center [469, 40] width 938 height 81
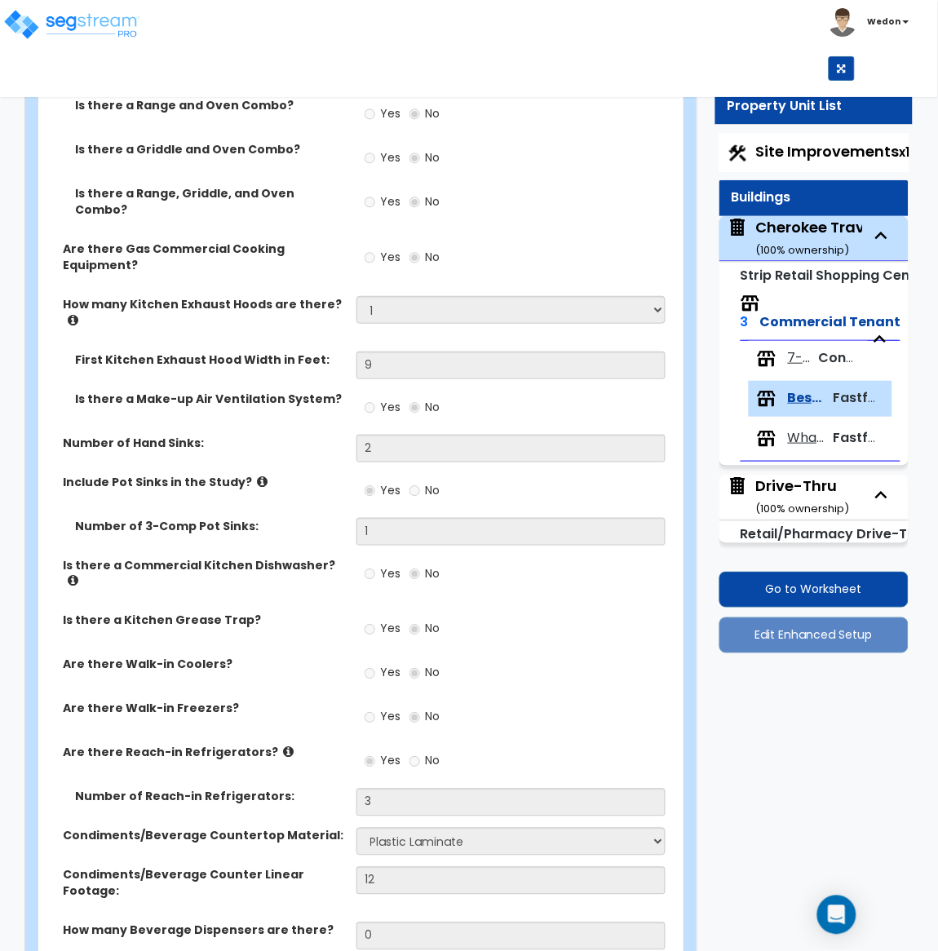
click at [234, 391] on label "Is there a Make-up Air Ventilation System?" at bounding box center [209, 399] width 269 height 16
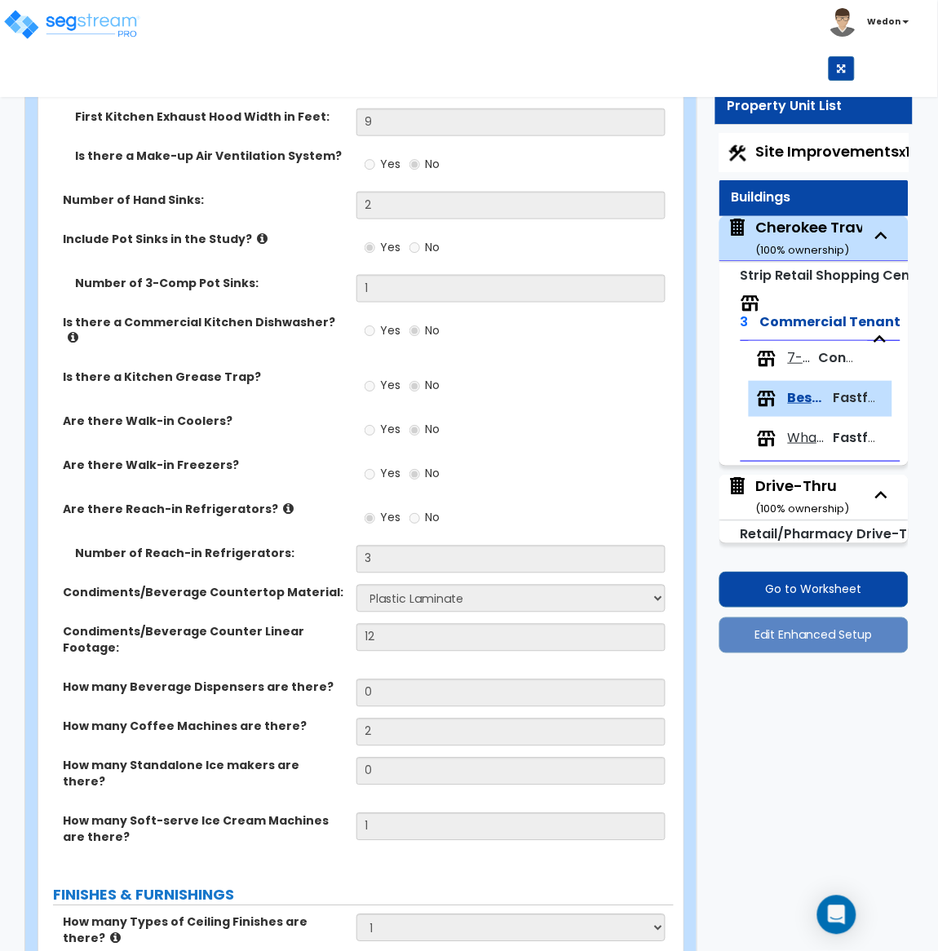
scroll to position [1427, 0]
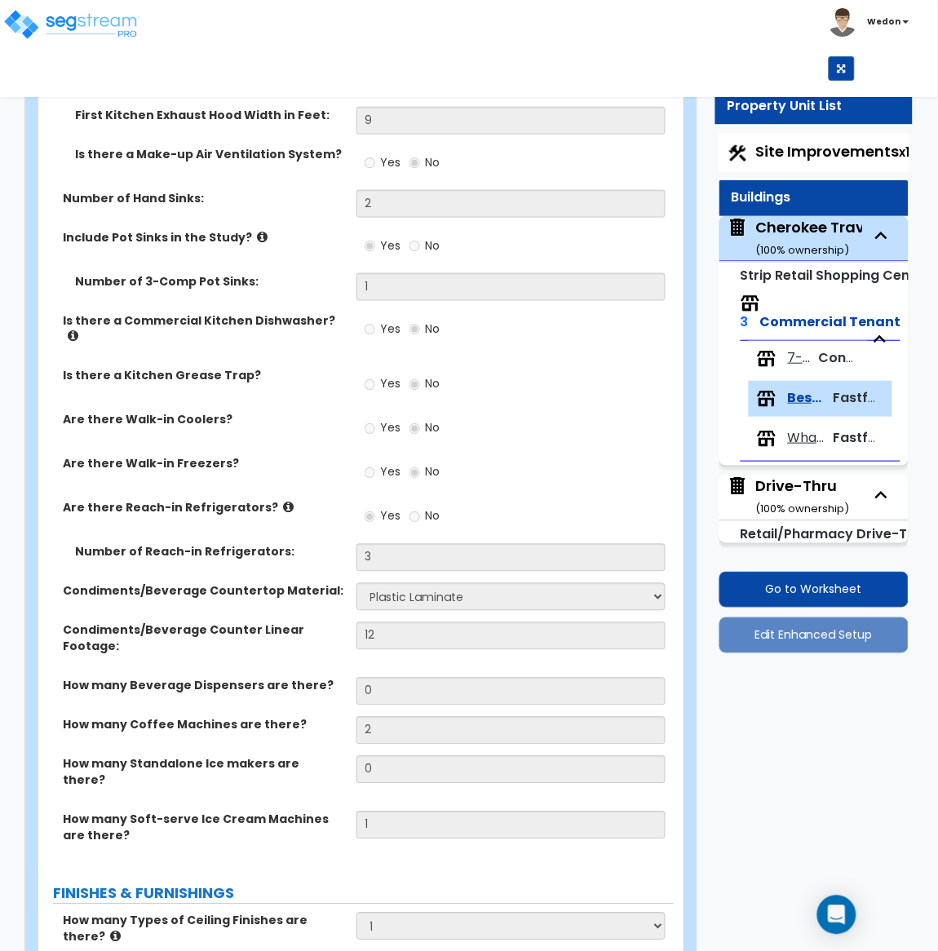
click at [513, 412] on div "Yes No" at bounding box center [515, 434] width 318 height 44
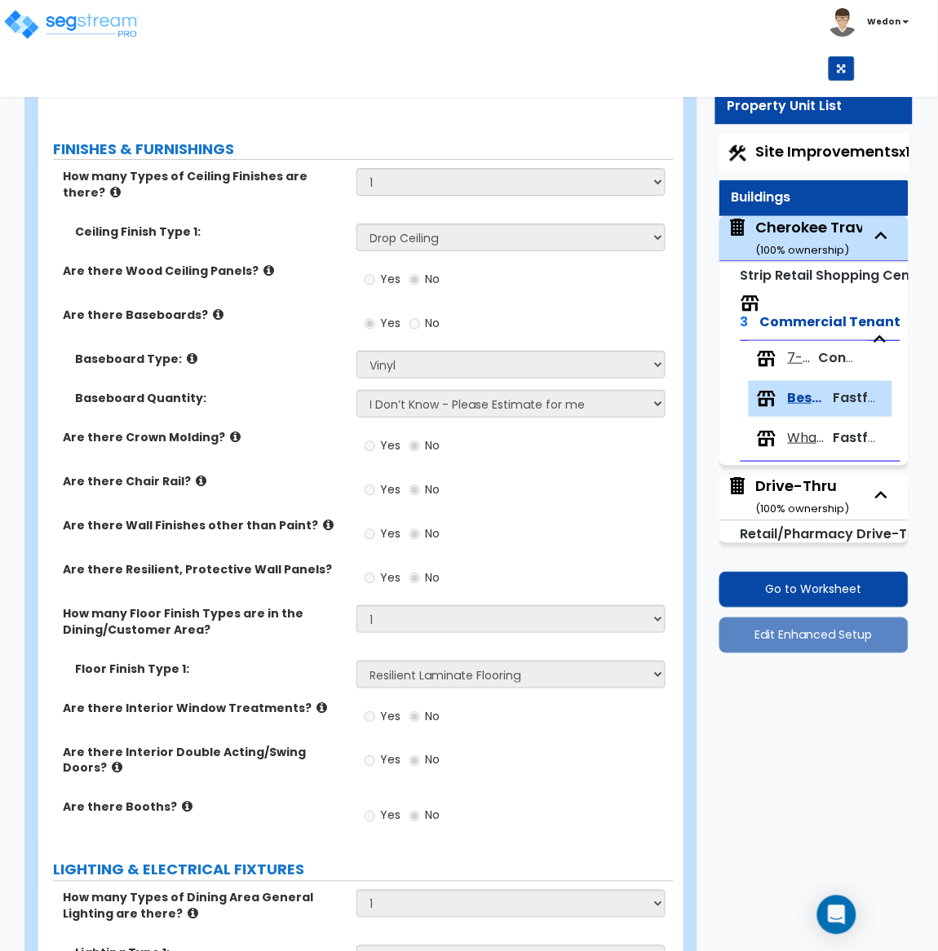
click at [810, 435] on span "Whataburger" at bounding box center [807, 438] width 39 height 19
select select "1"
select select "2"
select select "1"
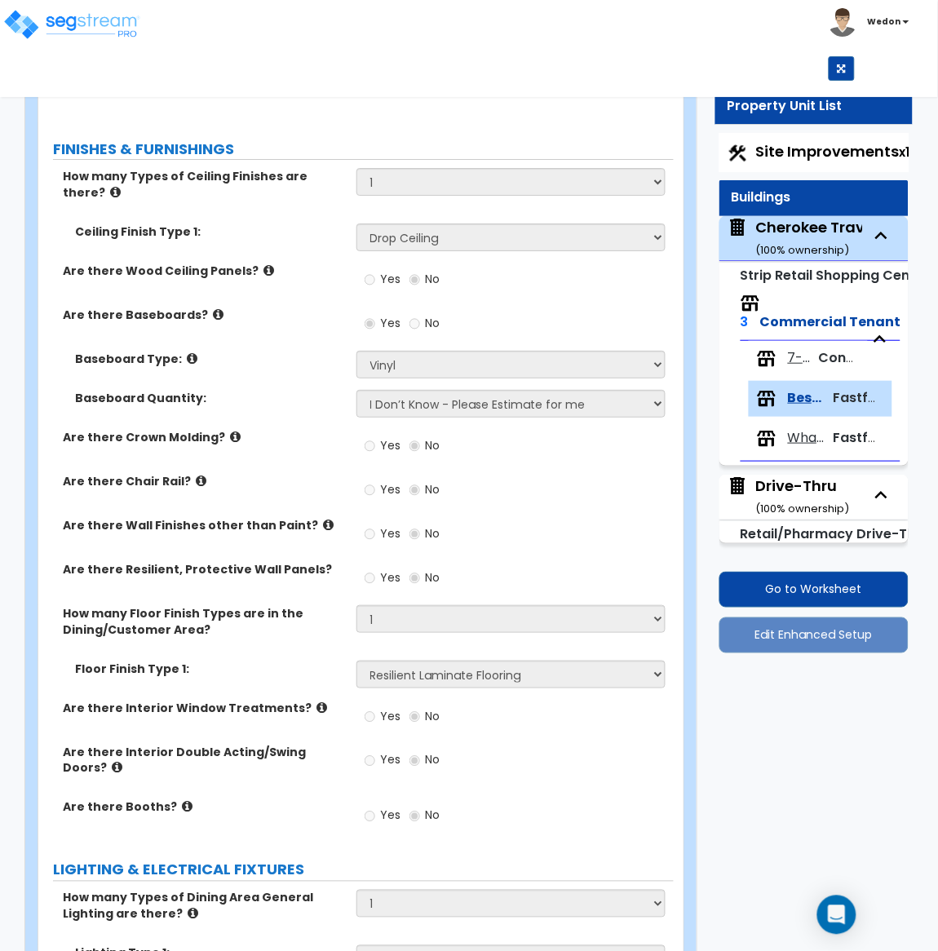
select select "1"
select select "3"
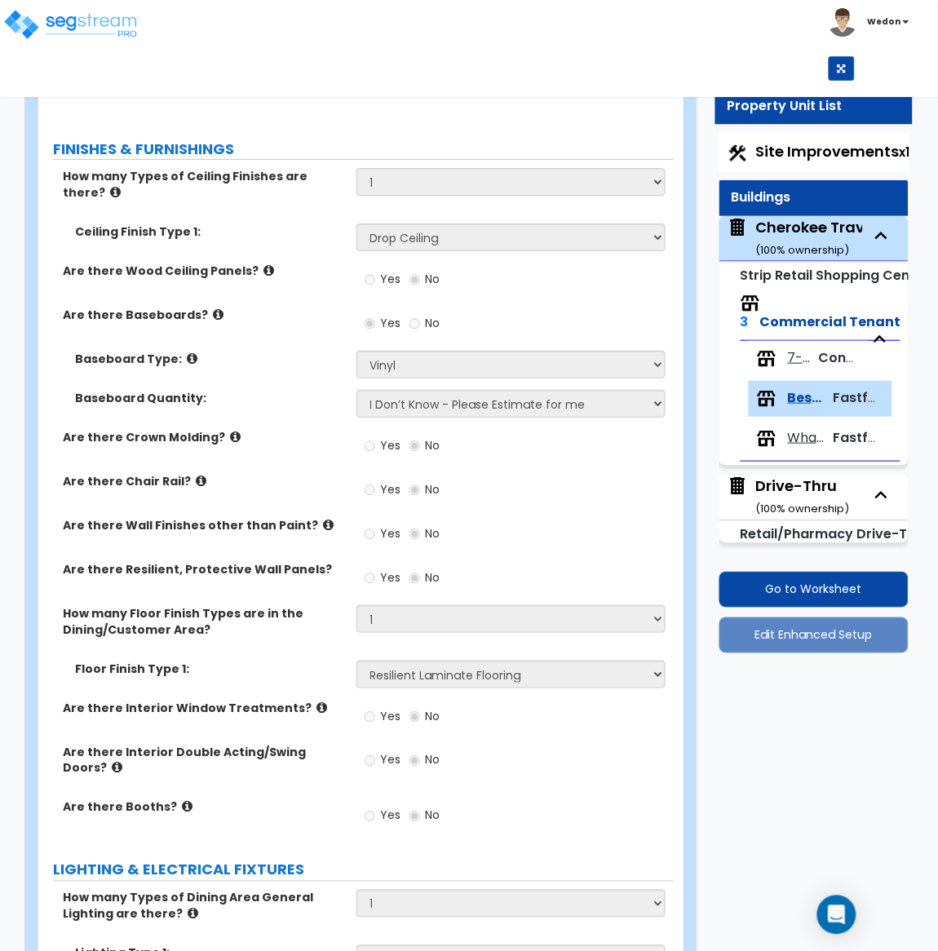
select select "4"
select select "1"
select select "4"
select select "1"
select select "2"
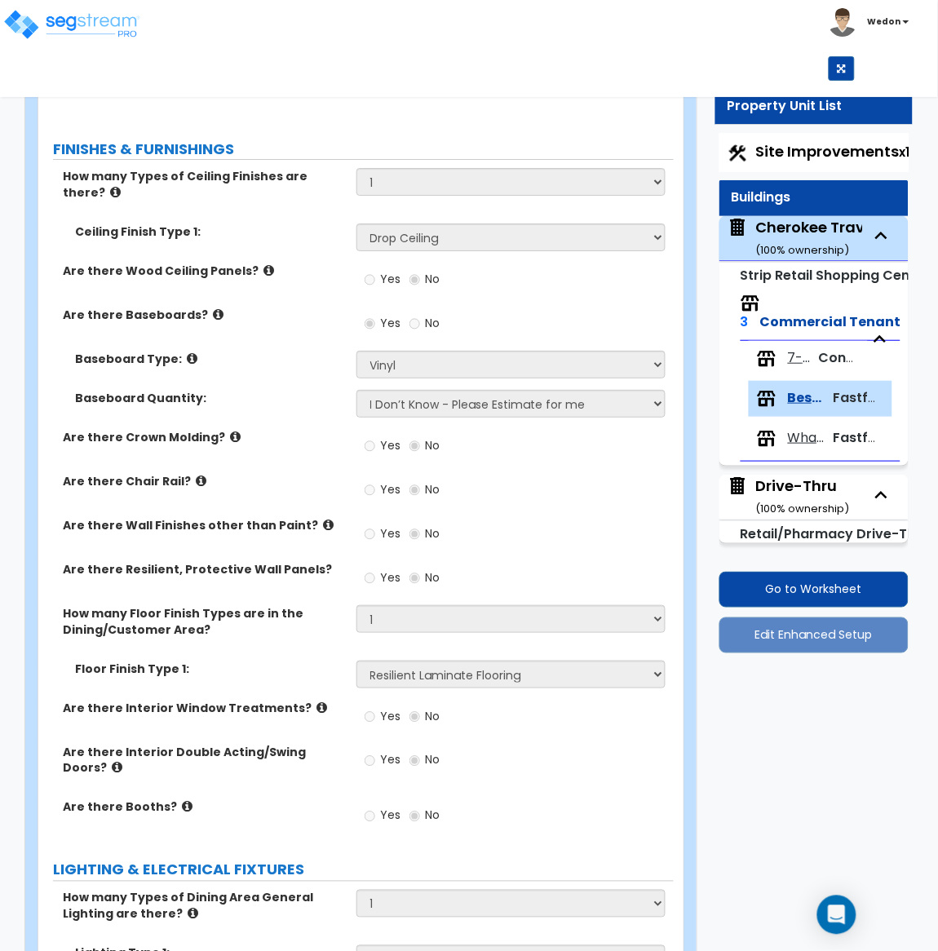
select select "1"
select select "2"
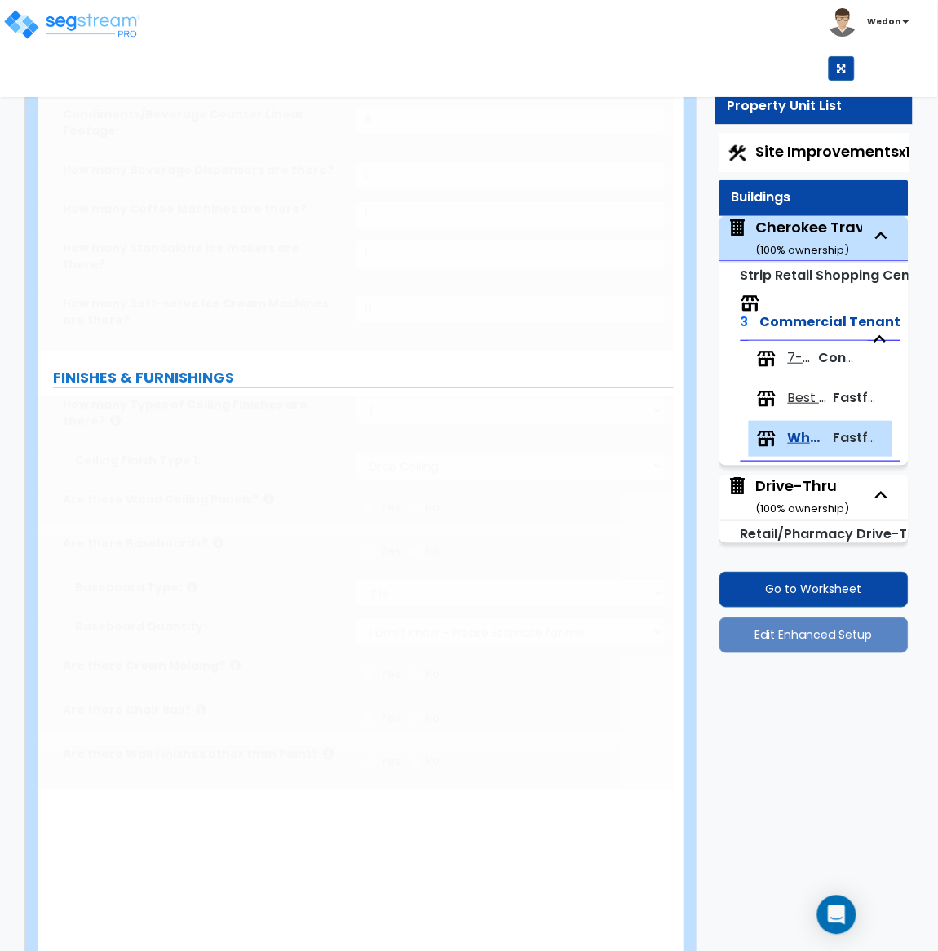
type input "546"
type input "2"
select select "1"
type input "1"
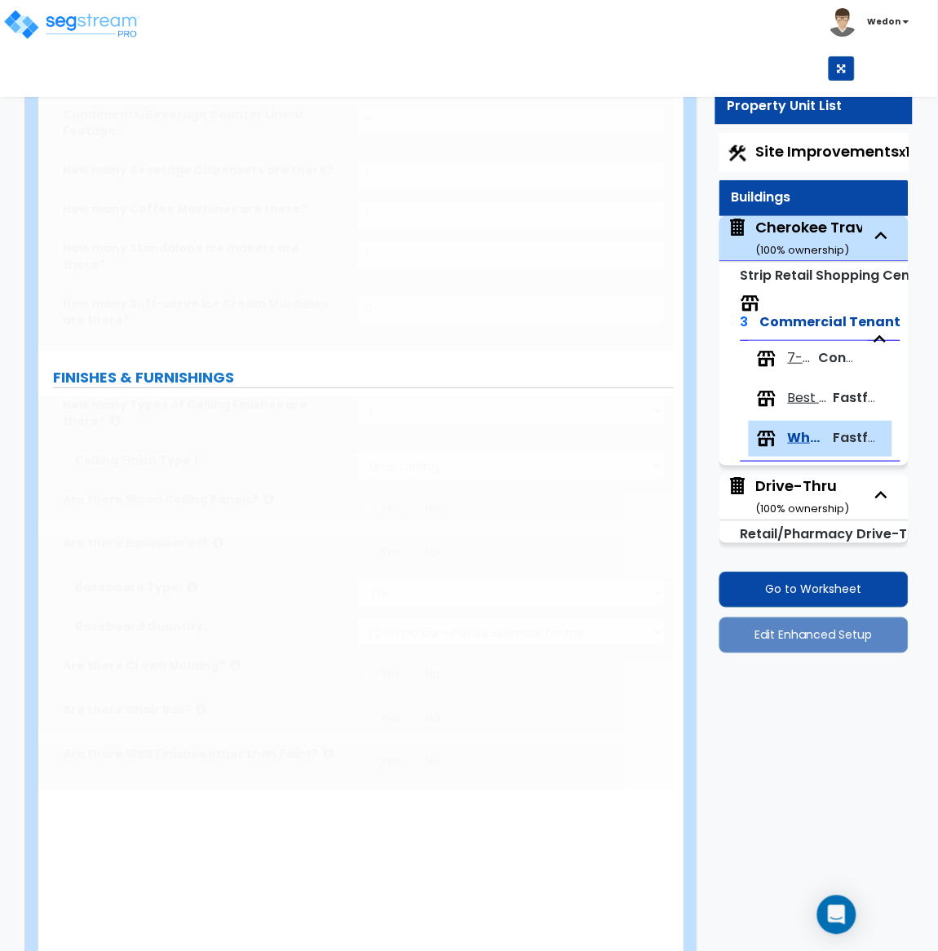
radio input "true"
select select "1"
radio input "true"
type input "50"
radio input "true"
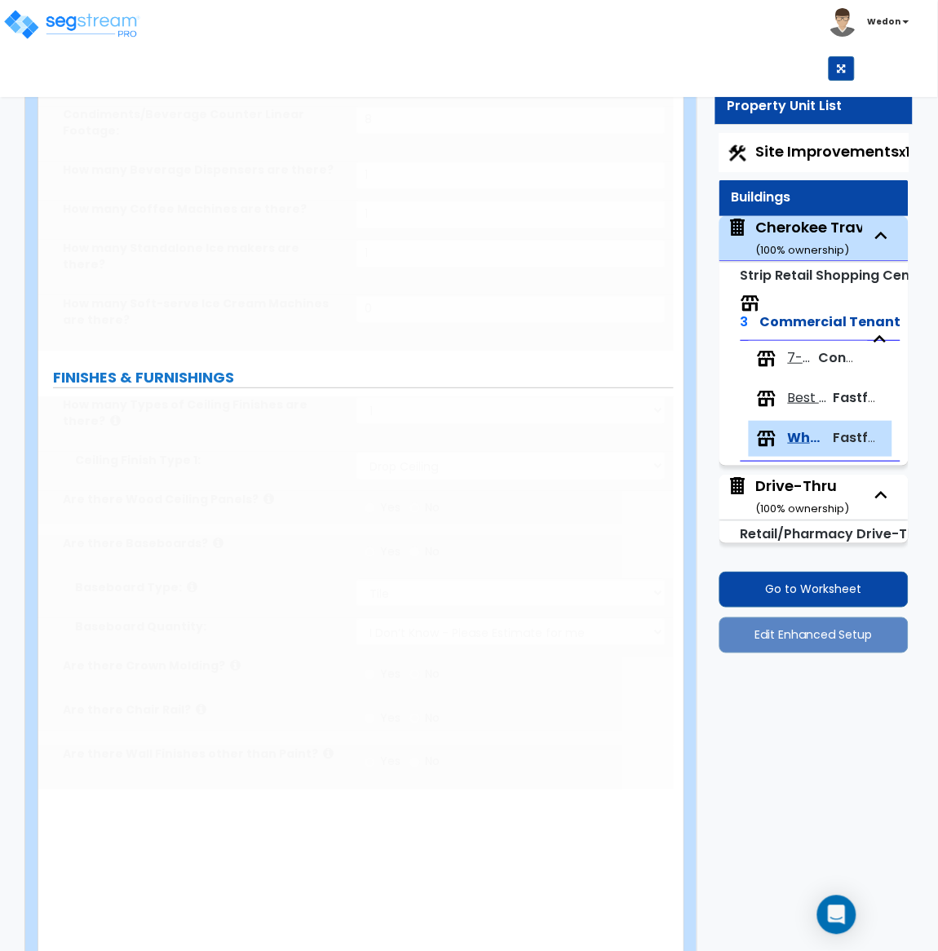
type input "960"
radio input "true"
type input "40"
select select "2"
select select "3"
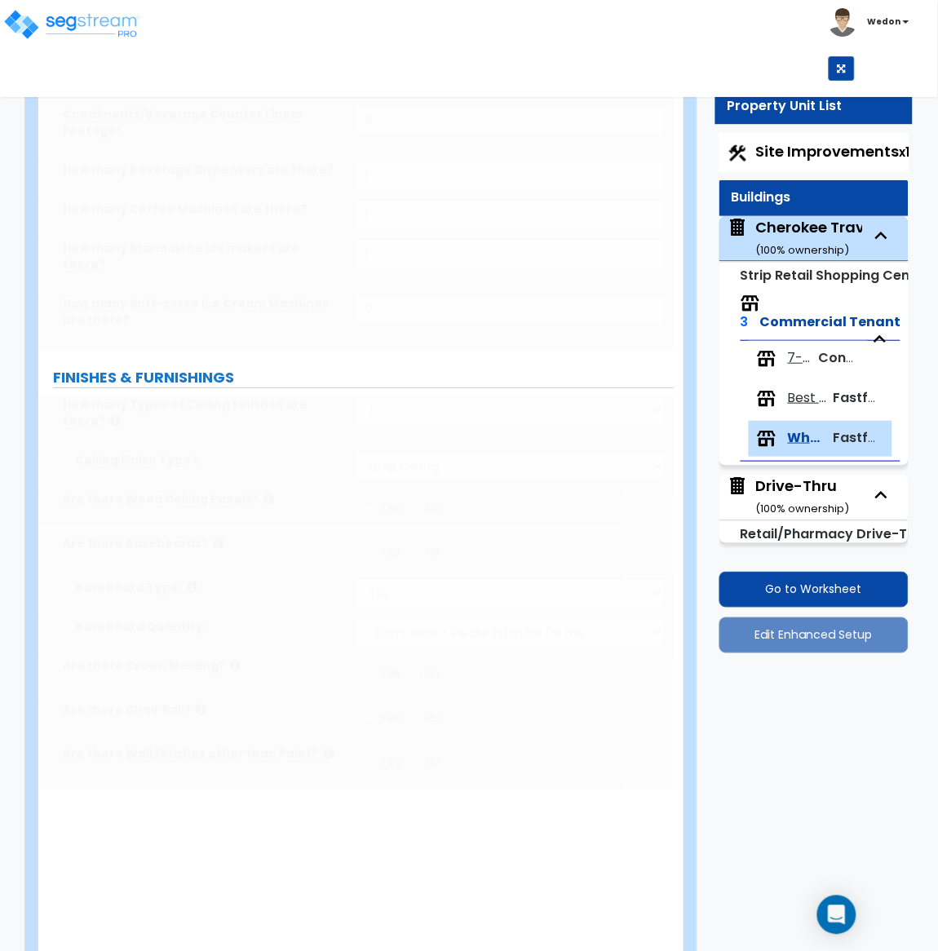
type input "1"
select select "4"
type input "30"
type input "1"
select select "1"
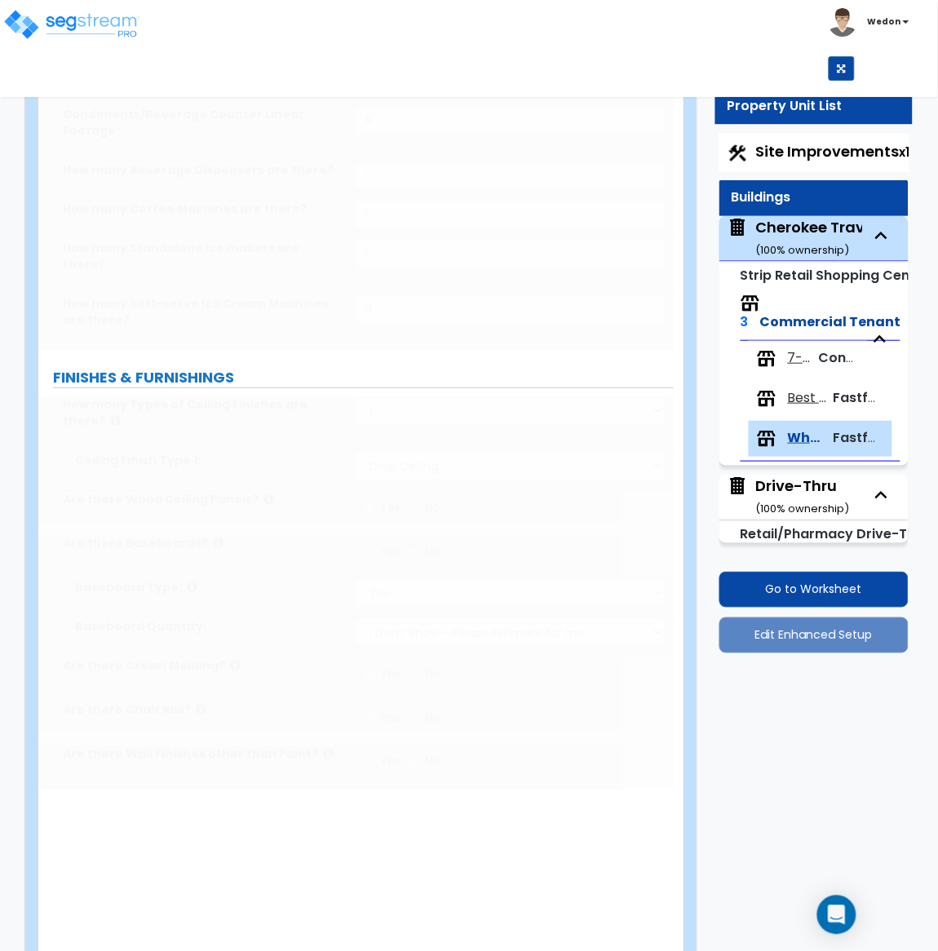
type input "56"
radio input "true"
type input "30"
select select "4"
type input "1"
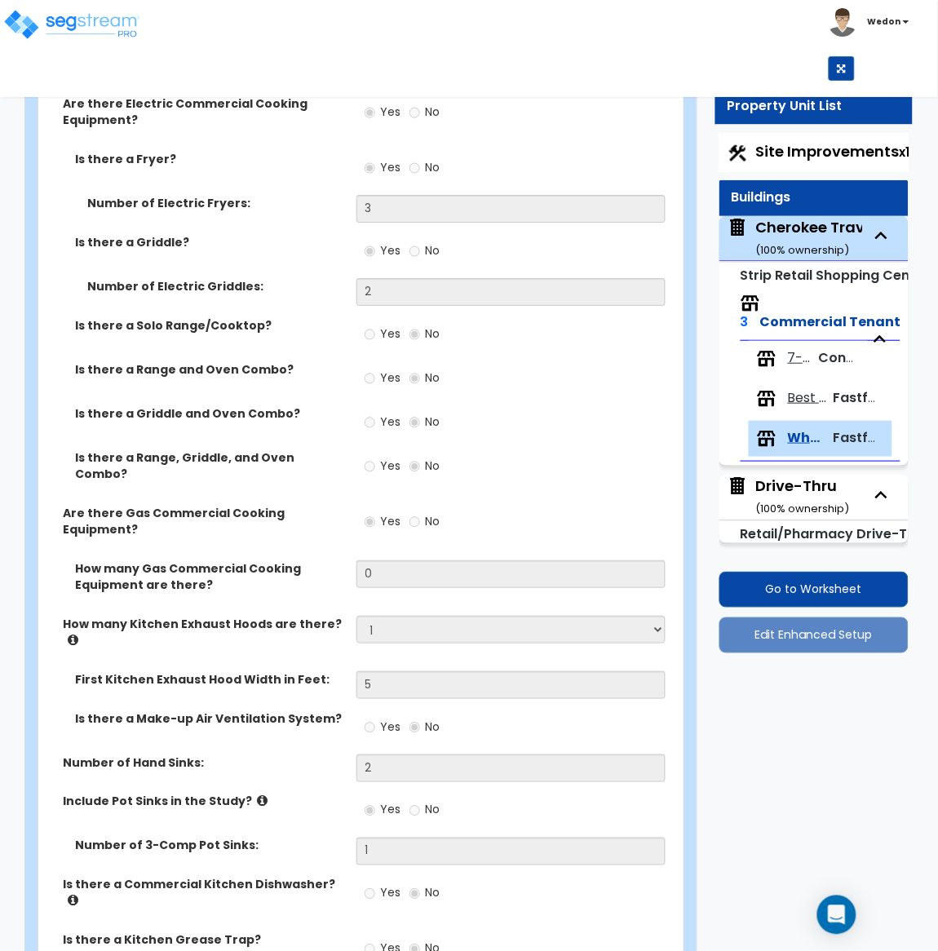
scroll to position [978, 0]
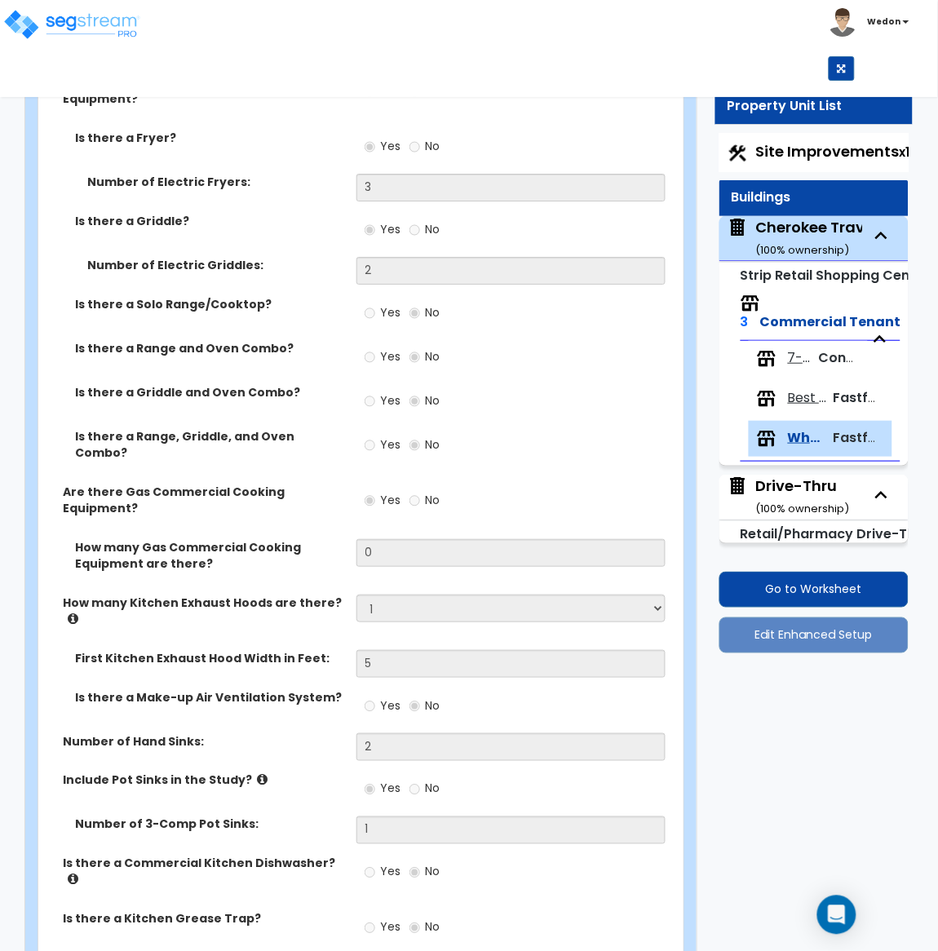
click at [573, 394] on div "Yes No" at bounding box center [515, 406] width 318 height 44
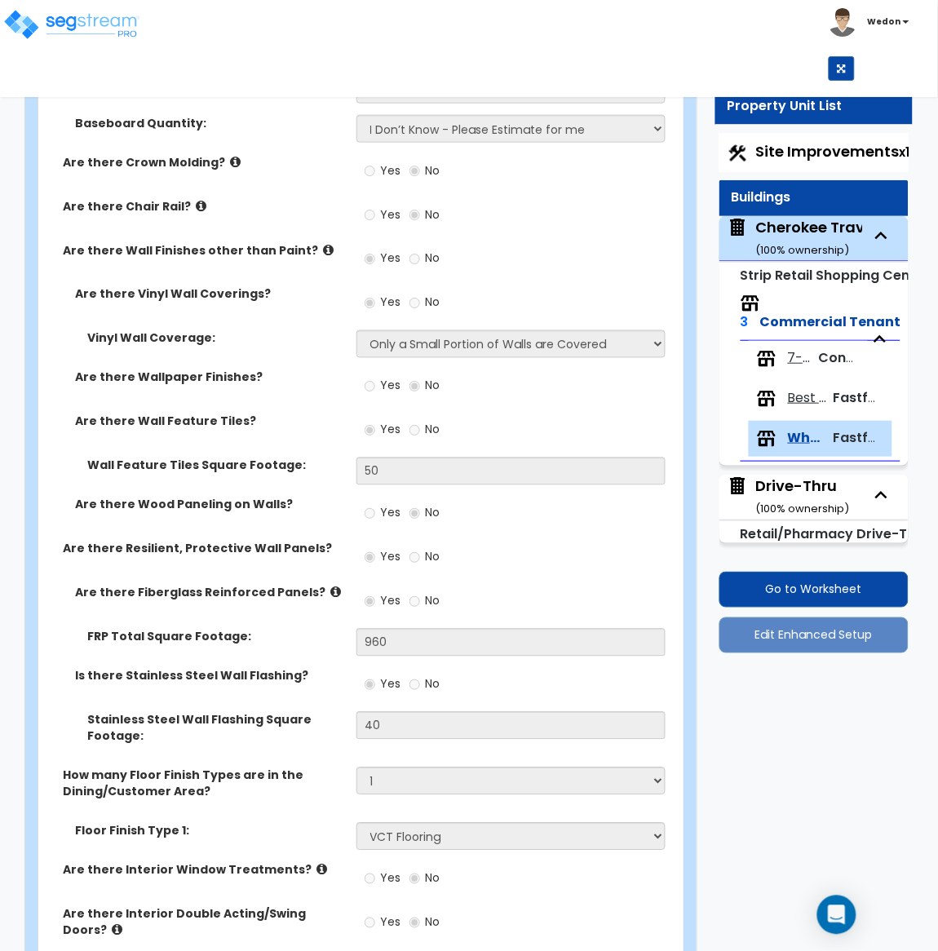
scroll to position [2674, 0]
click at [334, 541] on div "Are there Resilient, Protective Wall Panels? Yes No" at bounding box center [355, 563] width 635 height 44
click at [811, 503] on small "( 100 % ownership)" at bounding box center [804, 508] width 94 height 15
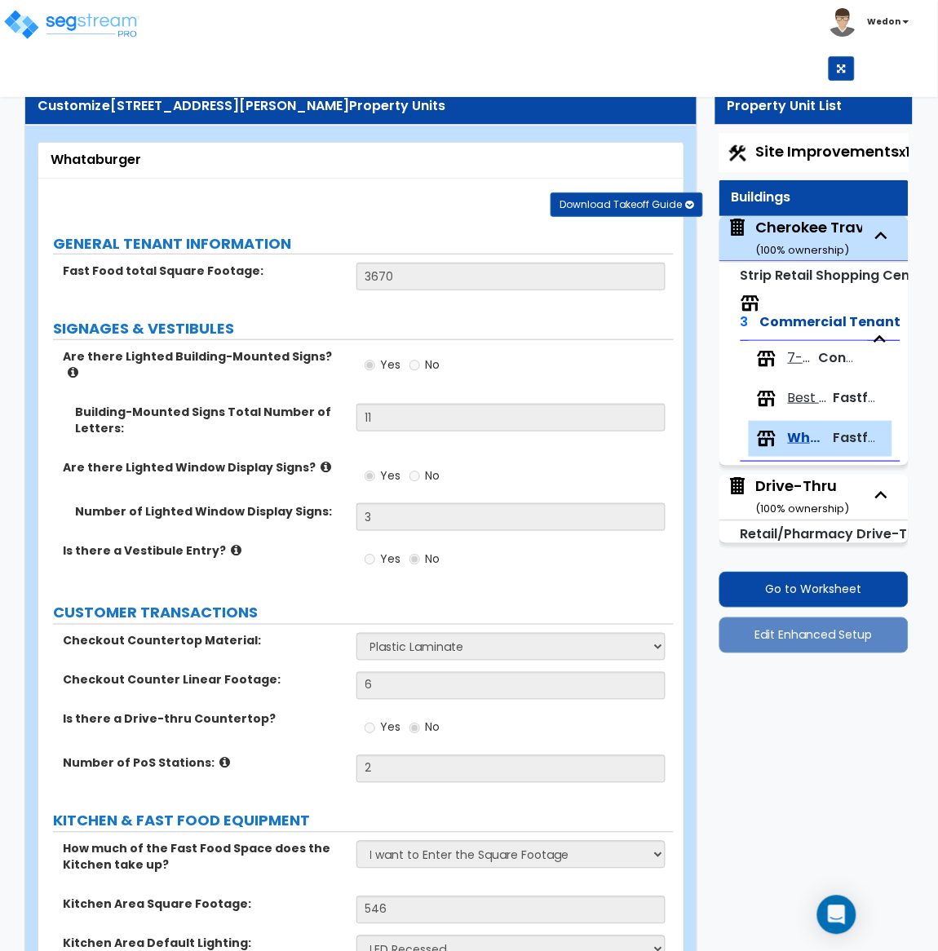
select select "3"
select select "5"
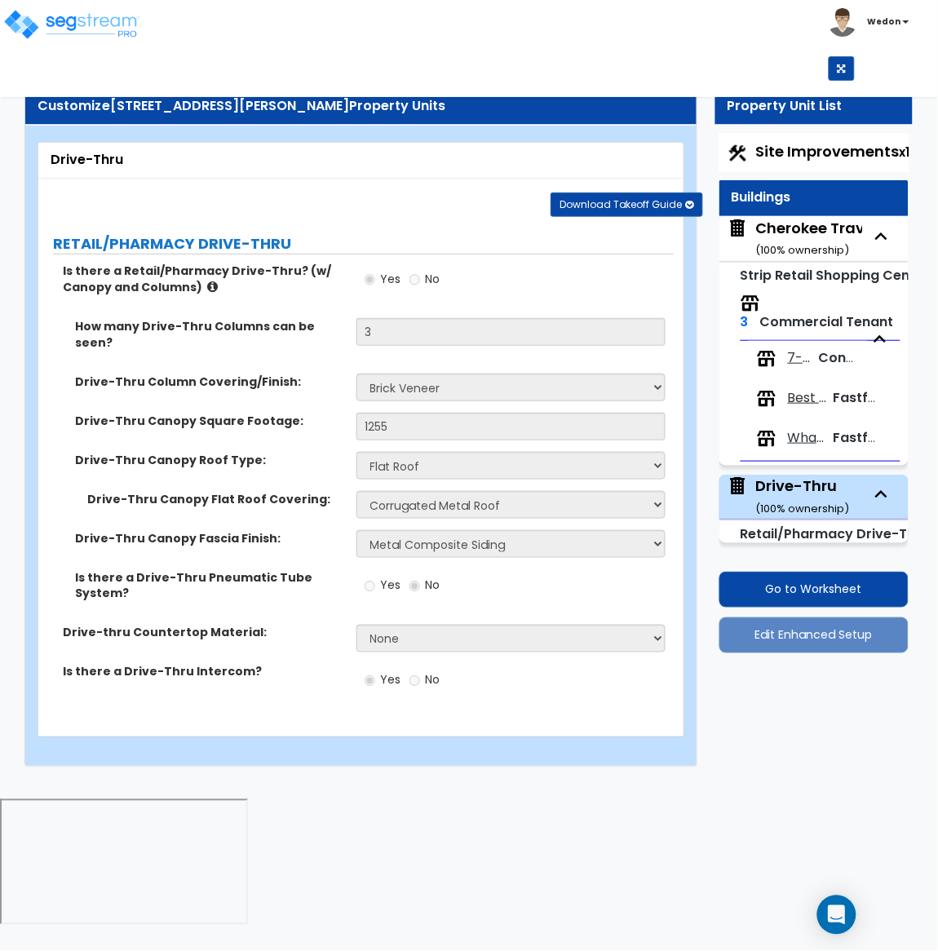
click at [831, 435] on div "Whataburger Fastfood Tenant" at bounding box center [821, 439] width 144 height 36
click at [815, 436] on span "Whataburger" at bounding box center [807, 438] width 39 height 19
select select "1"
select select "2"
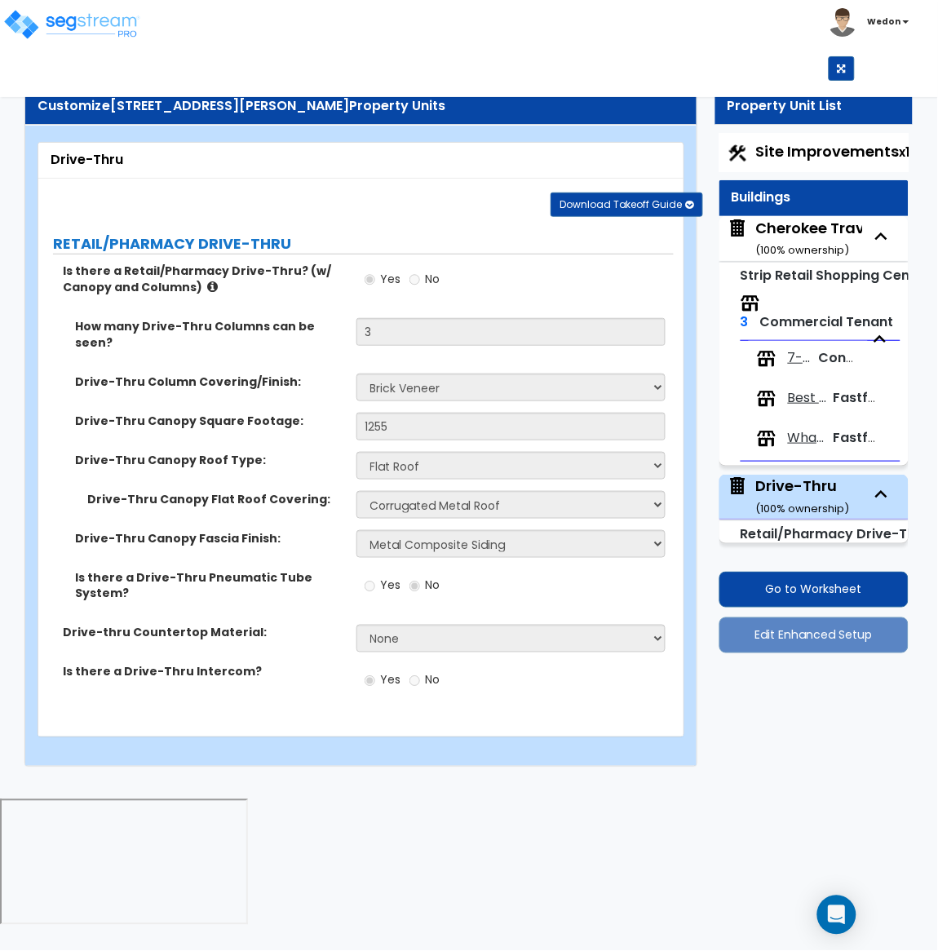
select select "1"
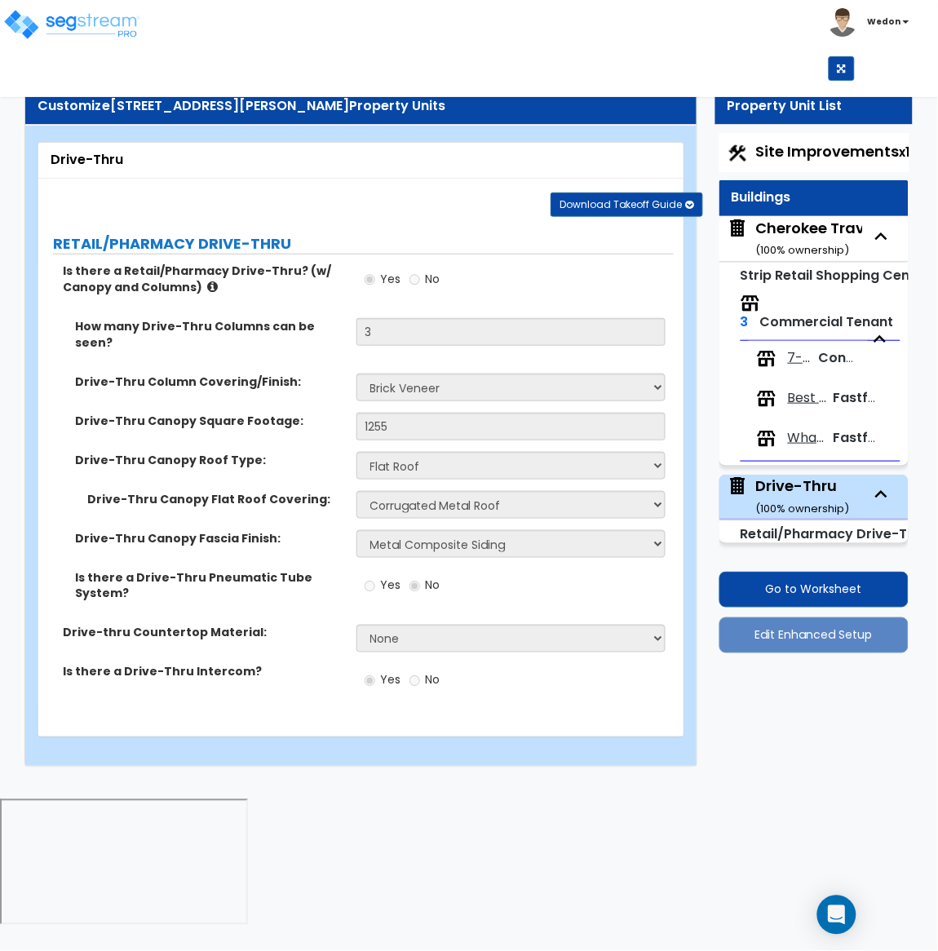
select select "1"
select select "3"
select select "4"
select select "1"
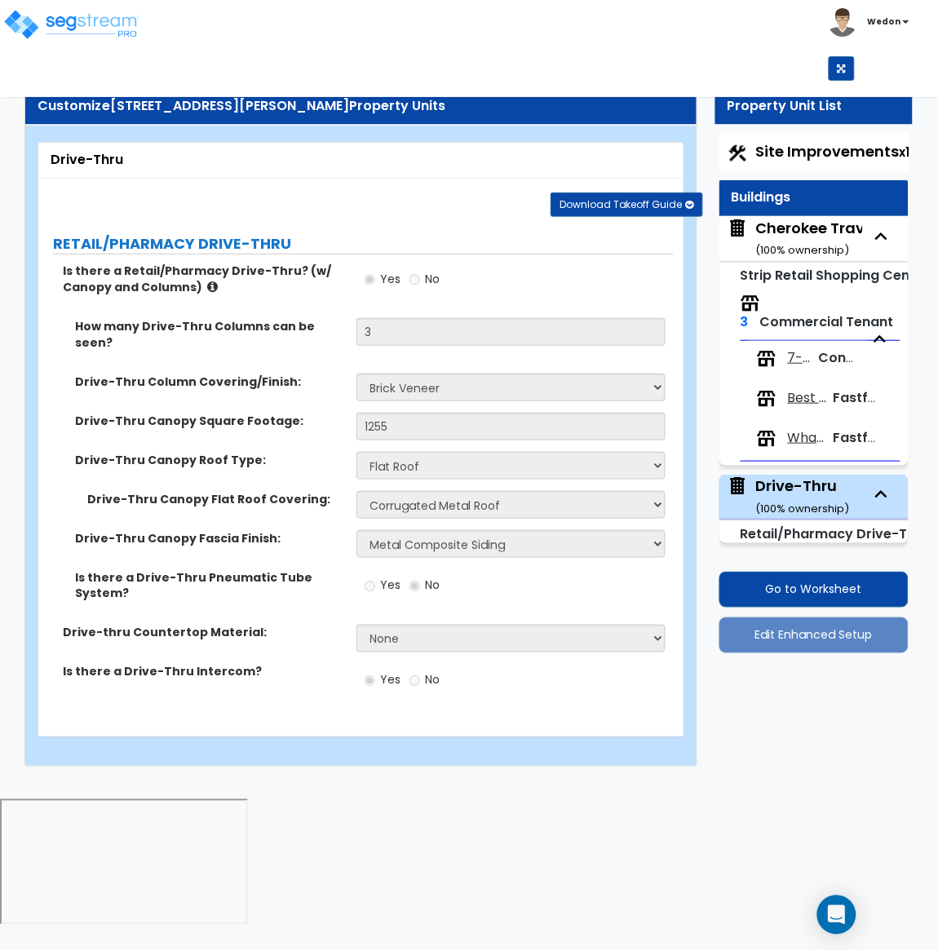
select select "1"
select select "4"
select select "2"
select select "3"
select select "4"
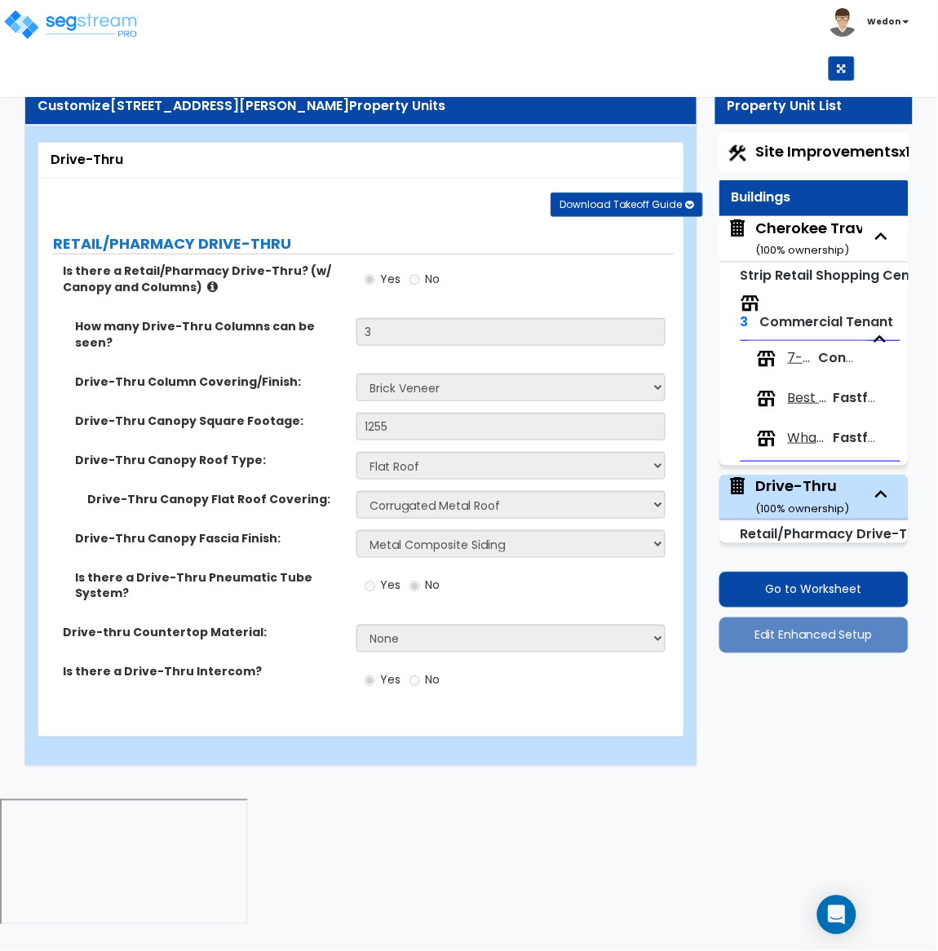
select select "1"
select select "2"
select select "1"
select select "4"
select select "1"
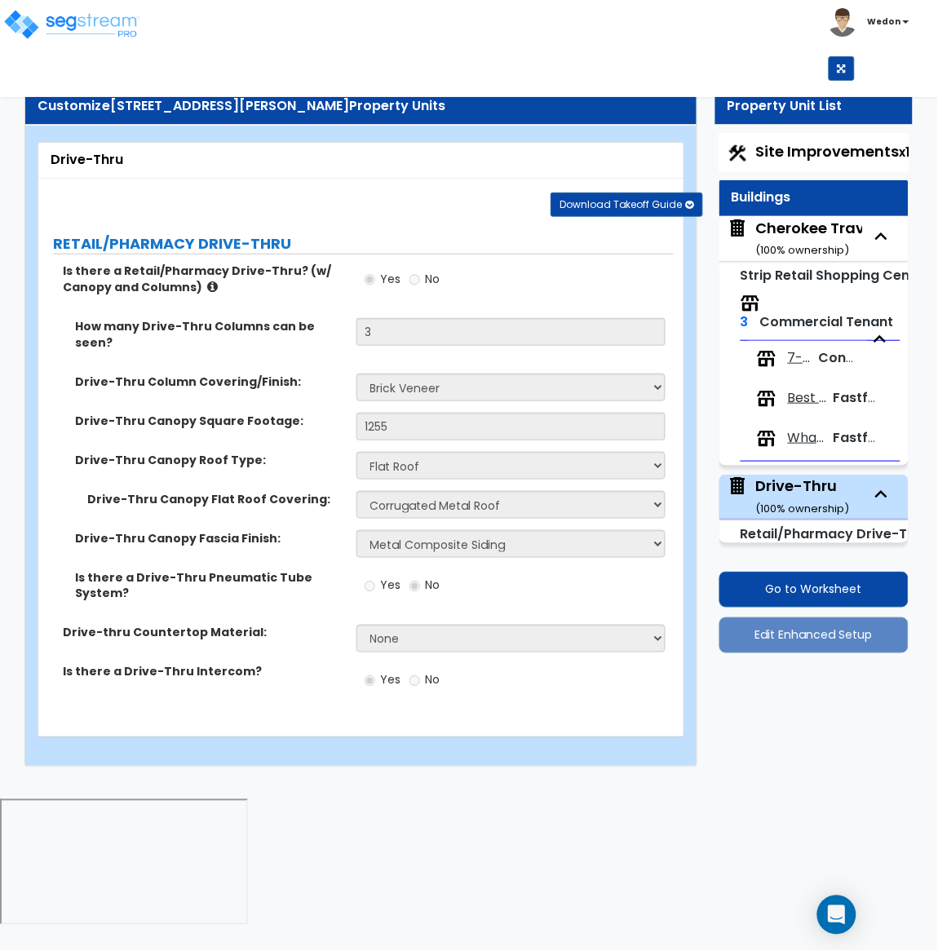
select select "2"
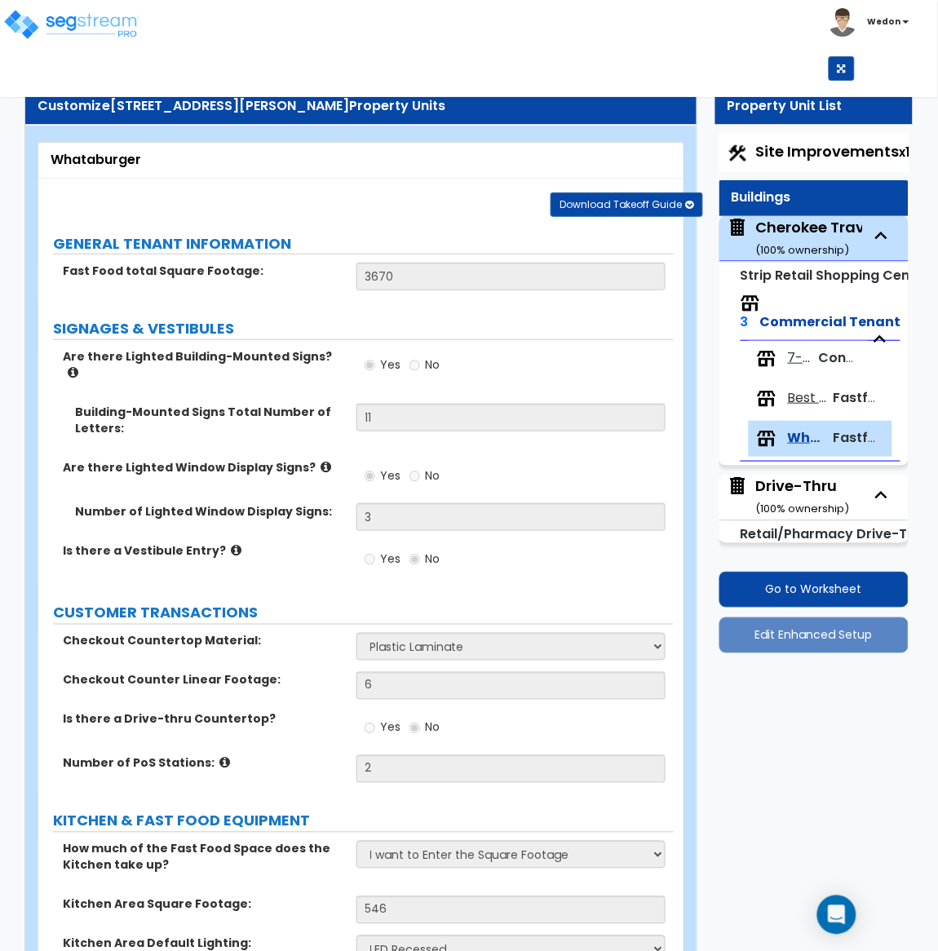
click at [795, 498] on div "Drive-Thru ( 100 % ownership)" at bounding box center [804, 496] width 94 height 42
select select "3"
select select "5"
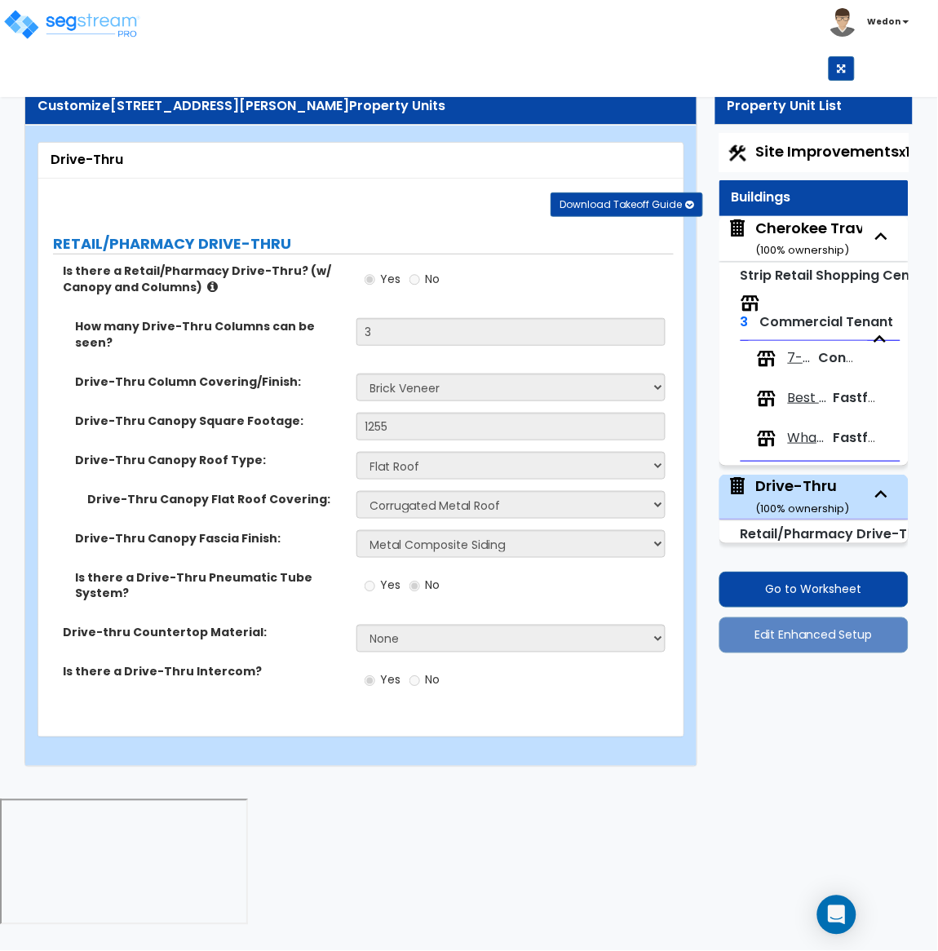
click at [815, 449] on div "Whataburger Fastfood Tenant" at bounding box center [821, 439] width 144 height 36
click at [808, 435] on span "Whataburger" at bounding box center [807, 438] width 39 height 19
select select "1"
select select "2"
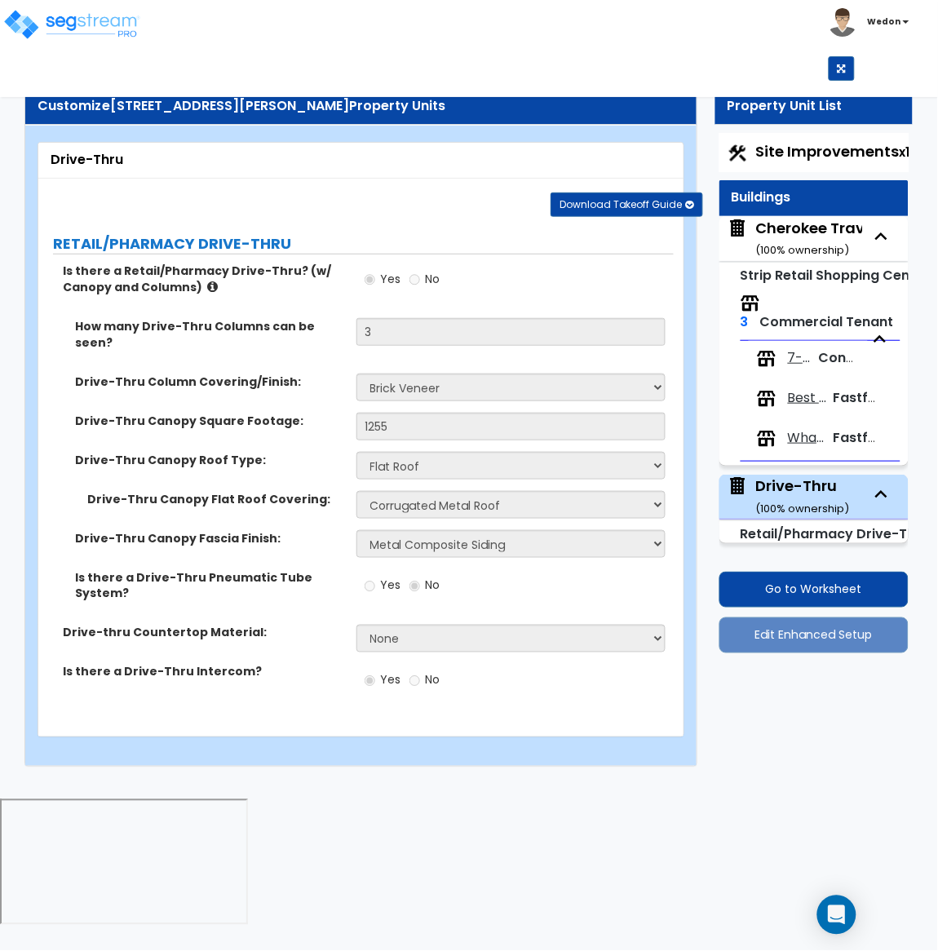
select select "1"
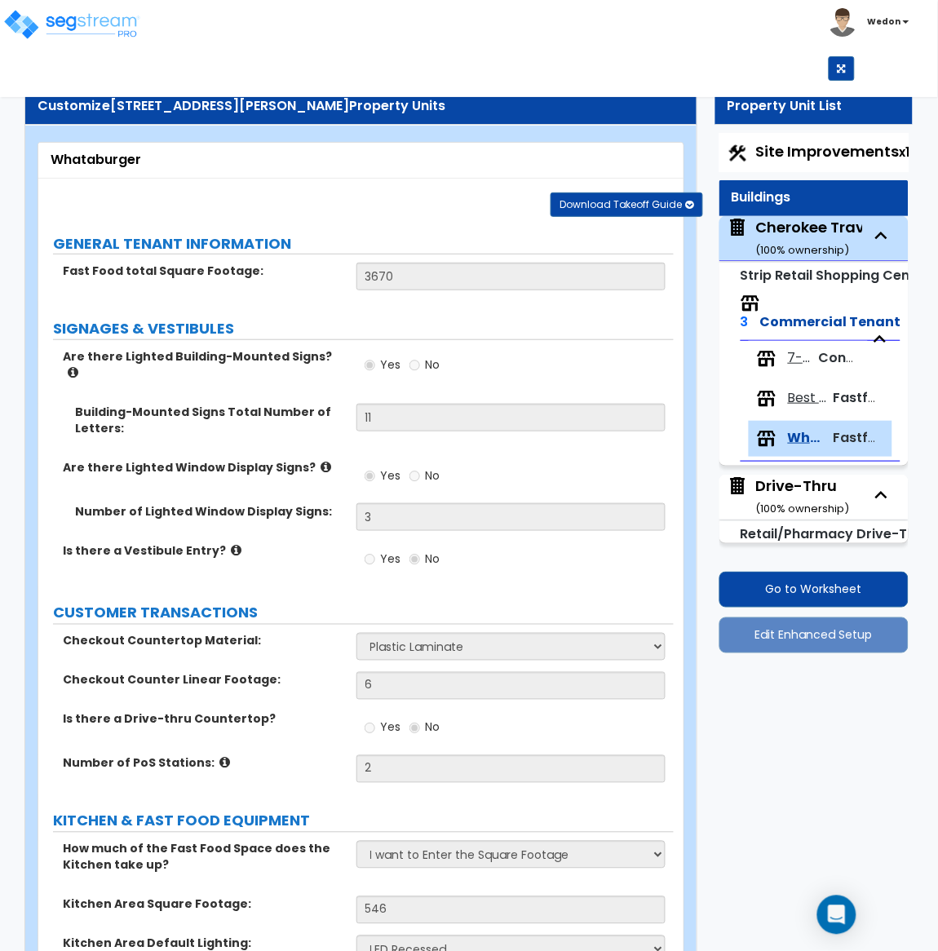
click at [510, 201] on div "Download Takeoff Guide Download for selected property unit Download for the com…" at bounding box center [367, 204] width 633 height 26
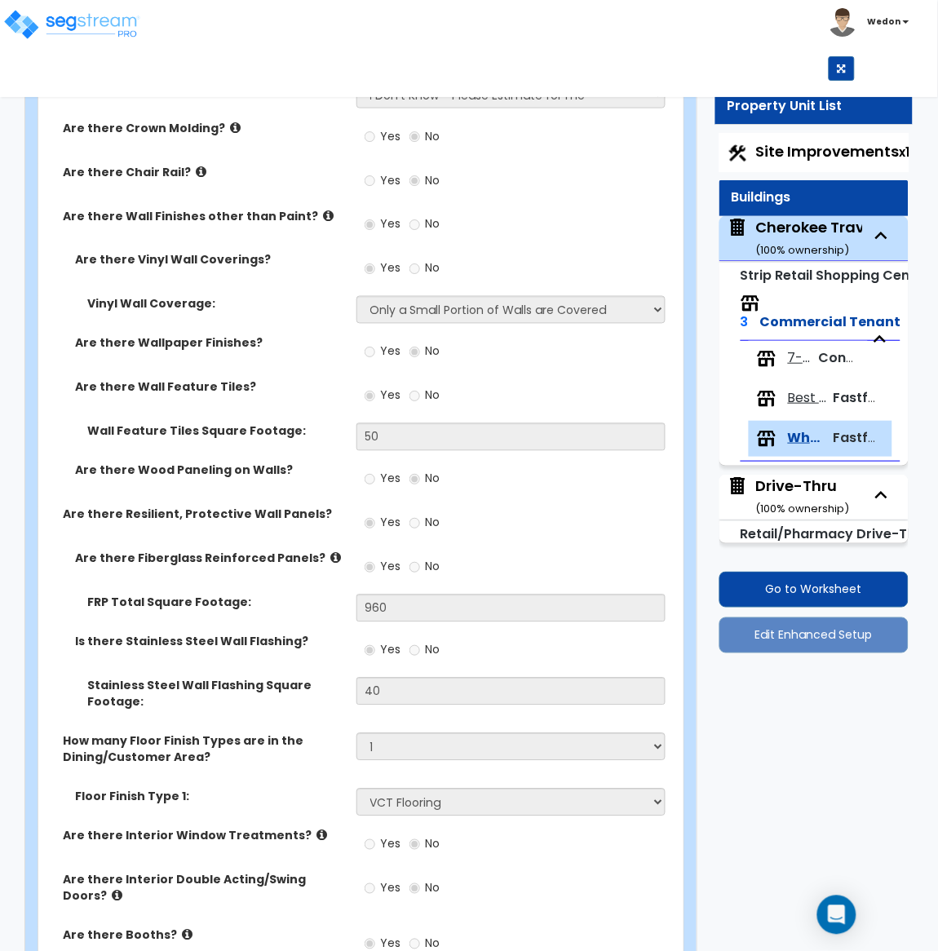
scroll to position [2771, 0]
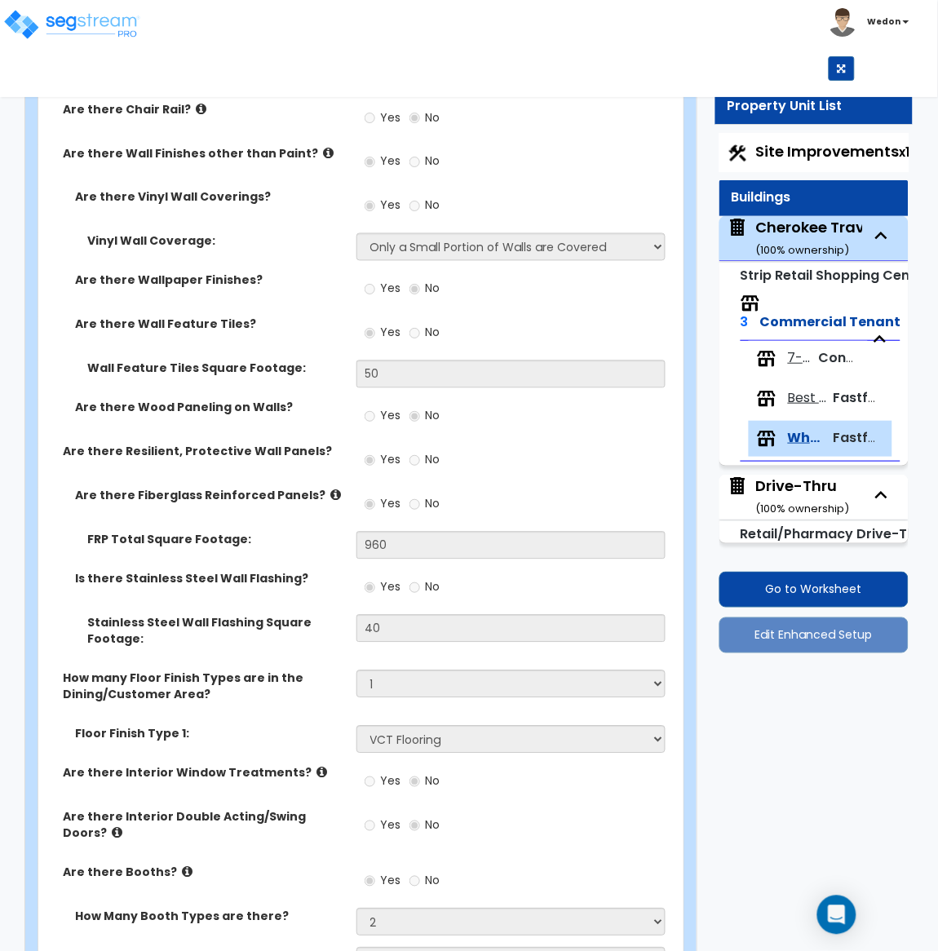
click at [802, 486] on div "Drive-Thru ( 100 % ownership)" at bounding box center [804, 496] width 94 height 42
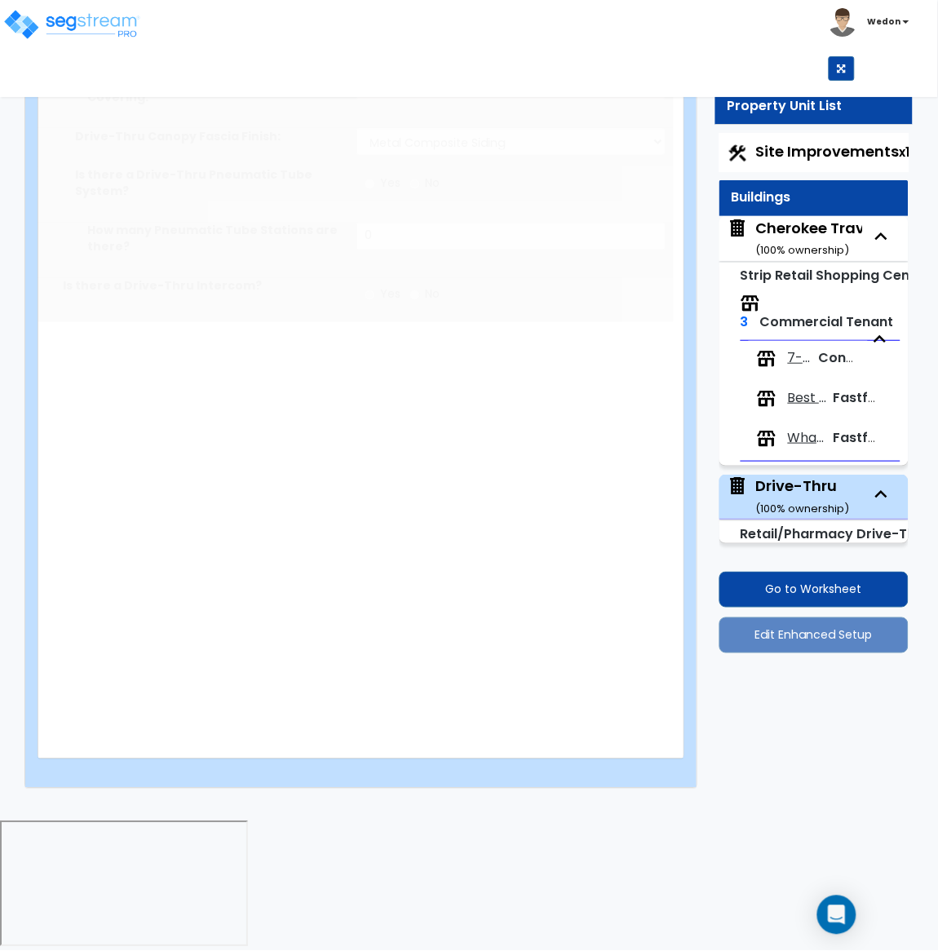
scroll to position [0, 0]
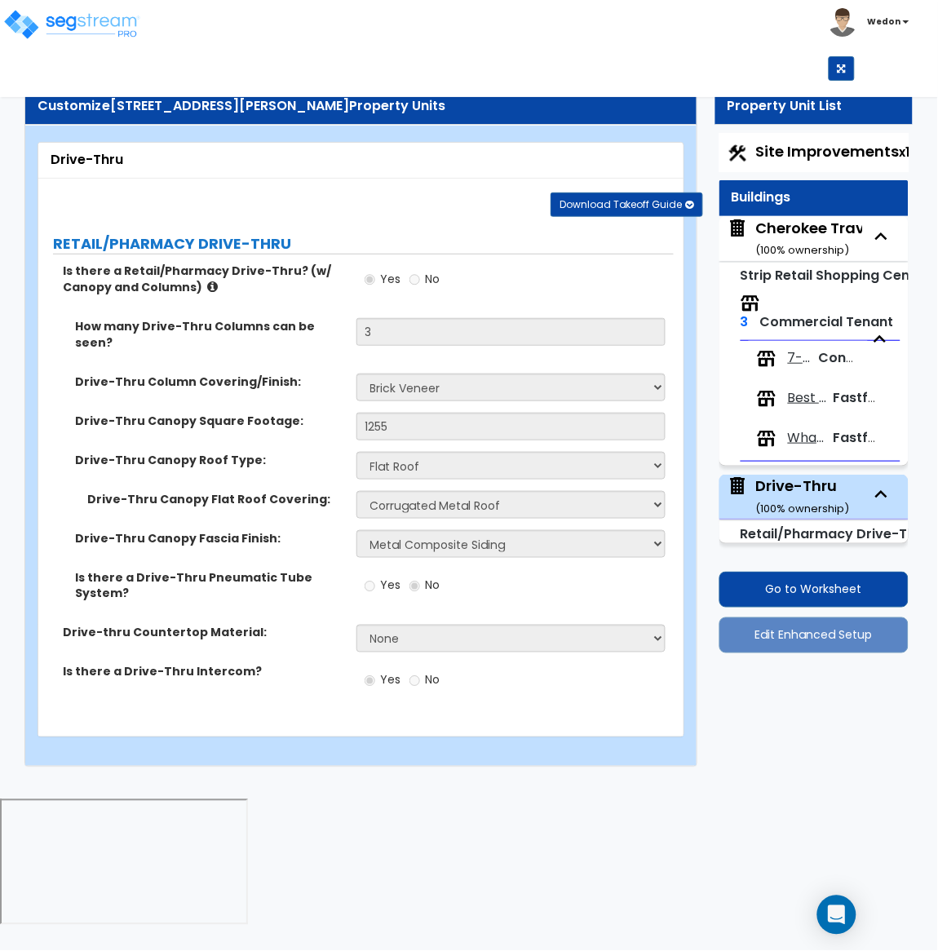
click at [804, 437] on span "Whataburger" at bounding box center [807, 438] width 39 height 19
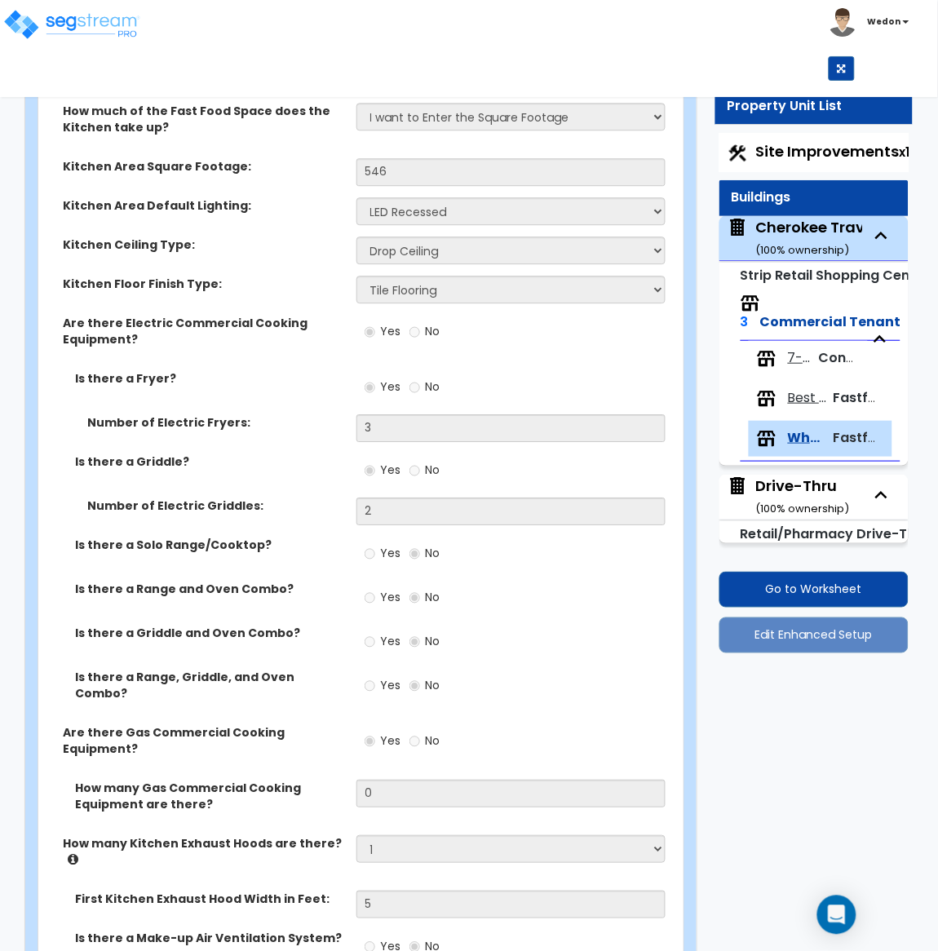
scroll to position [1712, 0]
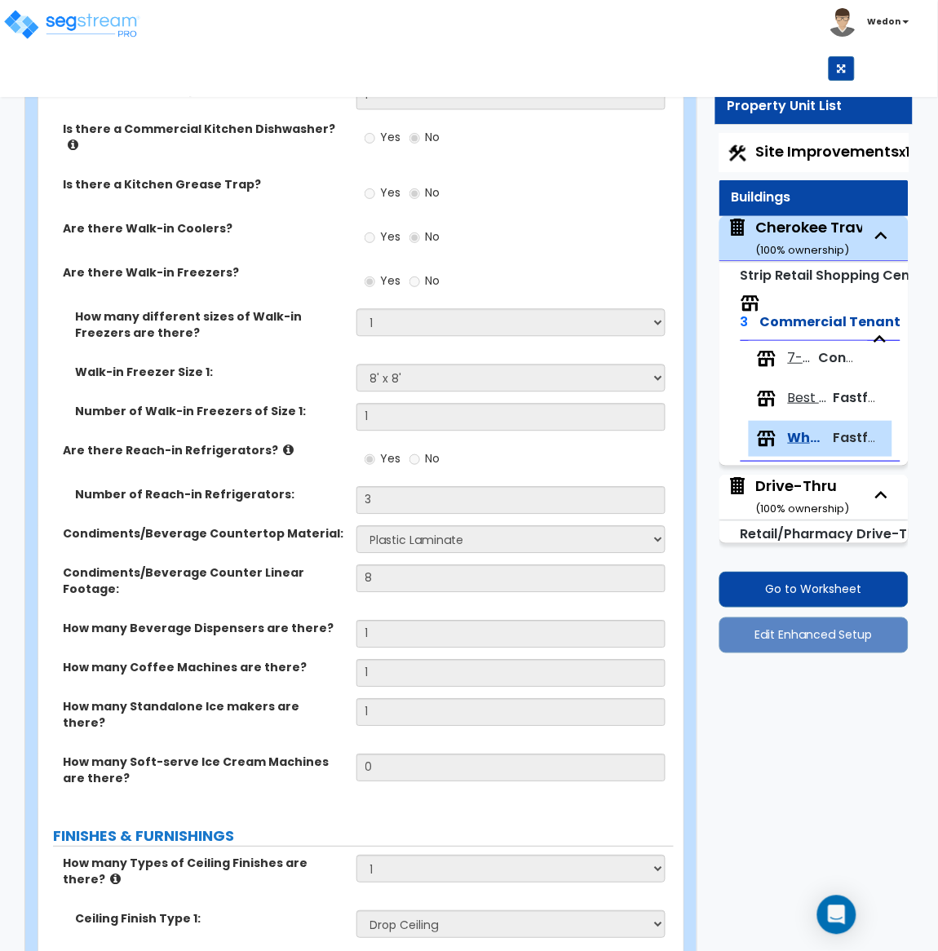
click at [314, 404] on label "Number of Walk-in Freezers of Size 1:" at bounding box center [209, 412] width 269 height 16
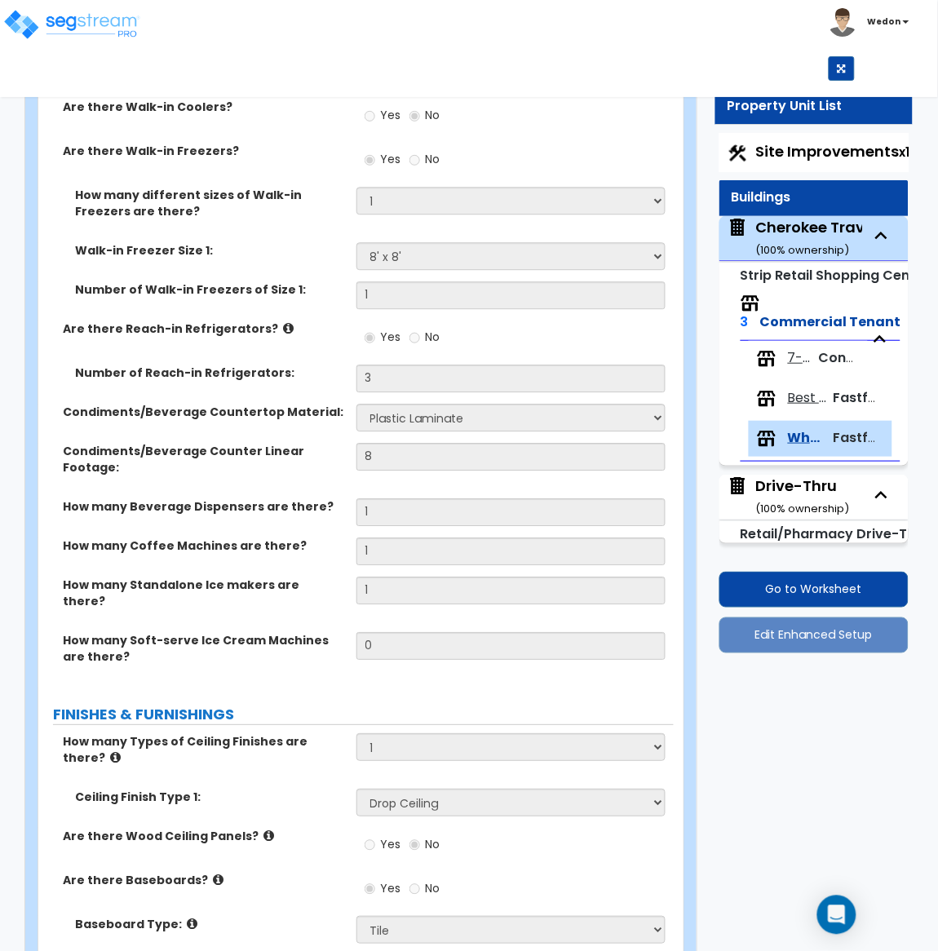
scroll to position [2654, 0]
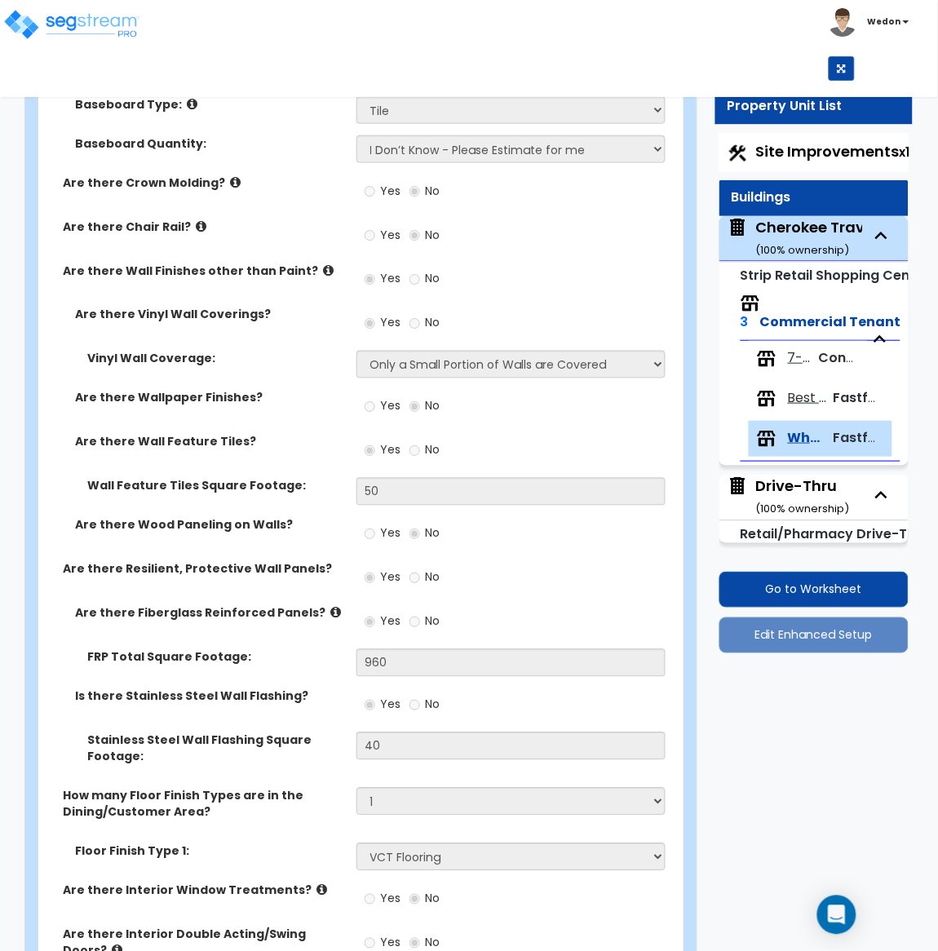
click at [299, 605] on label "Are there Fiberglass Reinforced Panels?" at bounding box center [209, 613] width 269 height 16
click at [262, 605] on label "Are there Fiberglass Reinforced Panels?" at bounding box center [209, 613] width 269 height 16
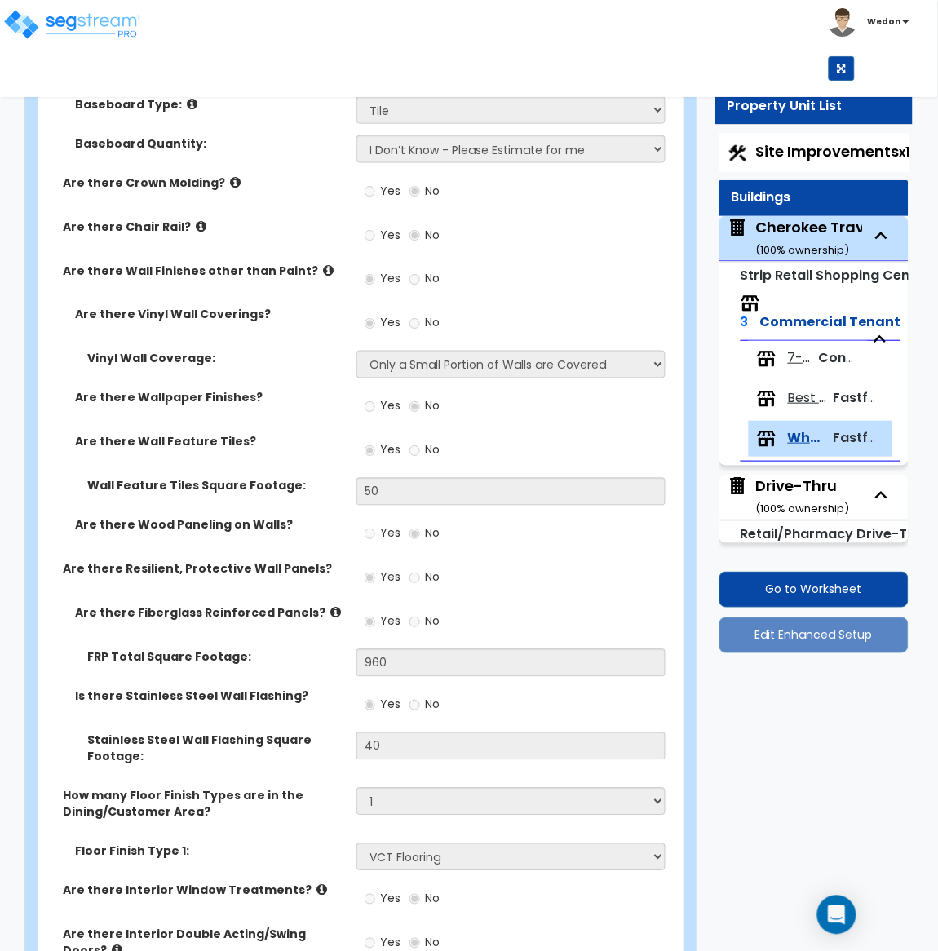
click at [216, 649] on label "FRP Total Square Footage:" at bounding box center [215, 657] width 257 height 16
click at [619, 561] on div "Yes No" at bounding box center [515, 583] width 318 height 44
click at [273, 688] on label "Is there Stainless Steel Wall Flashing?" at bounding box center [209, 696] width 269 height 16
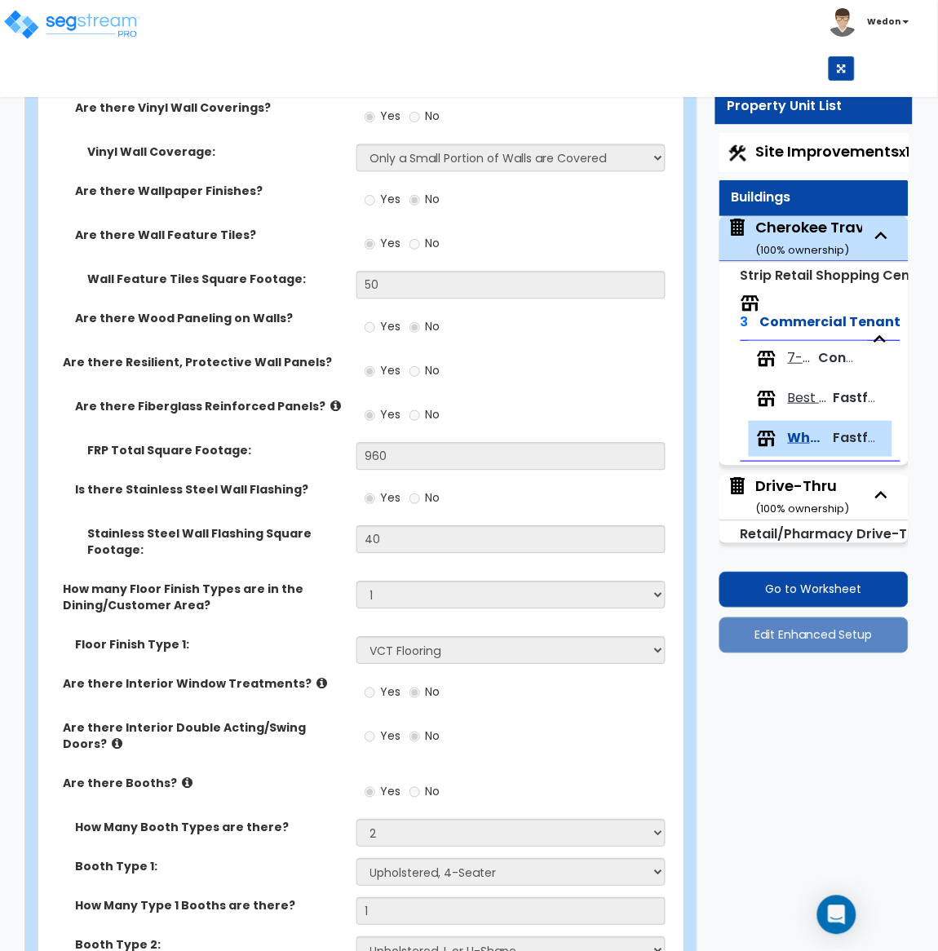
scroll to position [2899, 0]
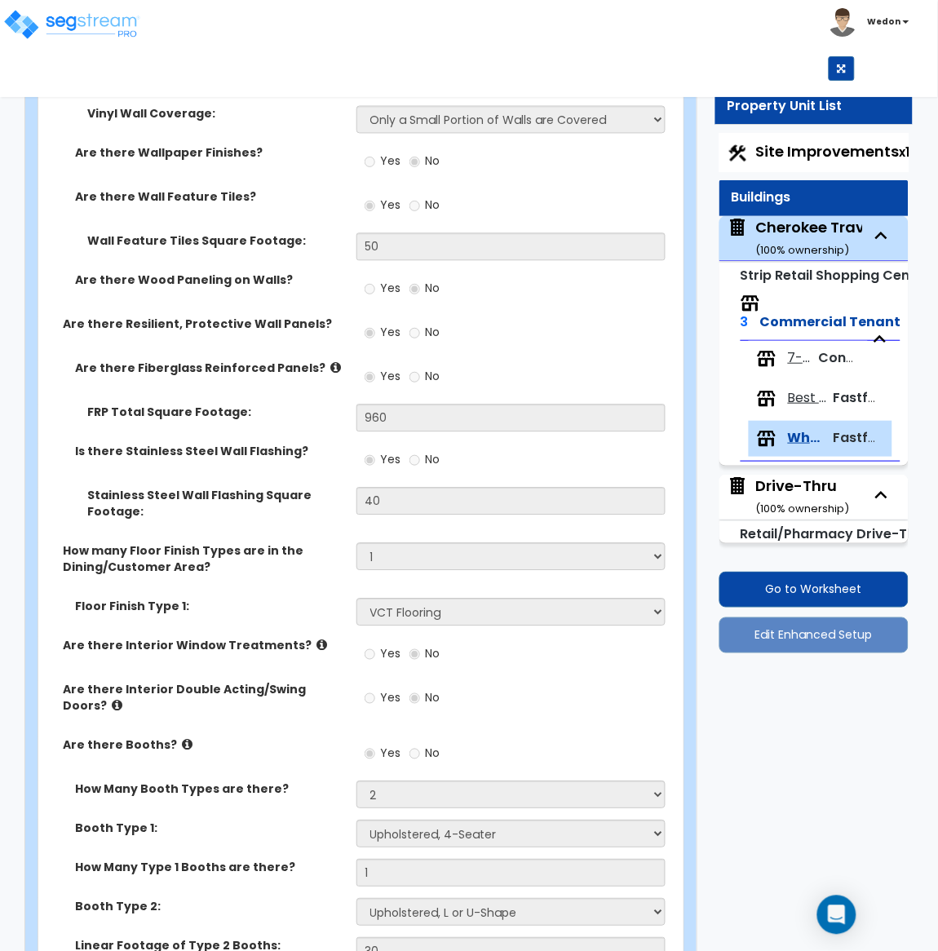
click at [249, 488] on div "Stainless Steel Wall Flashing Square Footage: 40" at bounding box center [355, 515] width 635 height 55
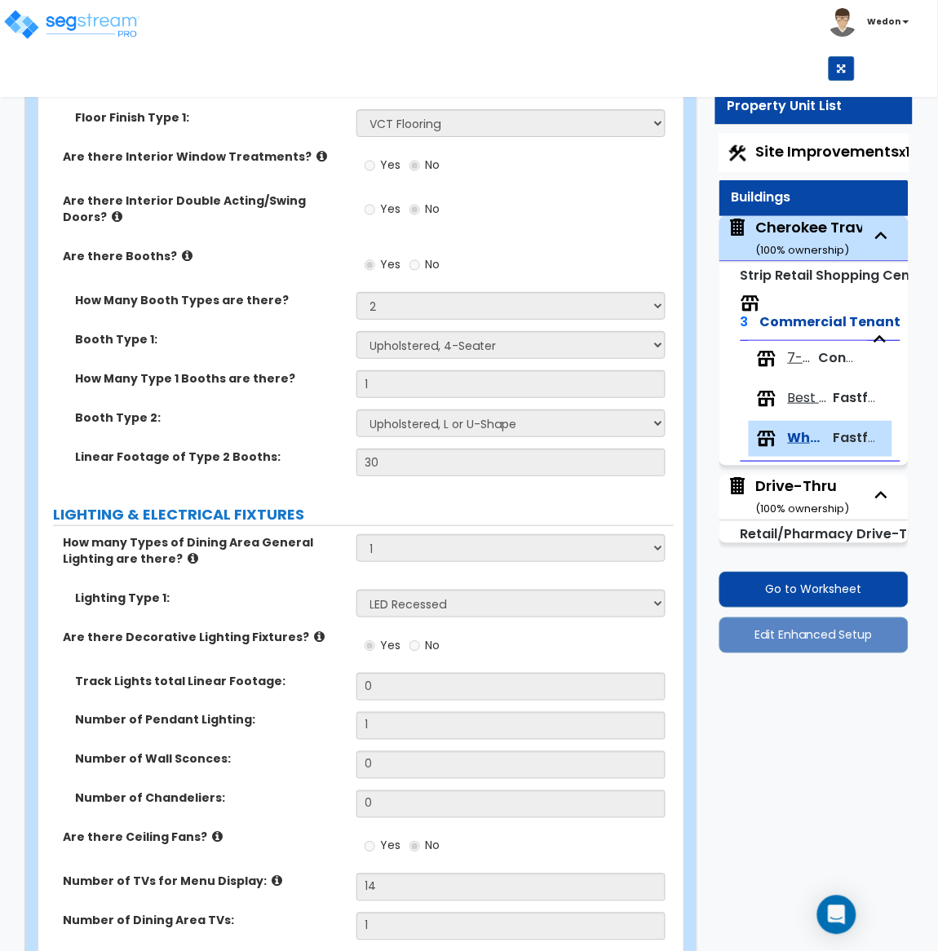
scroll to position [3510, 0]
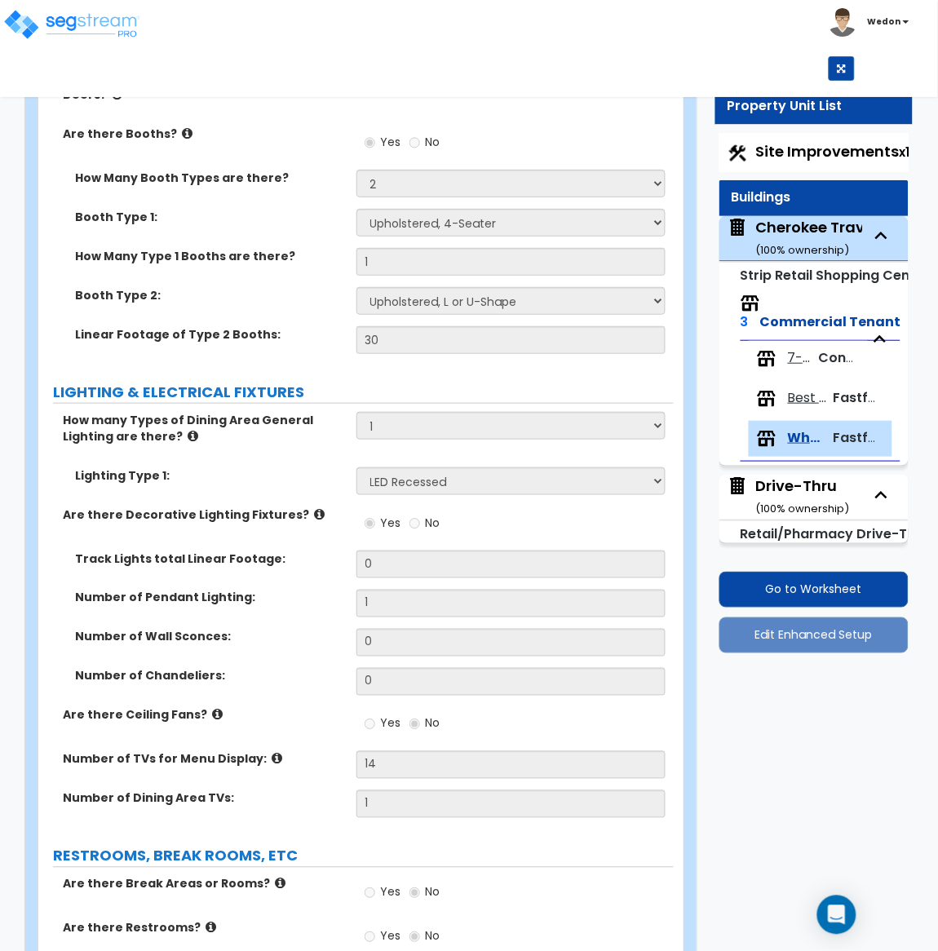
click at [273, 287] on label "Booth Type 2:" at bounding box center [209, 295] width 269 height 16
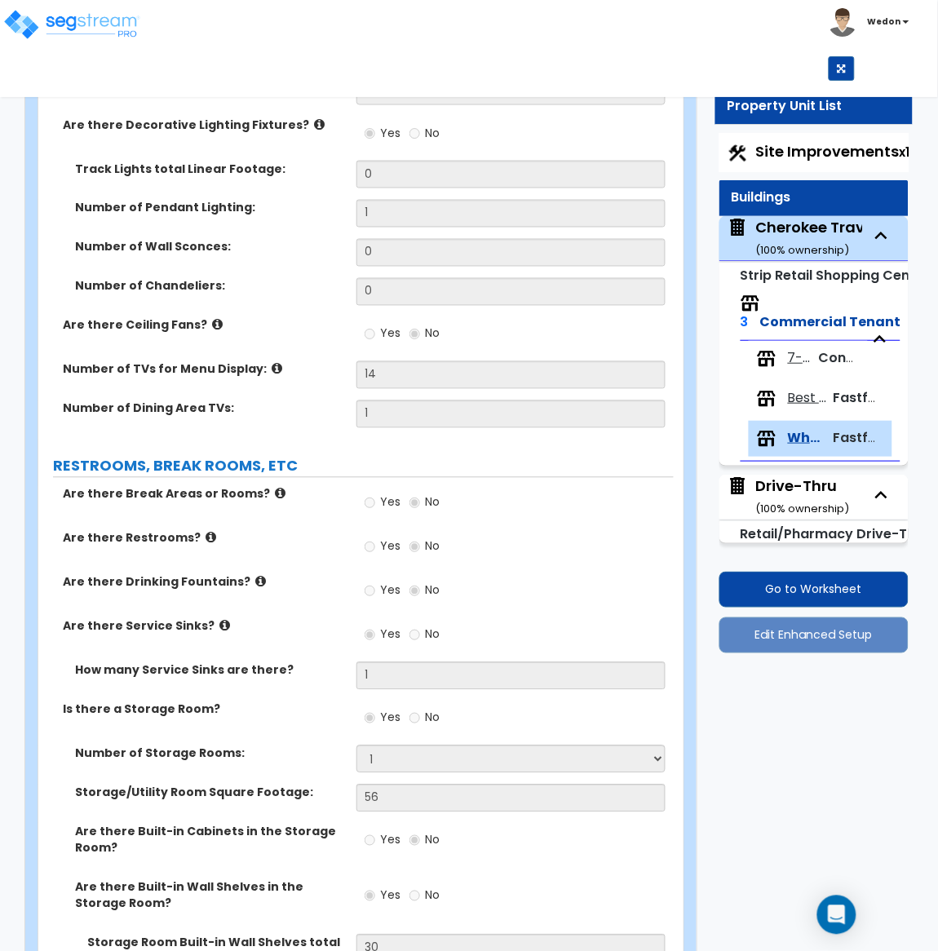
scroll to position [3877, 0]
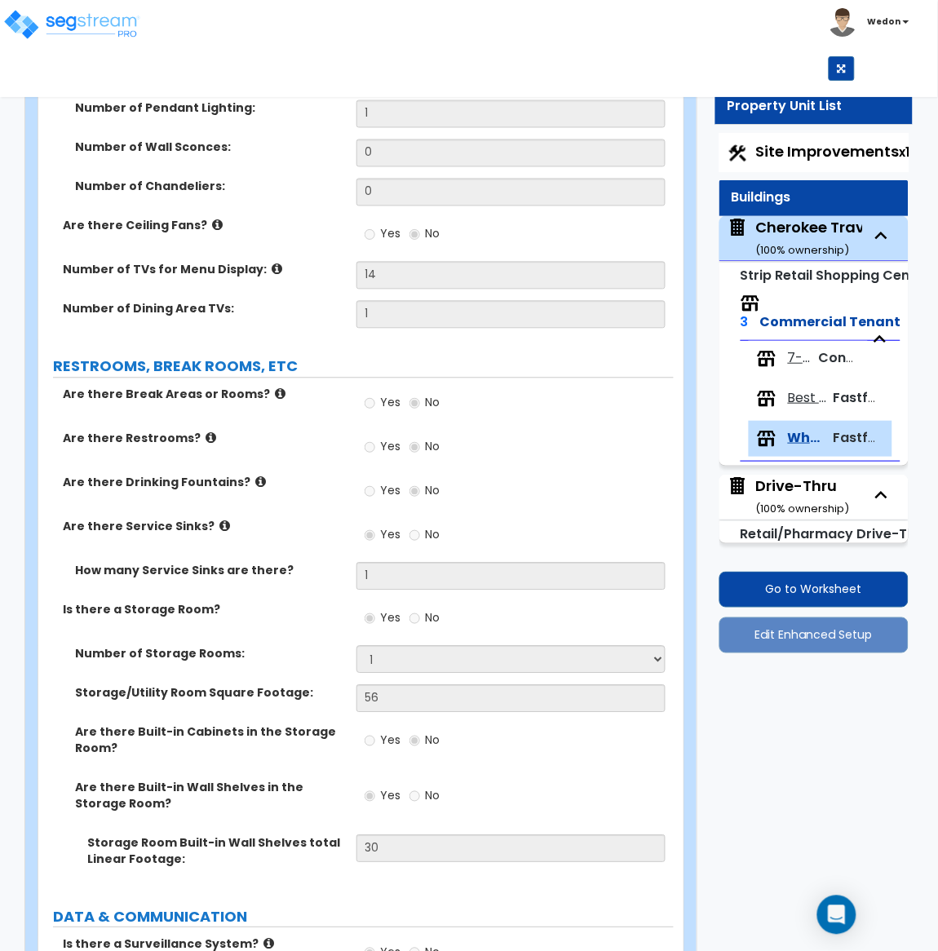
click at [672, 780] on div "Yes No" at bounding box center [515, 802] width 318 height 44
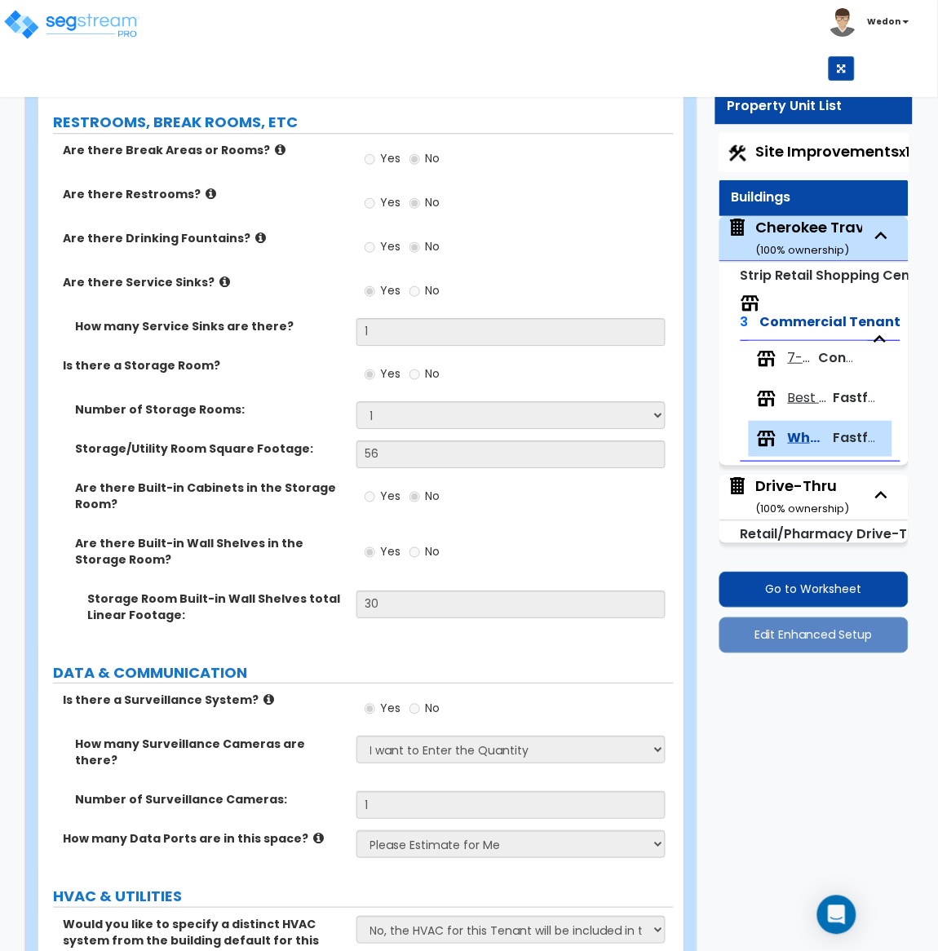
scroll to position [1710, 0]
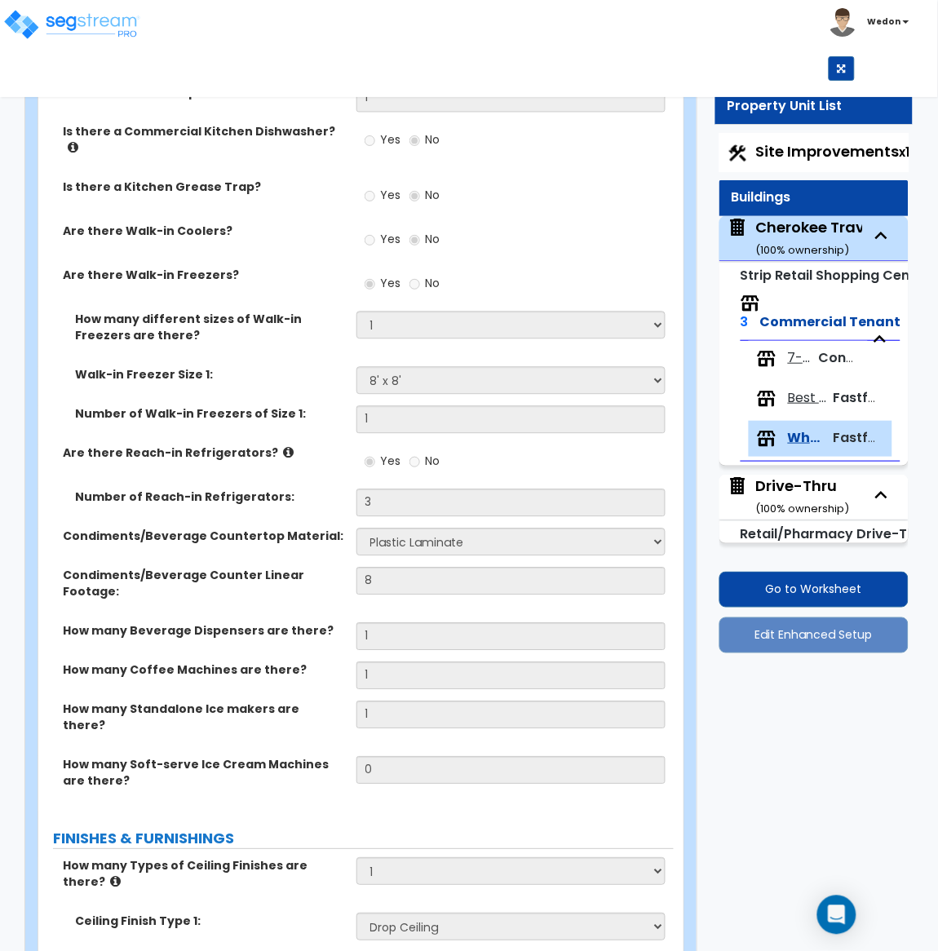
click at [247, 623] on label "How many Beverage Dispensers are there?" at bounding box center [203, 631] width 281 height 16
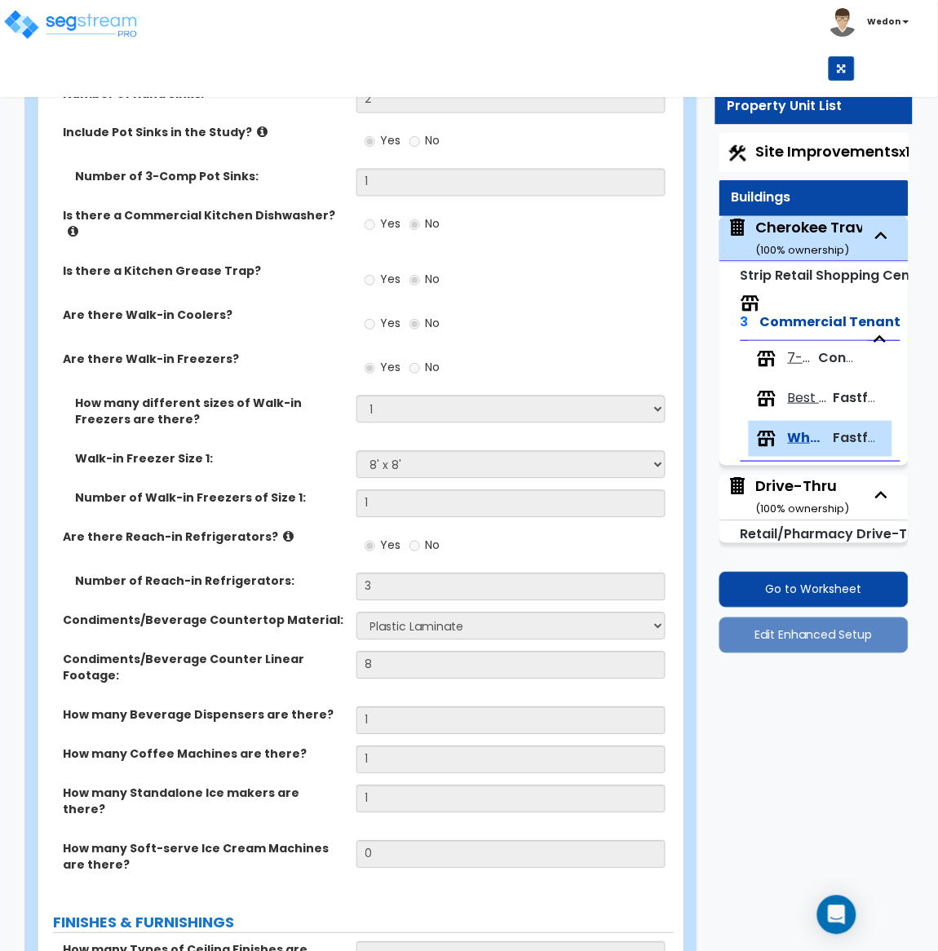
scroll to position [1632, 0]
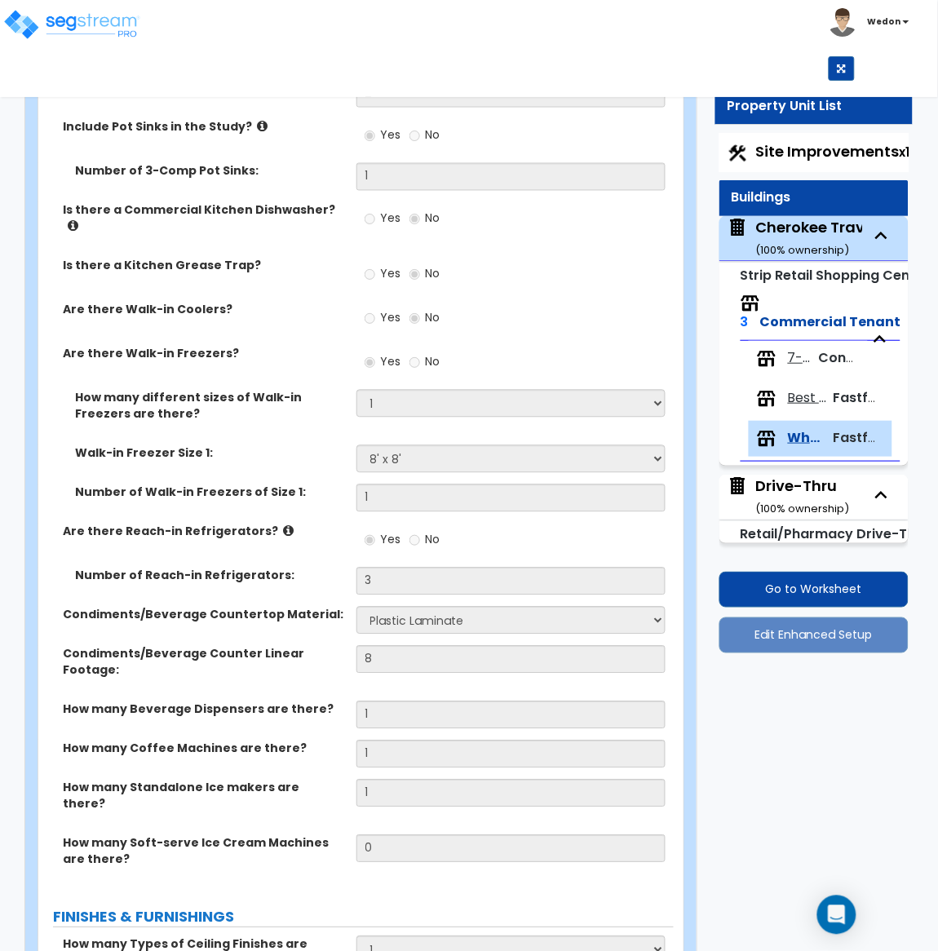
click at [159, 568] on label "Number of Reach-in Refrigerators:" at bounding box center [209, 576] width 269 height 16
click at [314, 568] on div "Number of Reach-in Refrigerators: 3" at bounding box center [355, 587] width 635 height 39
click at [209, 568] on label "Number of Reach-in Refrigerators:" at bounding box center [209, 576] width 269 height 16
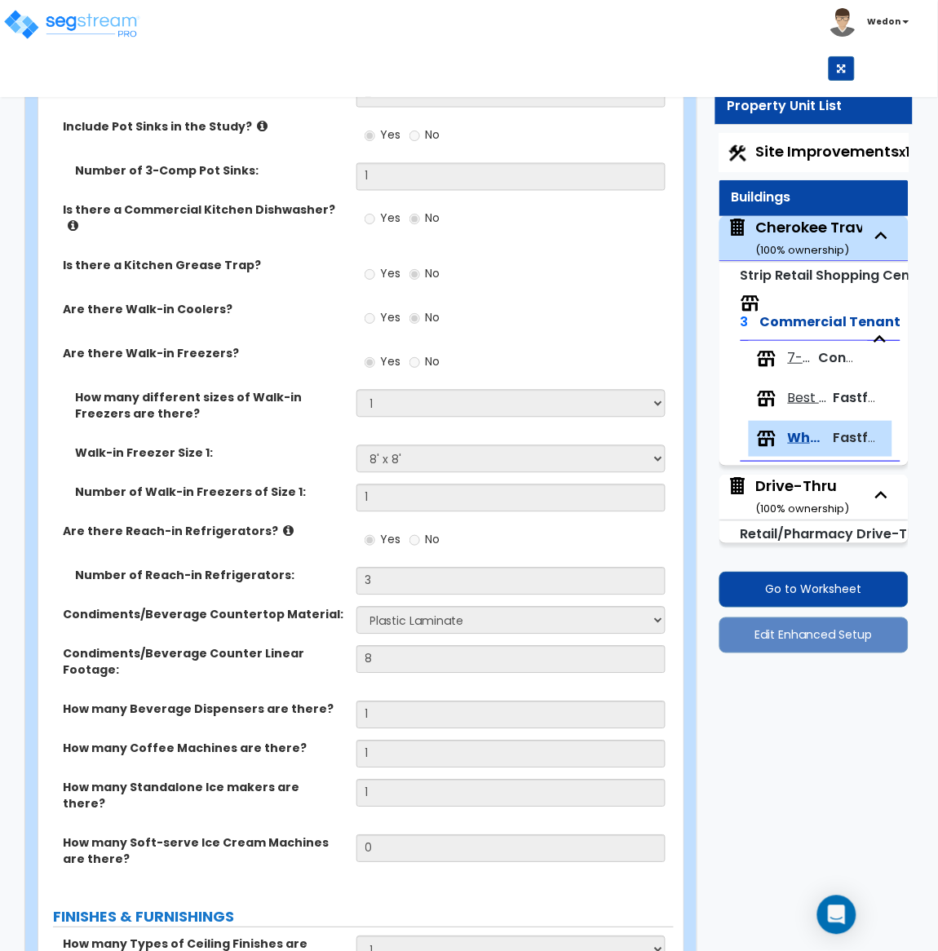
click at [280, 523] on div "Are there Reach-in Refrigerators? Yes No" at bounding box center [355, 545] width 635 height 44
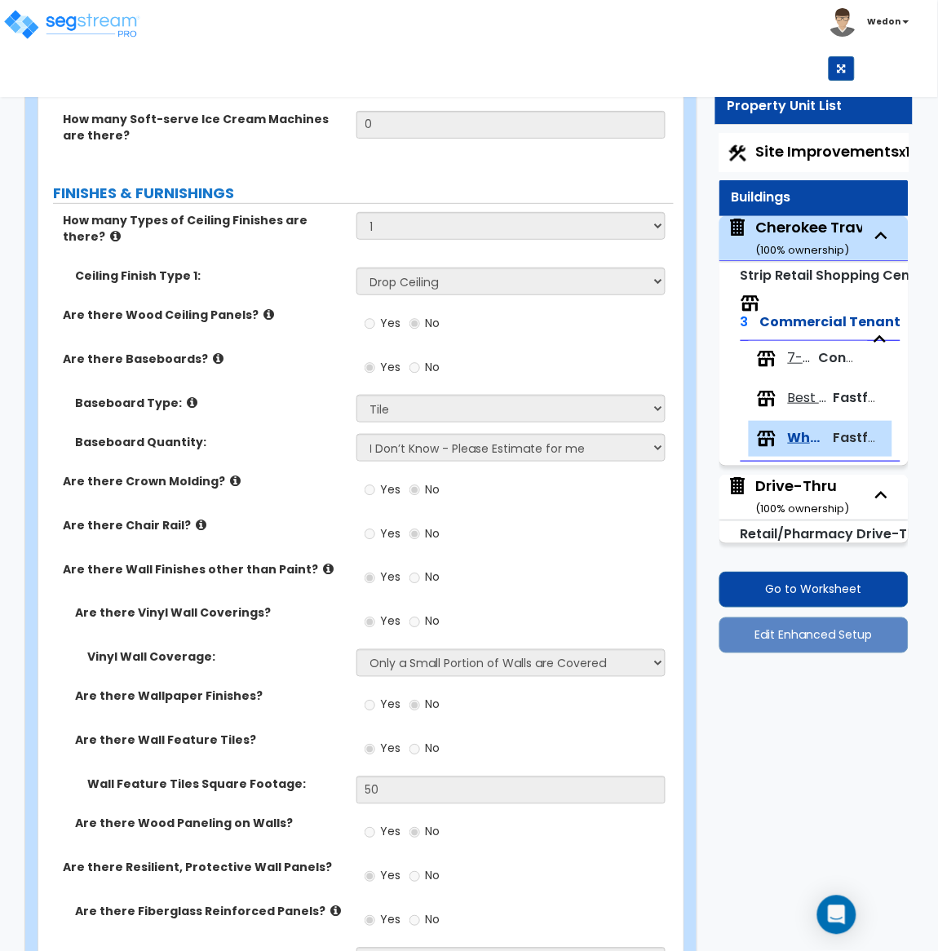
scroll to position [1405, 0]
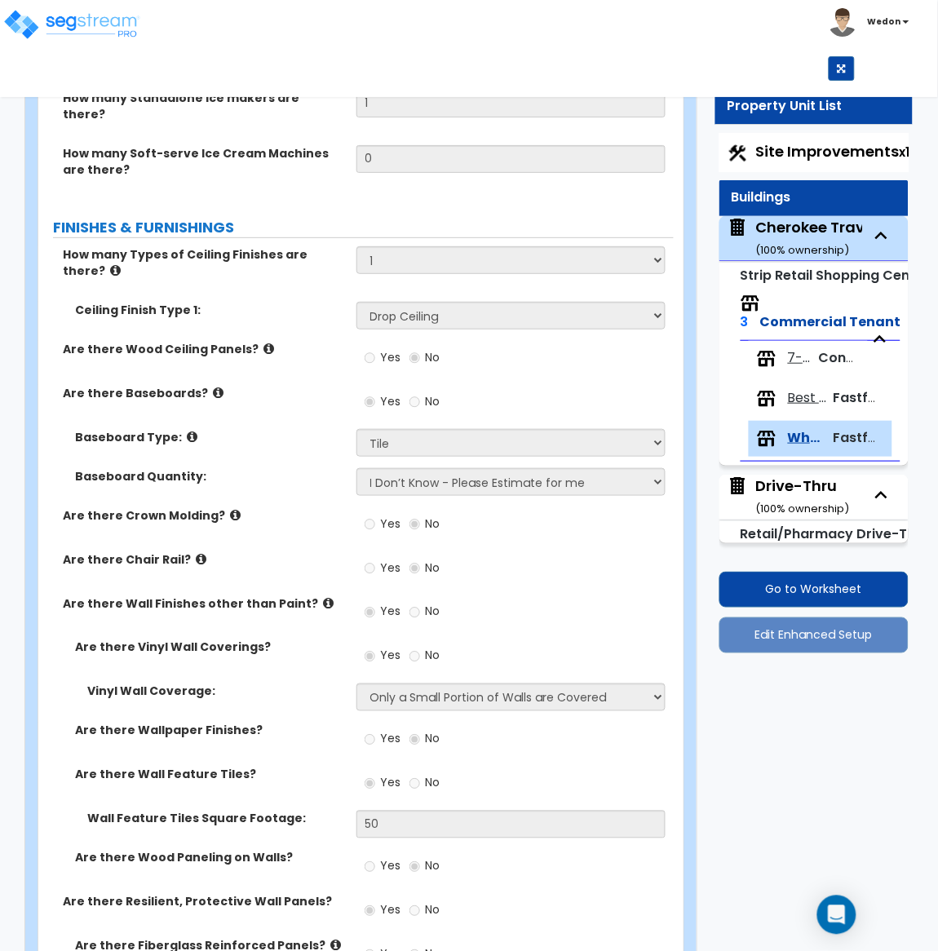
scroll to position [2390, 0]
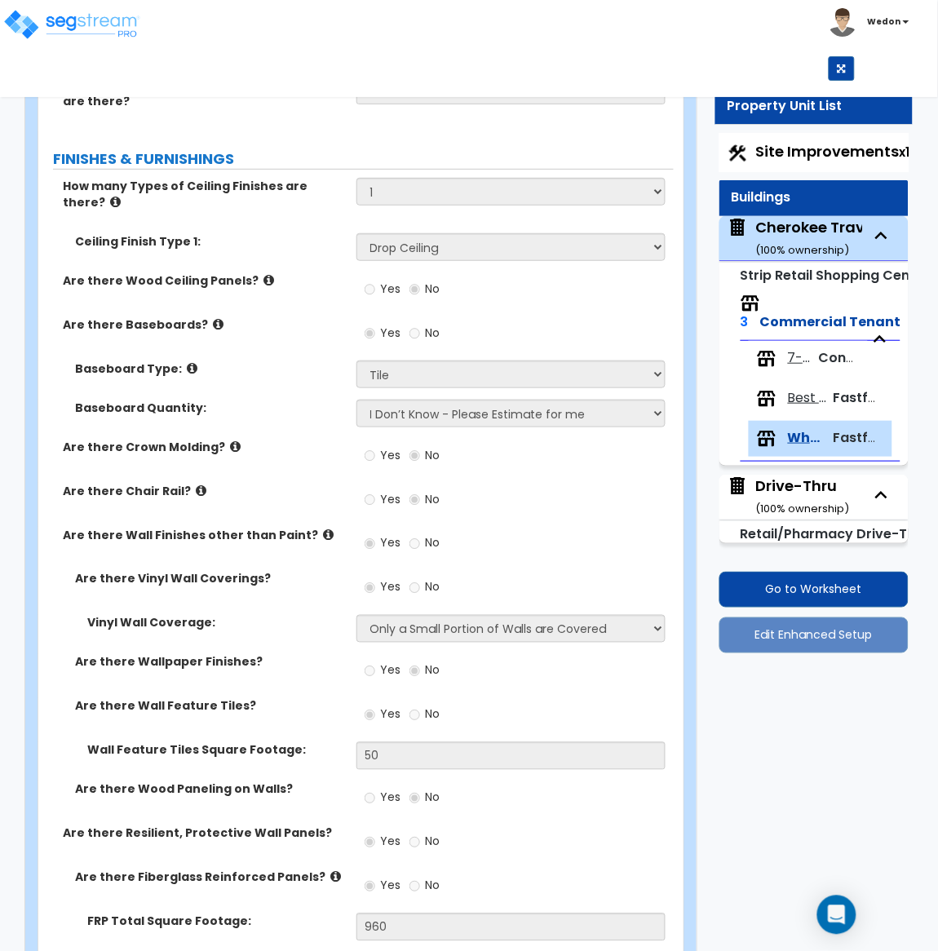
click at [610, 483] on div "Yes No" at bounding box center [515, 505] width 318 height 44
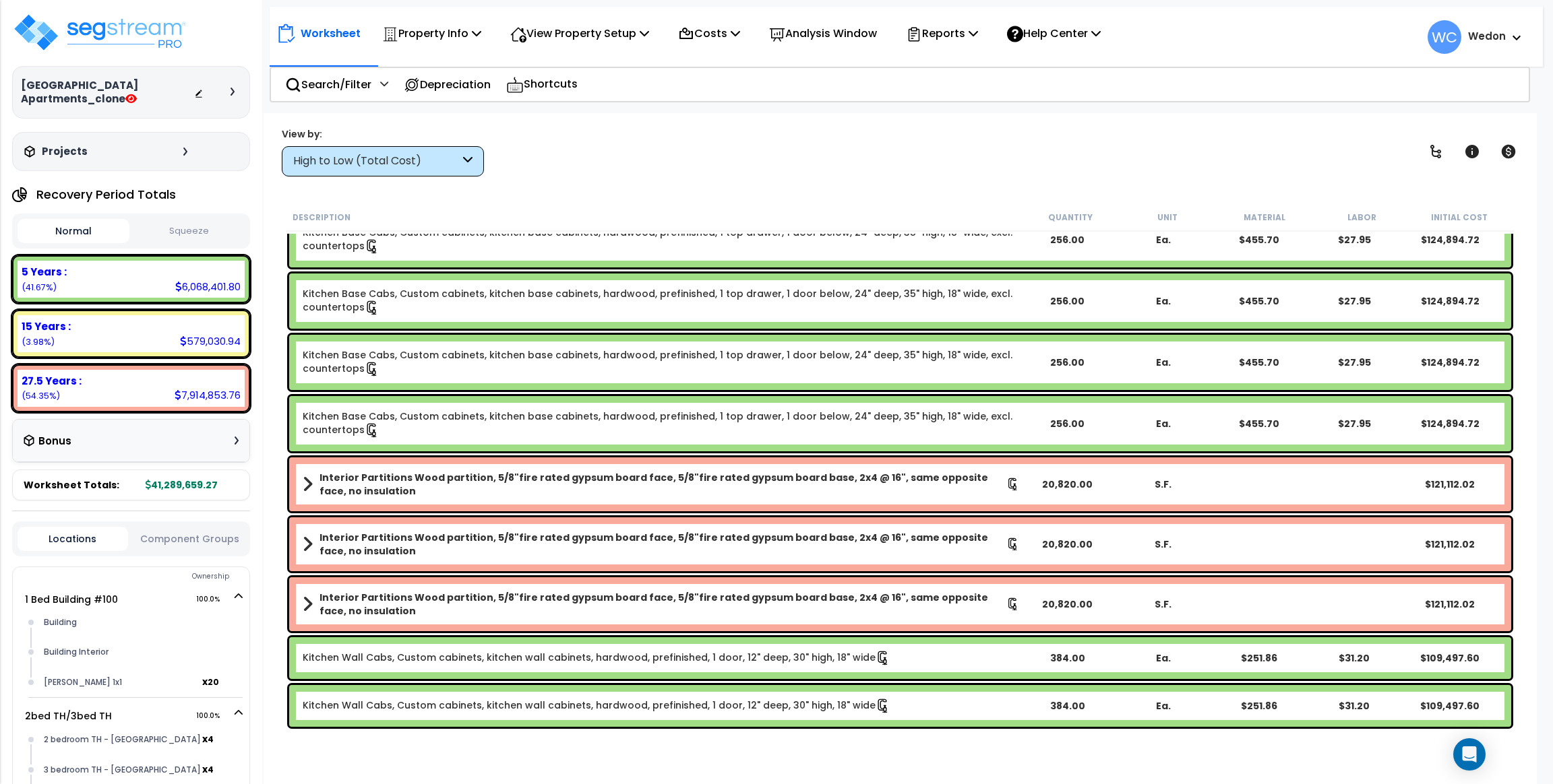
scroll to position [2122, 0]
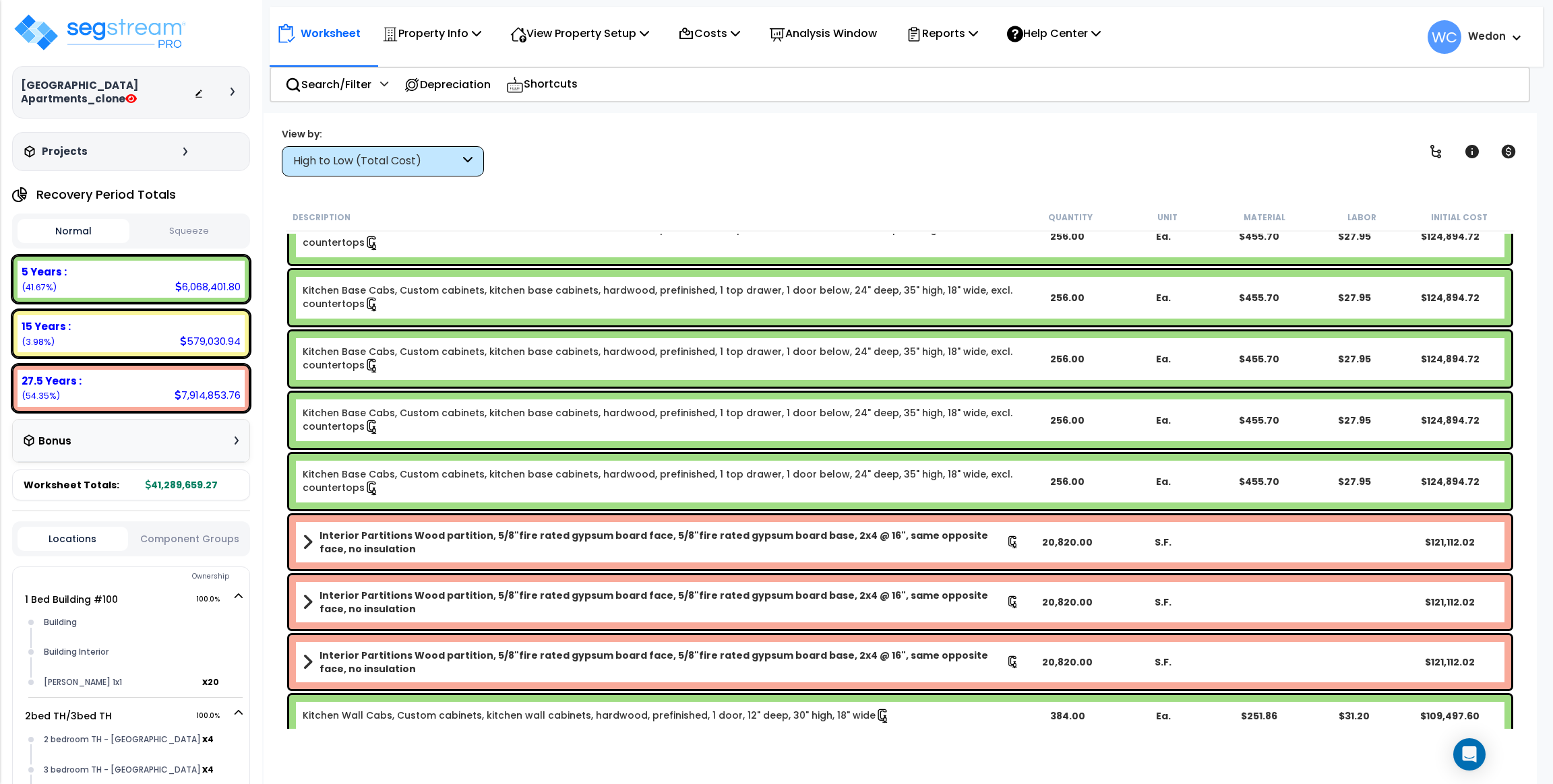
click at [747, 151] on div "View by: High to Low (Total Cost) High to Low (Total Cost)" at bounding box center [900, 151] width 1246 height 50
click at [696, 185] on div "Worksheet Property Info Property Setup Add Property Unit Template property Clon…" at bounding box center [900, 505] width 1273 height 784
click at [593, 477] on link "Kitchen Base Cabs, Custom cabinets, kitchen base cabinets, hardwood, prefinishe…" at bounding box center [661, 482] width 717 height 28
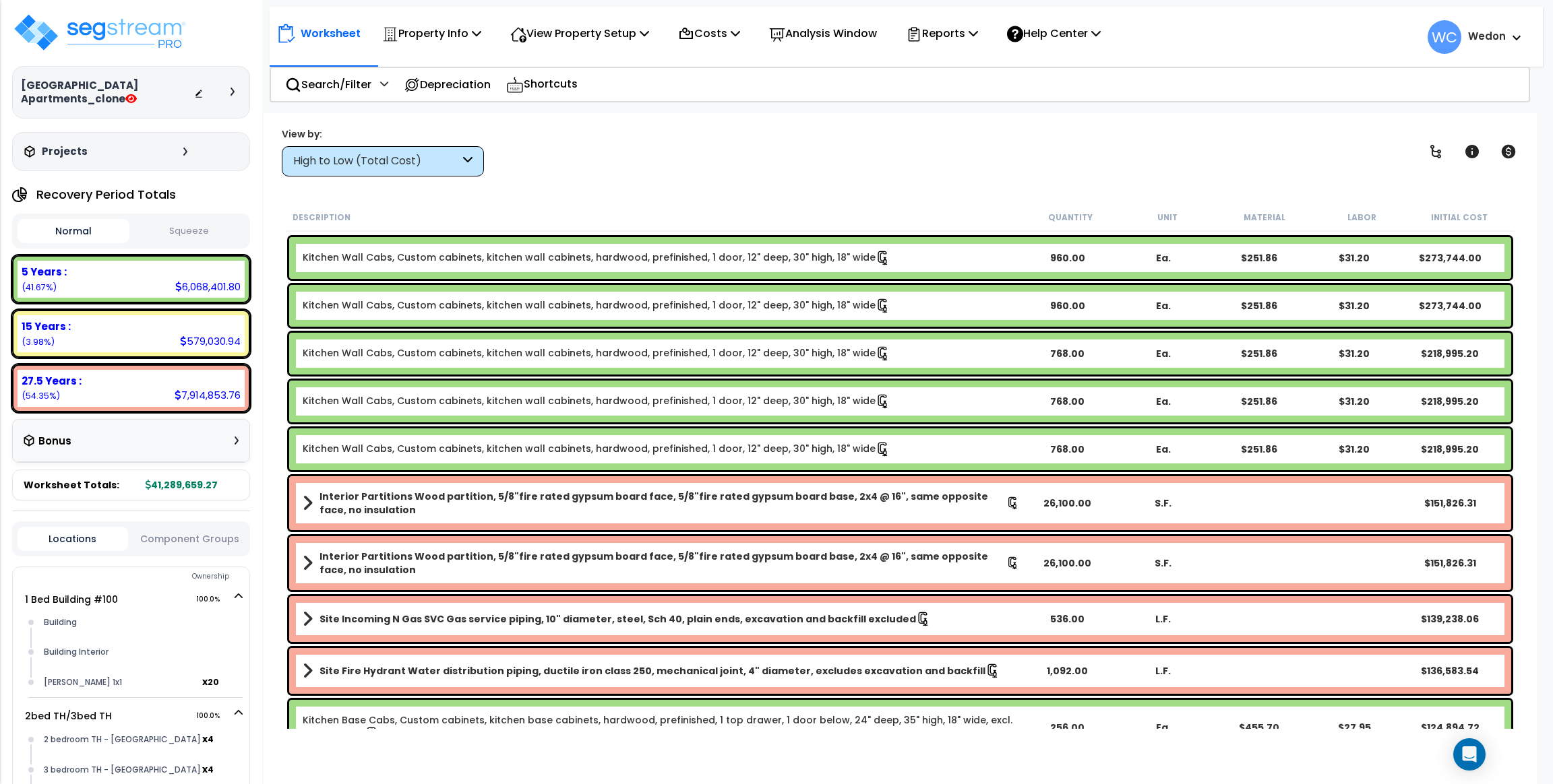
click at [816, 154] on div "View by: High to Low (Total Cost) High to Low (Total Cost)" at bounding box center [900, 151] width 1246 height 50
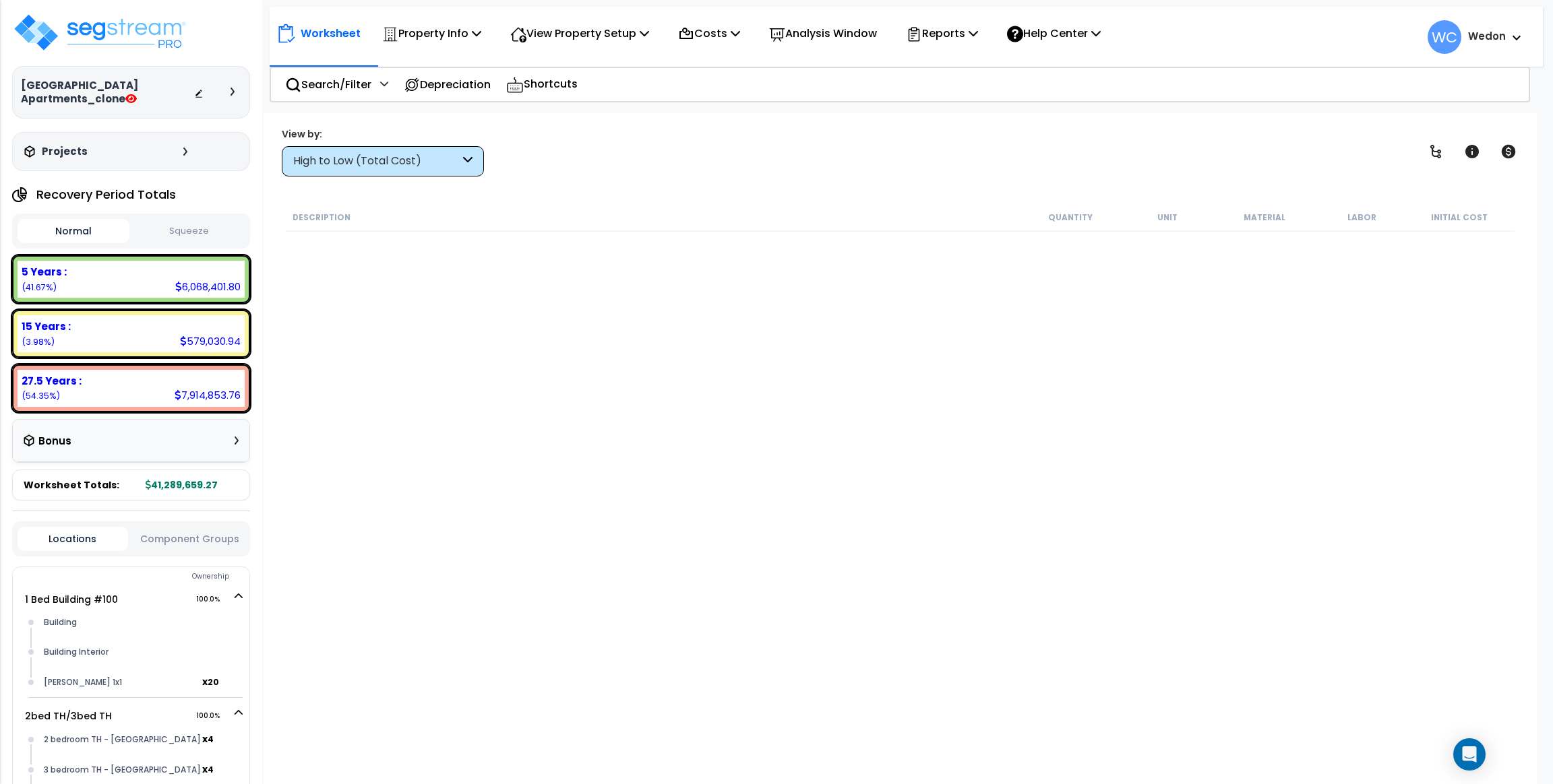
scroll to position [12907, 0]
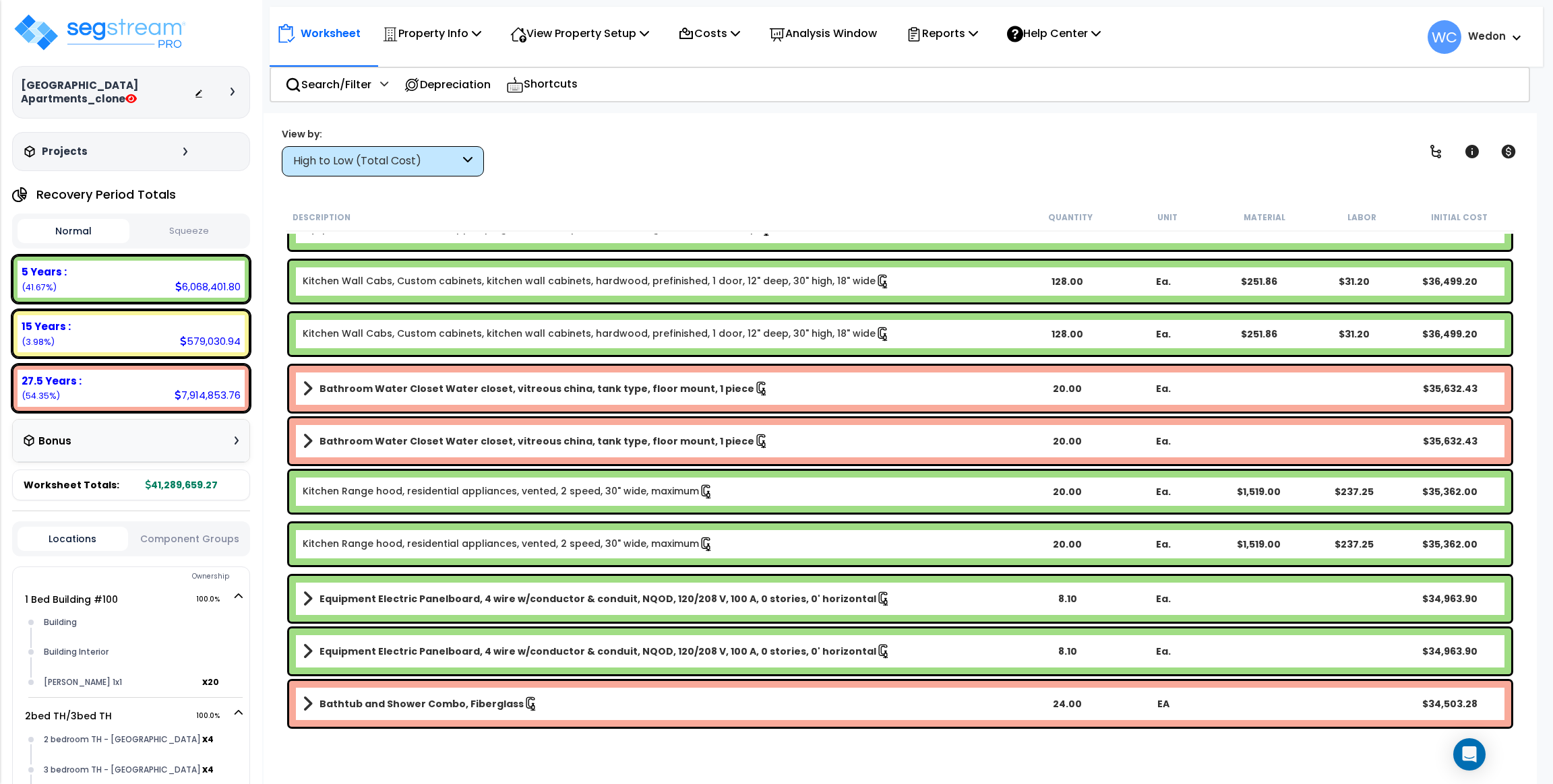
click at [1530, 45] on div "Worksheet Property Info Property Setup Add Property Unit Template property Clon…" at bounding box center [906, 30] width 1273 height 47
click at [1508, 26] on span "WC Wedon" at bounding box center [1474, 36] width 95 height 34
click at [1508, 42] on span at bounding box center [1513, 37] width 15 height 17
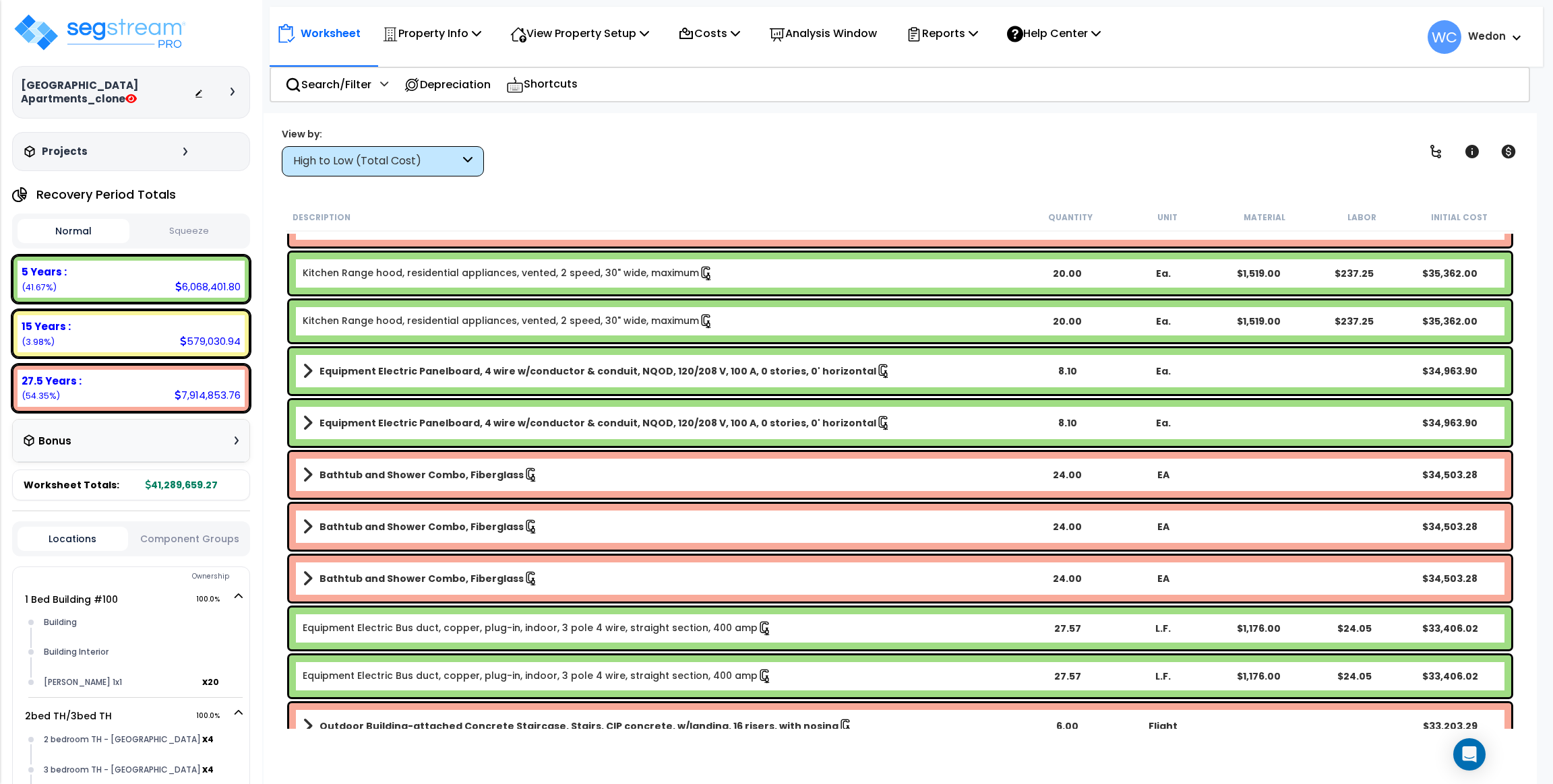
click at [1508, 29] on span at bounding box center [1513, 37] width 15 height 17
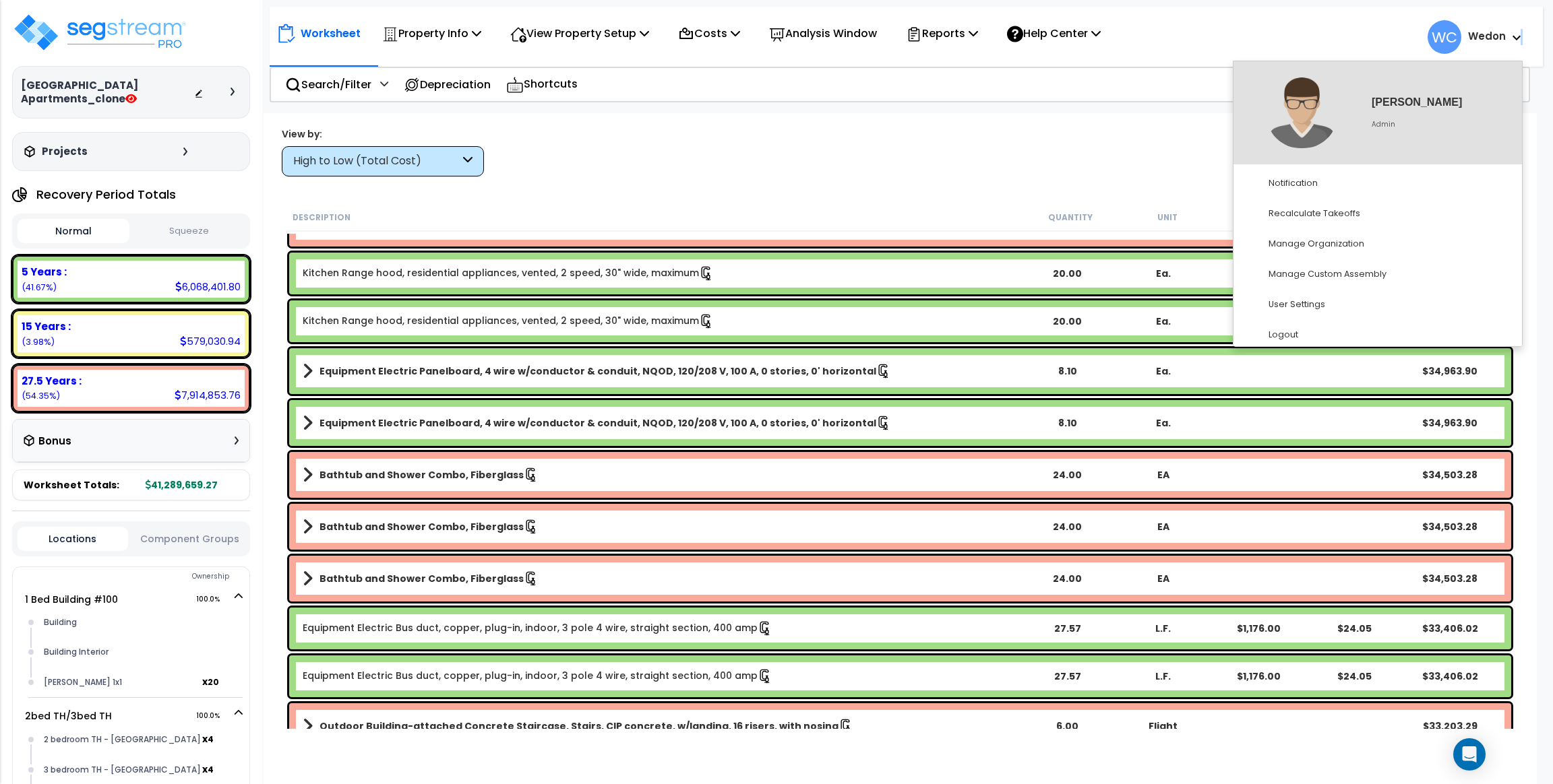
click at [1508, 31] on span at bounding box center [1513, 37] width 15 height 17
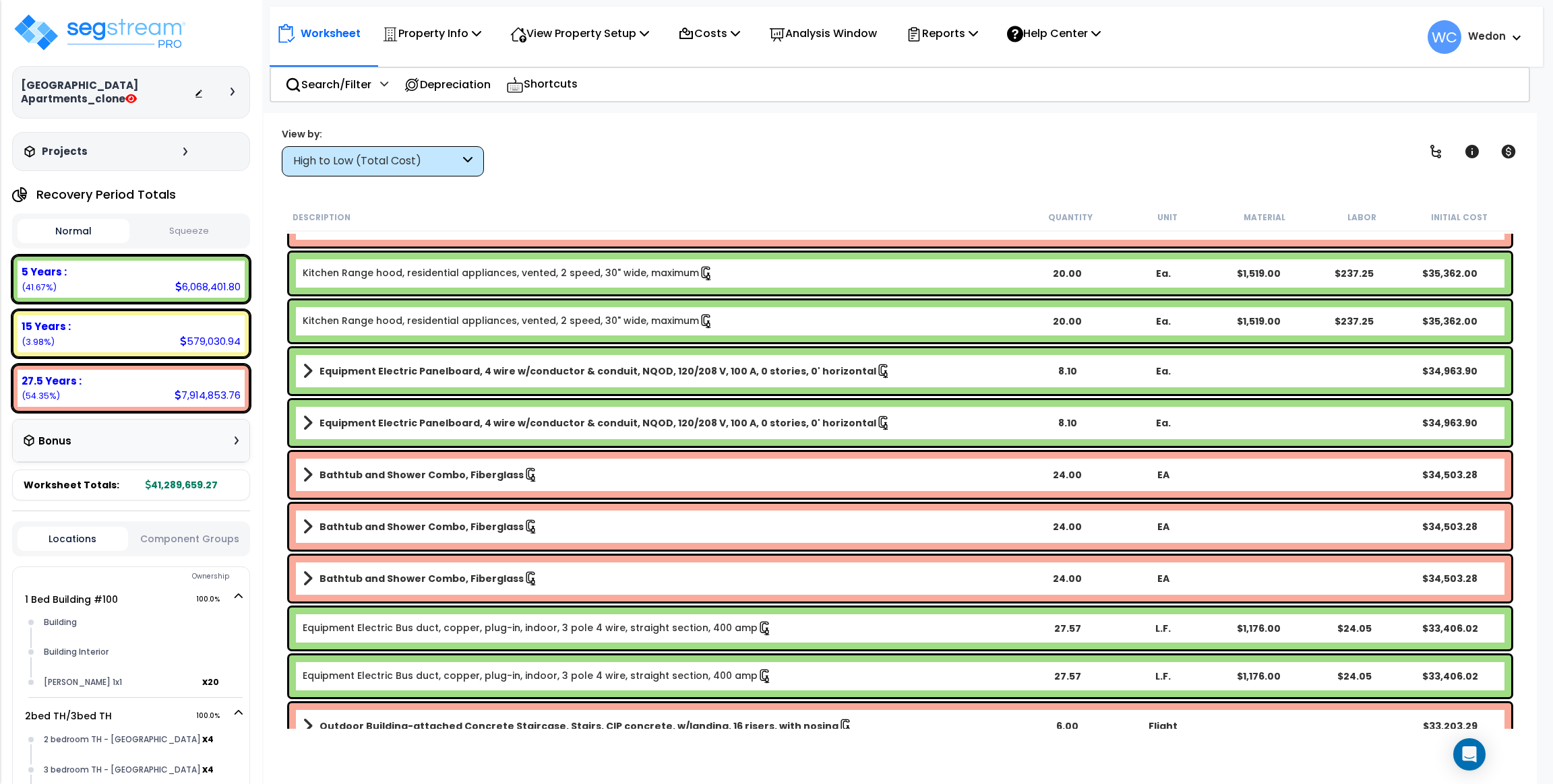
click at [1171, 178] on div "Worksheet Property Info Property Setup Add Property Unit Template property Clon…" at bounding box center [900, 505] width 1273 height 784
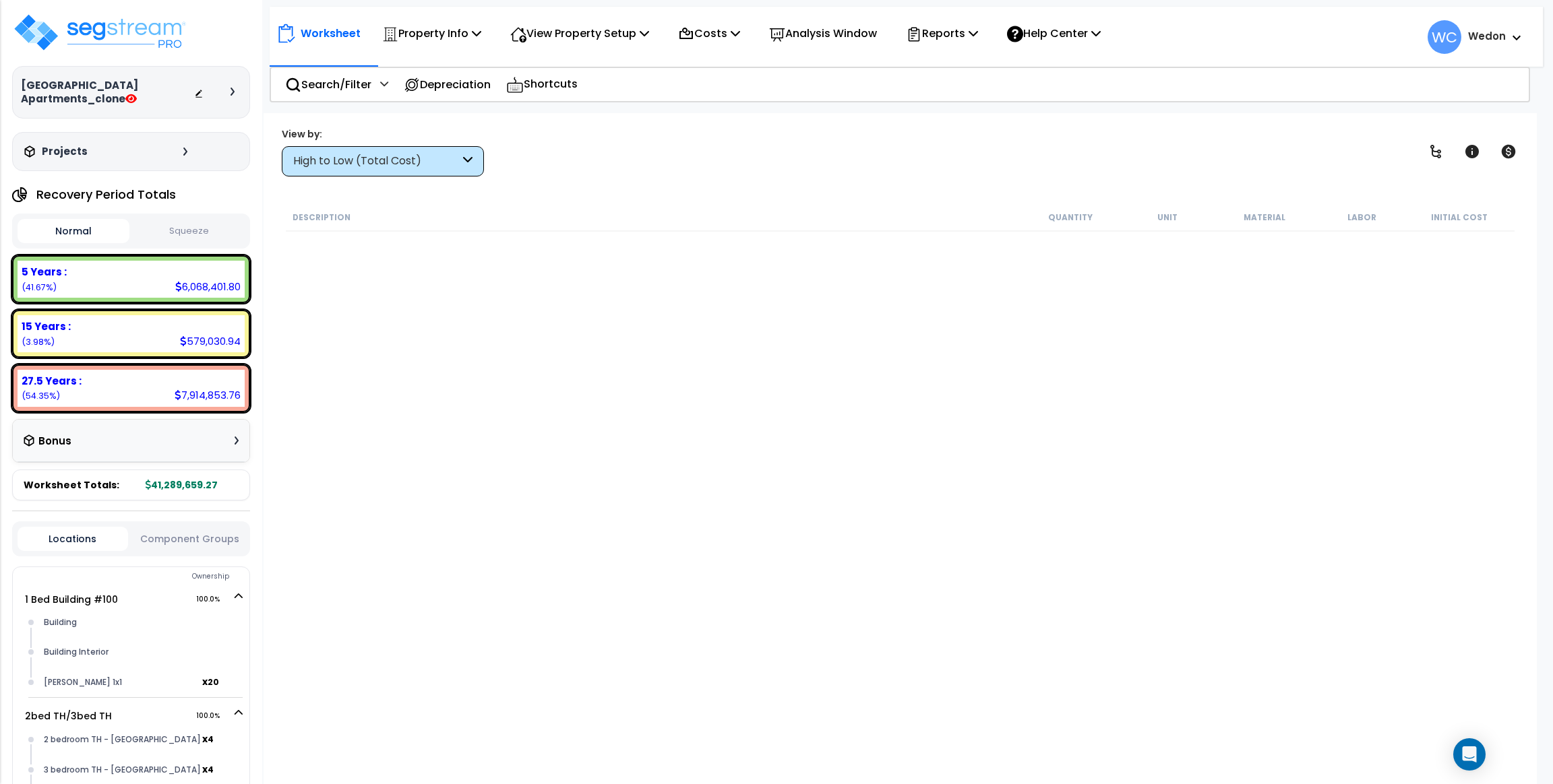
scroll to position [13943, 0]
click at [429, 40] on p "Property Info" at bounding box center [431, 33] width 99 height 18
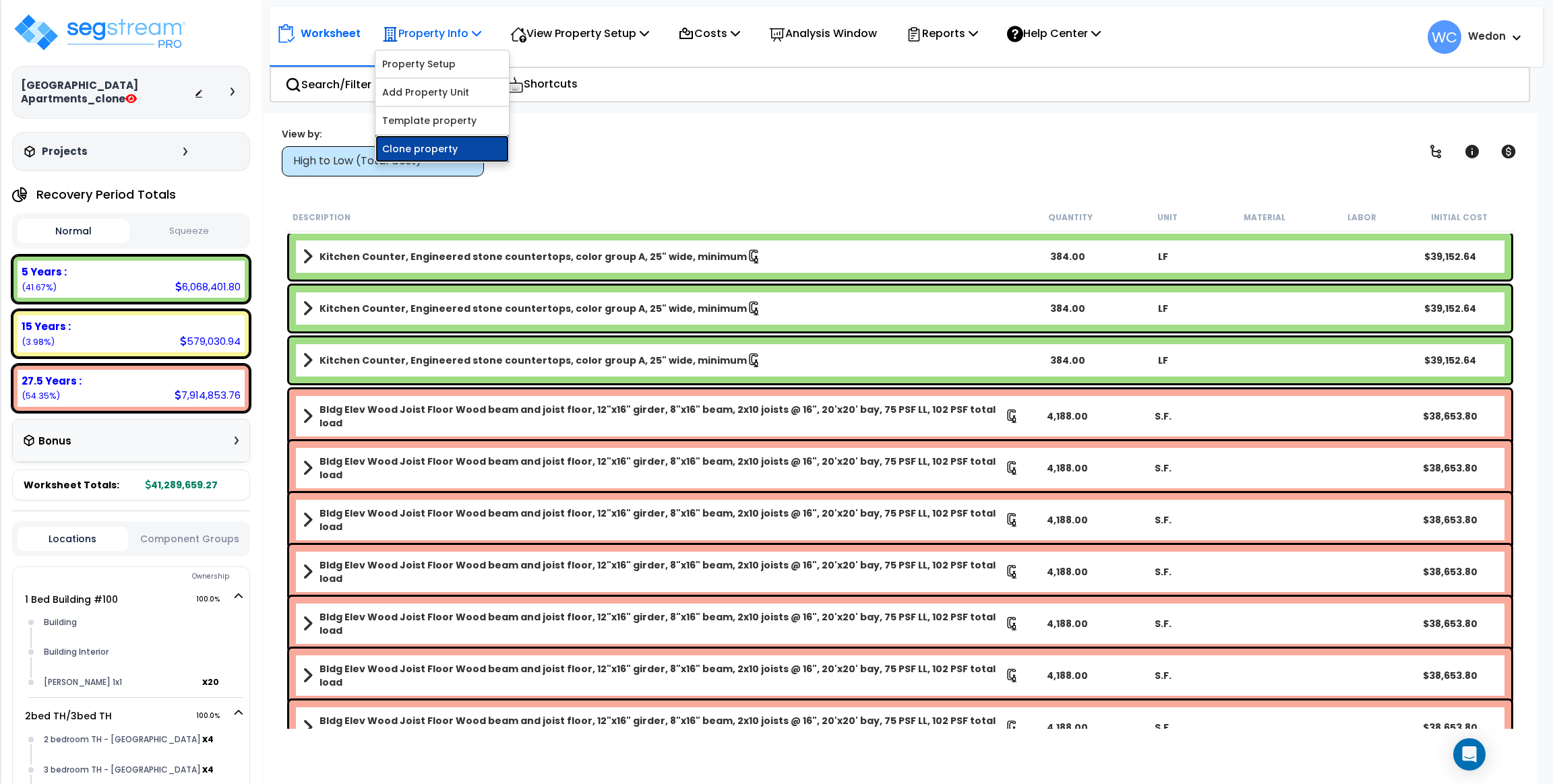
click at [418, 141] on link "Clone property" at bounding box center [441, 149] width 133 height 27
